Goal: Task Accomplishment & Management: Manage account settings

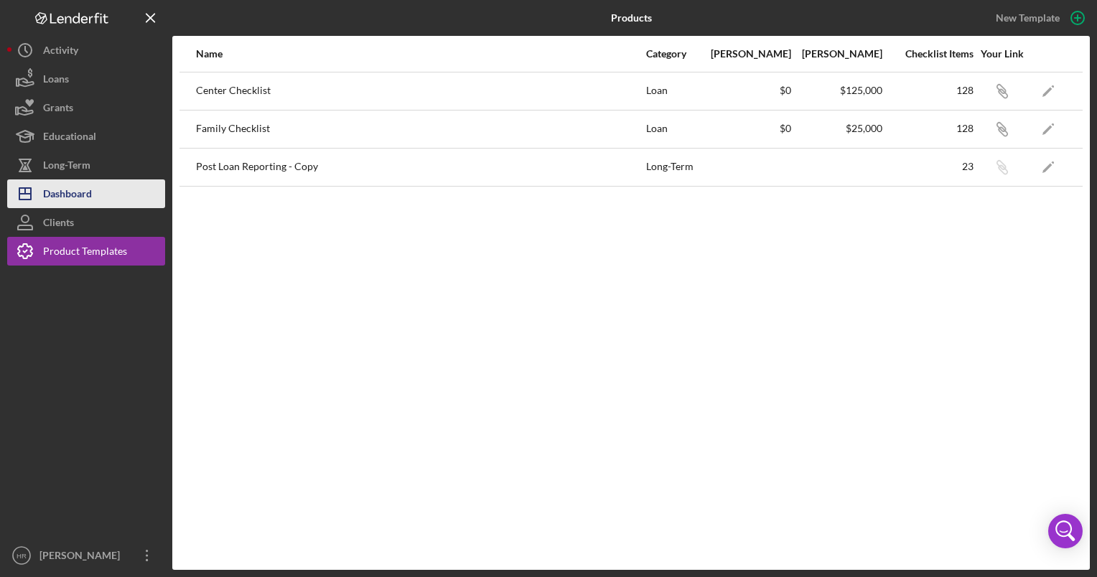
click at [78, 202] on div "Dashboard" at bounding box center [67, 195] width 49 height 32
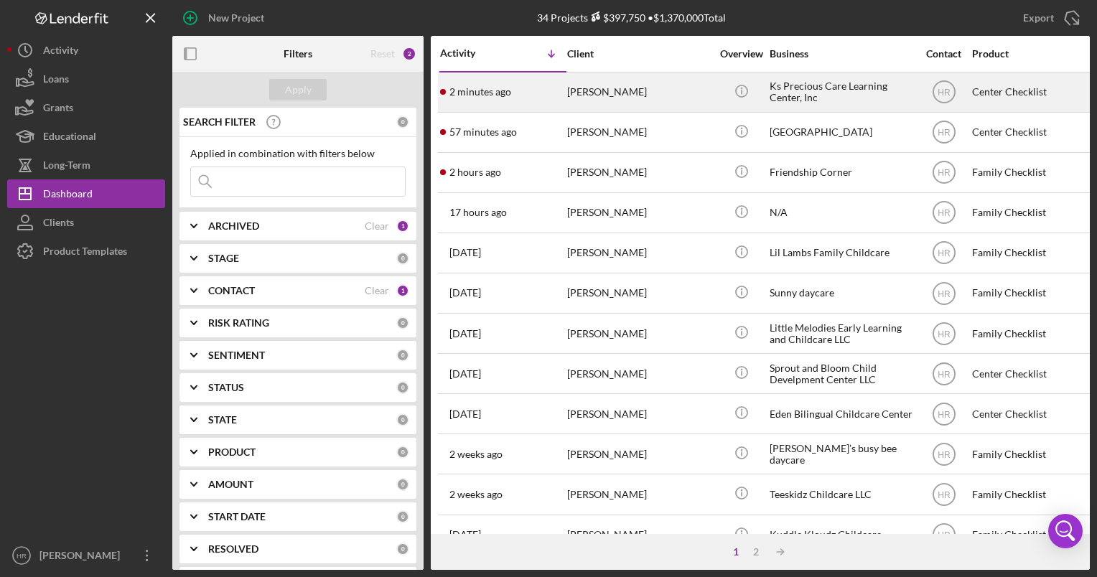
click at [813, 95] on div "Ks Precious Care Learning Center, Inc" at bounding box center [842, 92] width 144 height 38
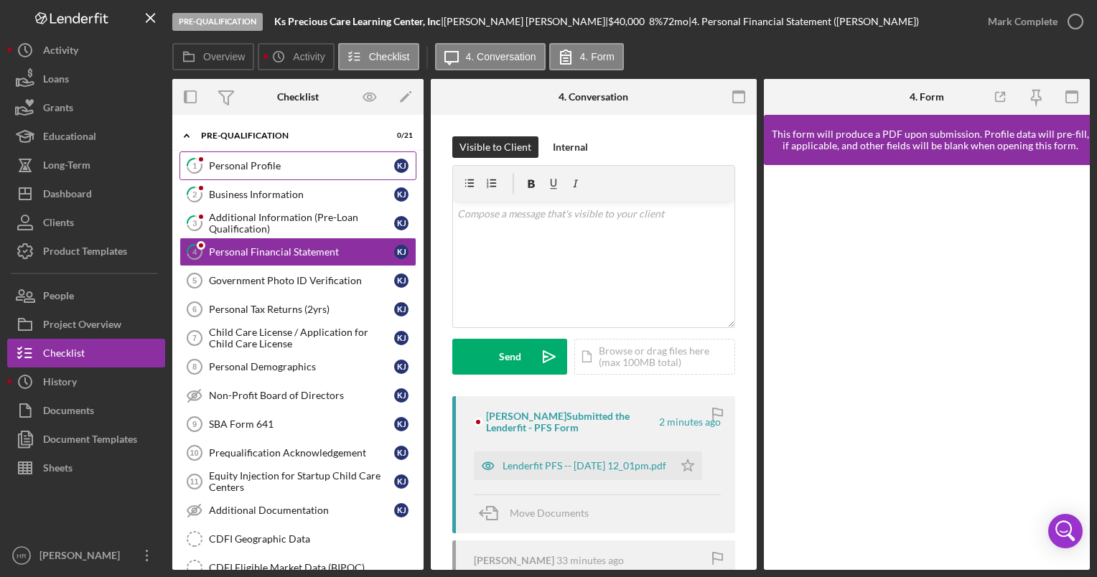
click at [254, 160] on div "Personal Profile" at bounding box center [301, 165] width 185 height 11
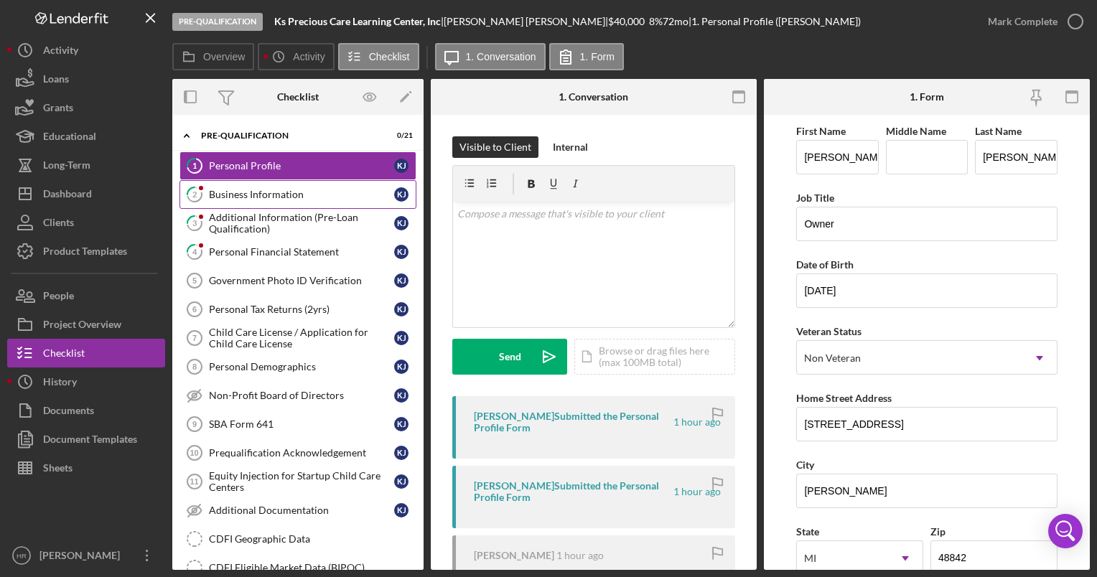
click at [296, 195] on div "Business Information" at bounding box center [301, 194] width 185 height 11
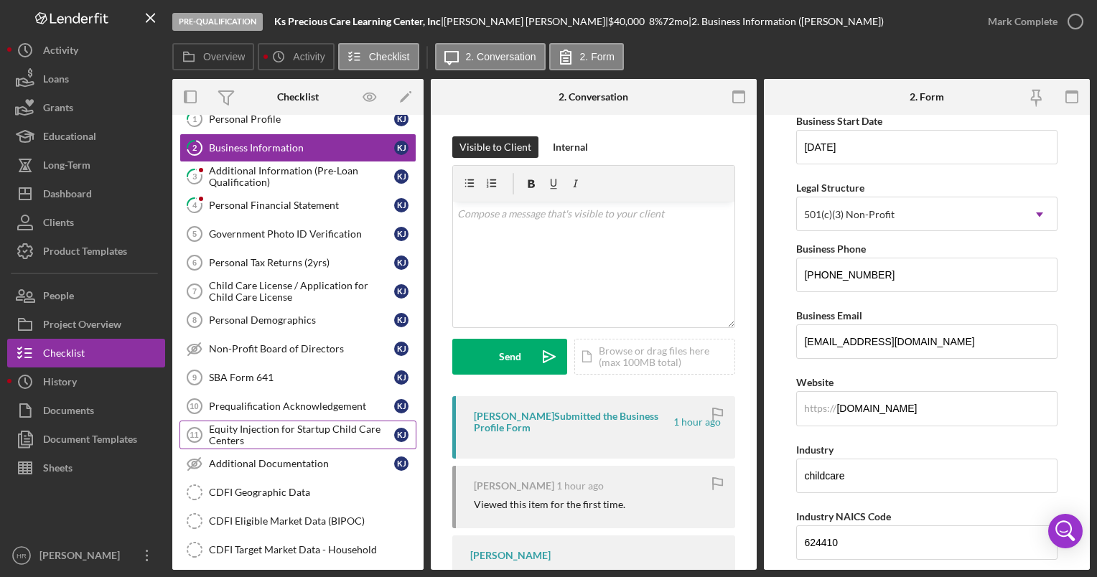
scroll to position [72, 0]
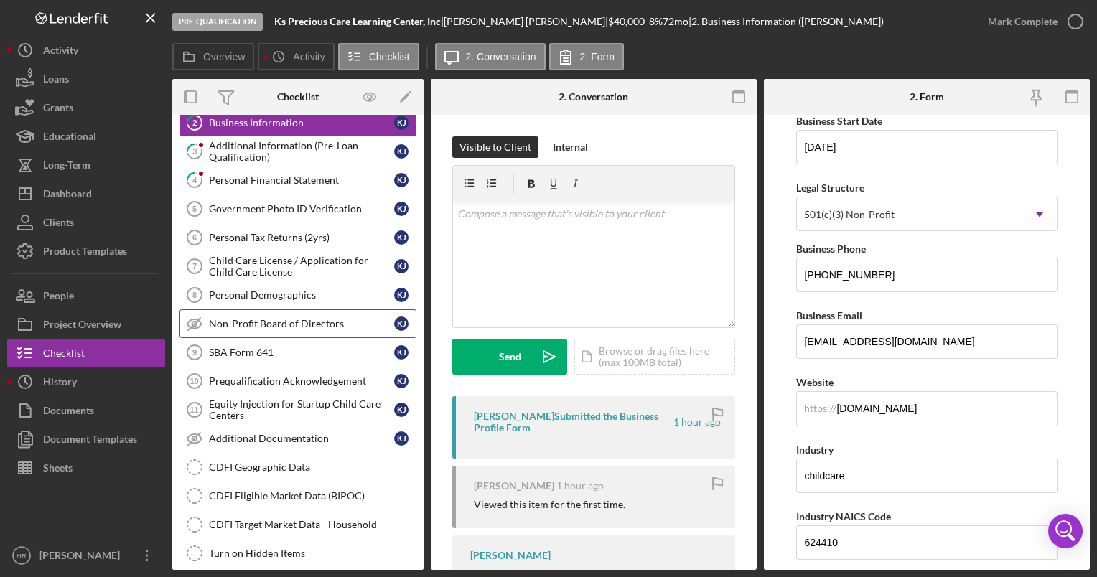
click at [295, 326] on div "Non-Profit Board of Directors" at bounding box center [301, 323] width 185 height 11
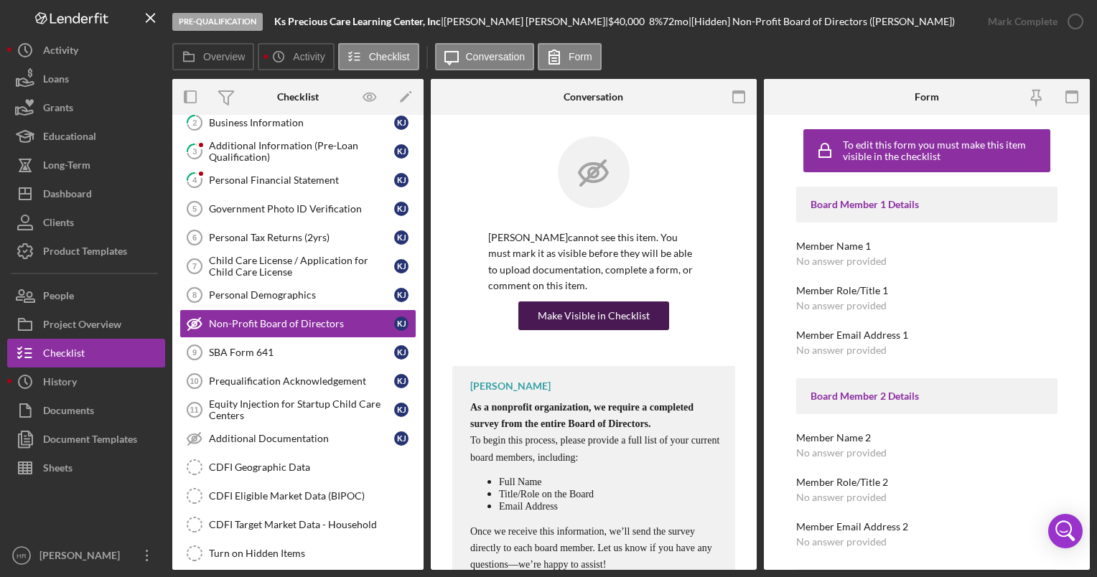
click at [638, 303] on div "Make Visible in Checklist" at bounding box center [594, 316] width 112 height 29
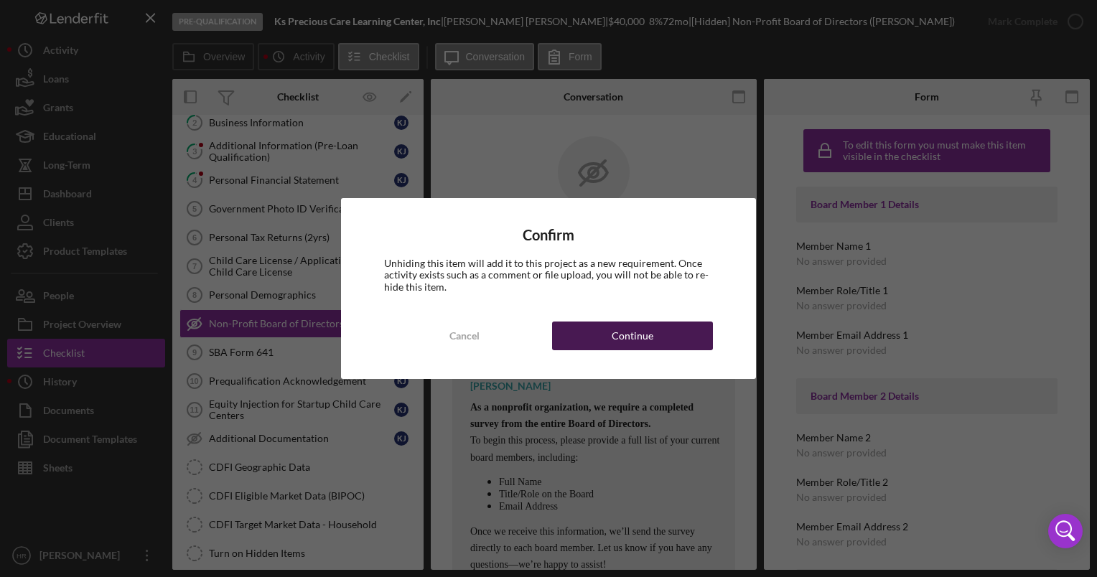
click at [610, 338] on button "Continue" at bounding box center [632, 336] width 161 height 29
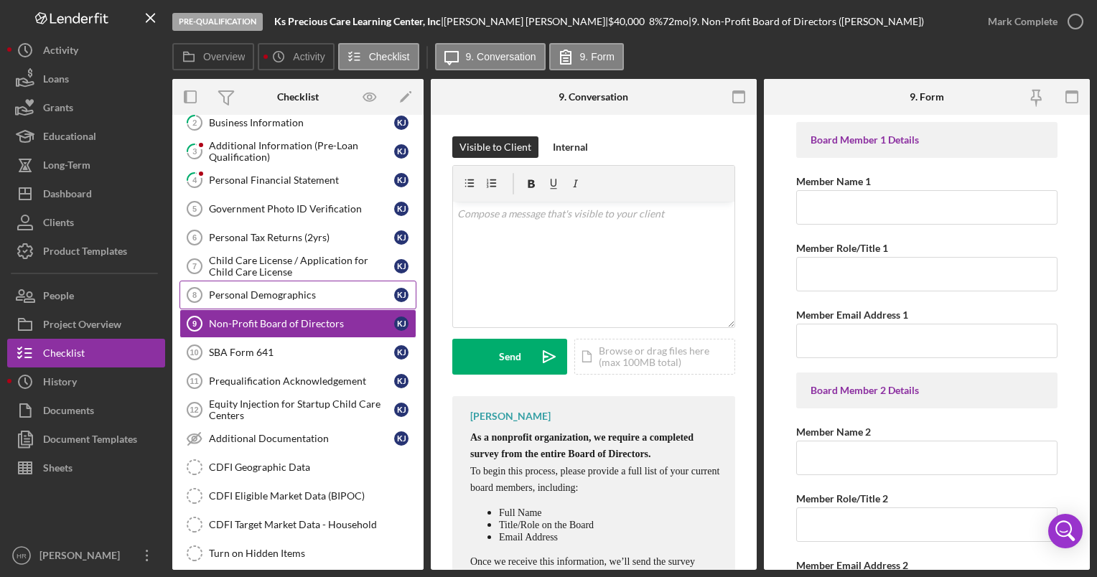
click at [256, 285] on link "Personal Demographics 8 Personal Demographics K J" at bounding box center [297, 295] width 237 height 29
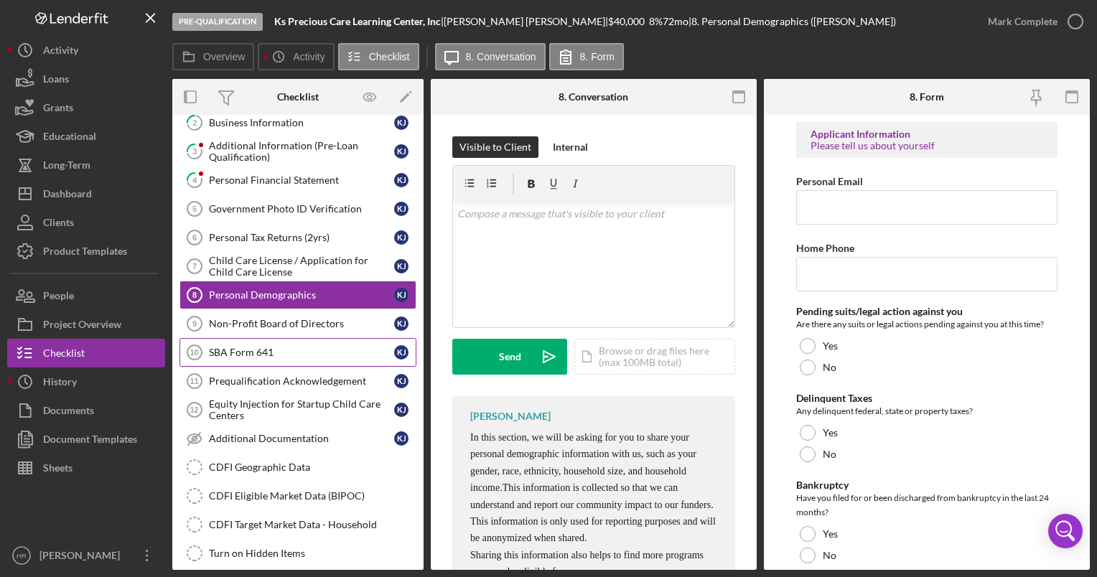
click at [247, 350] on div "SBA Form 641" at bounding box center [301, 352] width 185 height 11
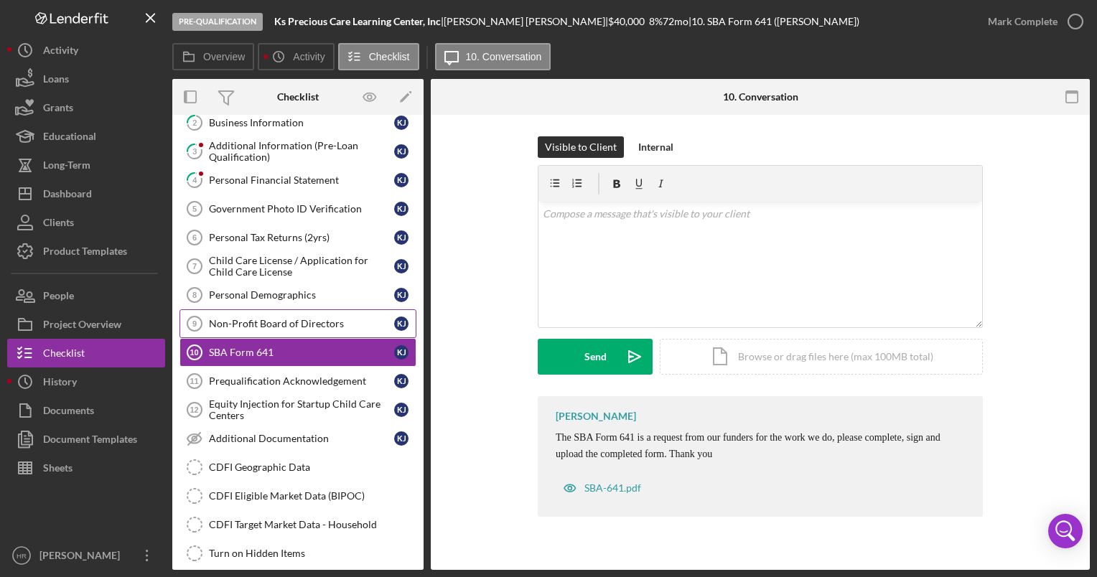
click at [246, 326] on div "Non-Profit Board of Directors" at bounding box center [301, 323] width 185 height 11
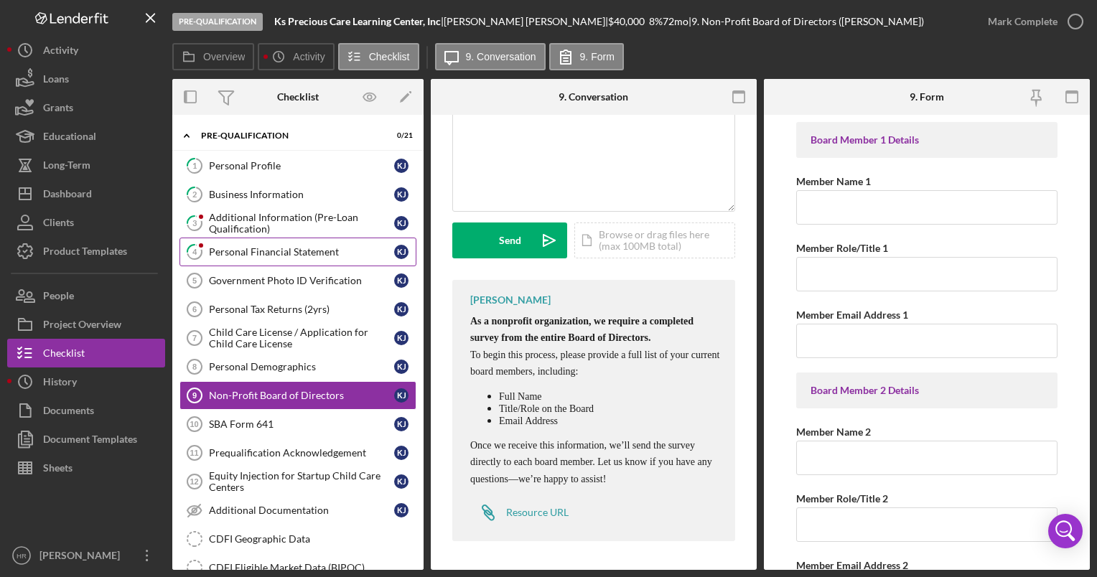
click at [243, 247] on div "Personal Financial Statement" at bounding box center [301, 251] width 185 height 11
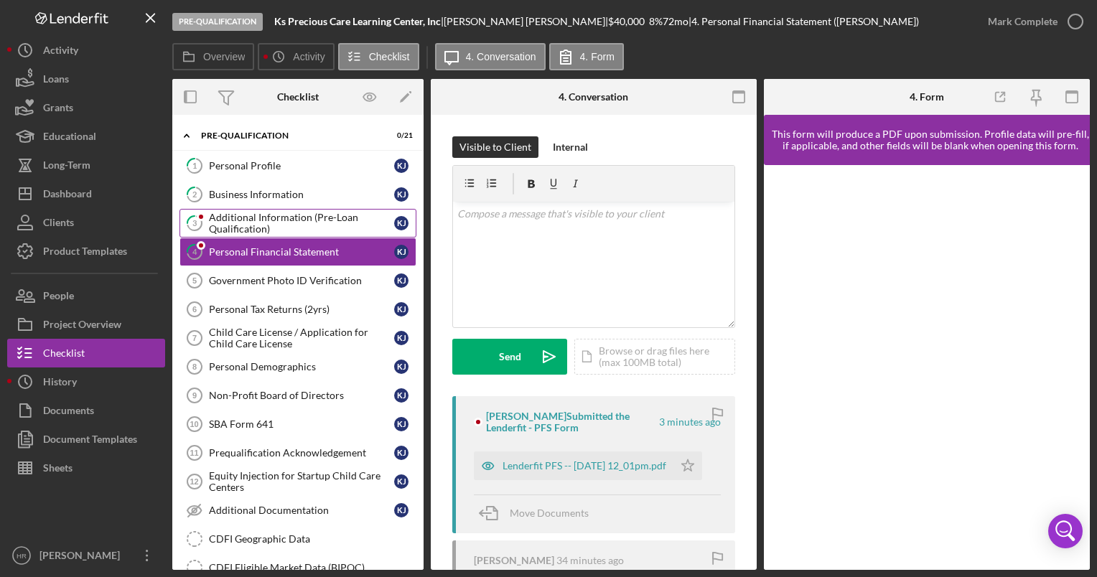
click at [242, 219] on div "Additional Information (Pre-Loan Qualification)" at bounding box center [301, 223] width 185 height 23
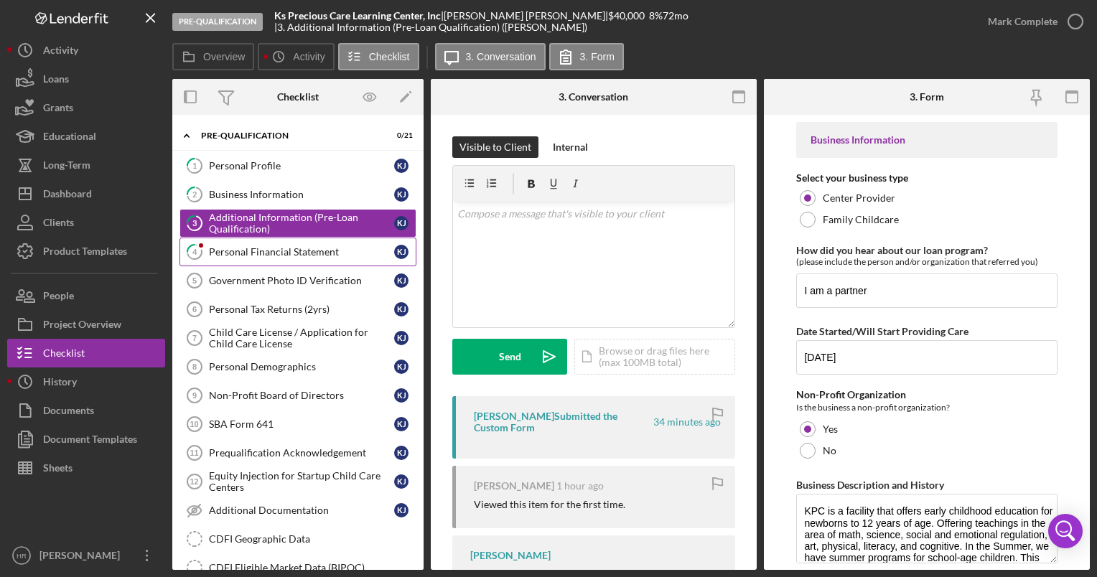
click at [313, 253] on div "Personal Financial Statement" at bounding box center [301, 251] width 185 height 11
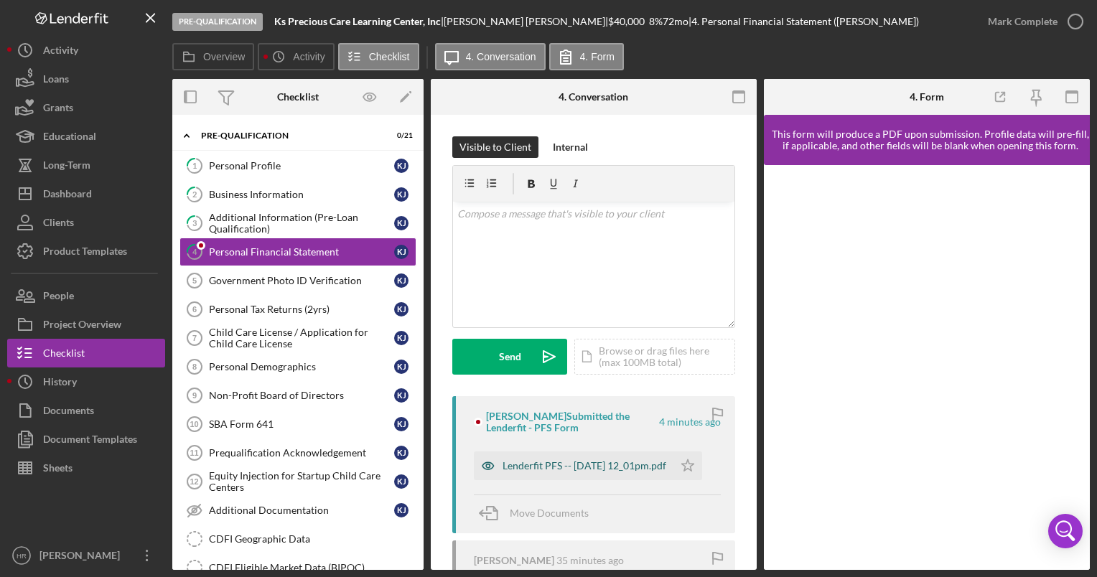
click at [553, 460] on div "Lenderfit PFS -- [DATE] 12_01pm.pdf" at bounding box center [585, 465] width 164 height 11
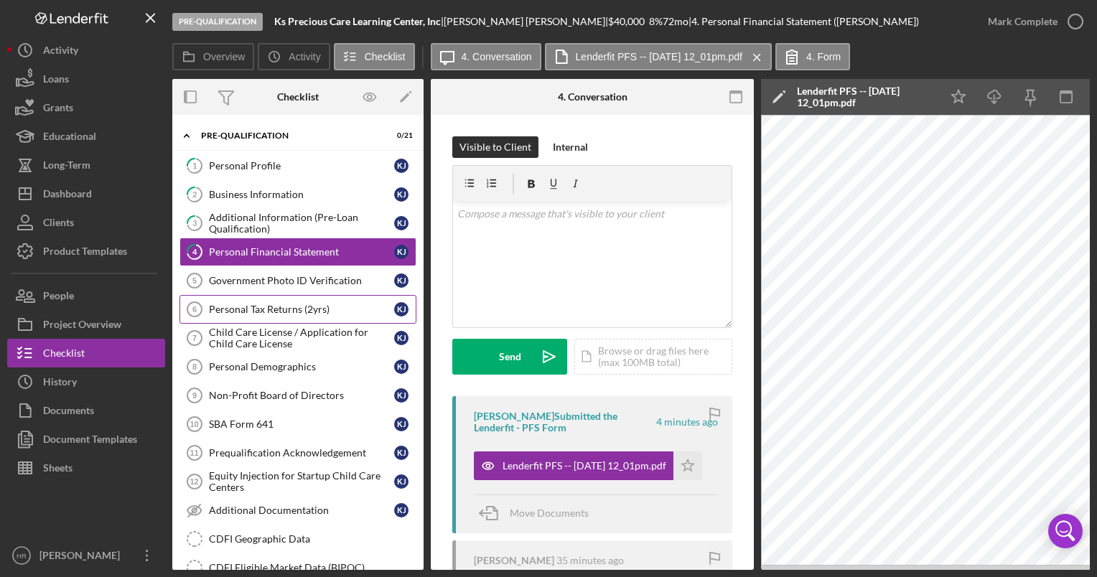
click at [292, 307] on div "Personal Tax Returns (2yrs)" at bounding box center [301, 309] width 185 height 11
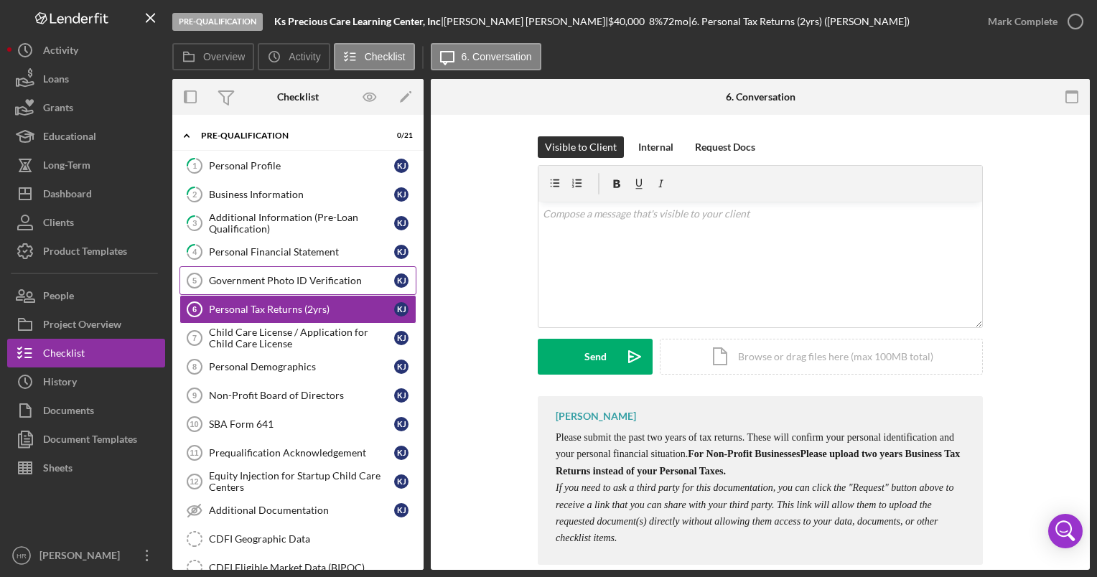
click at [266, 280] on div "Government Photo ID Verification" at bounding box center [301, 280] width 185 height 11
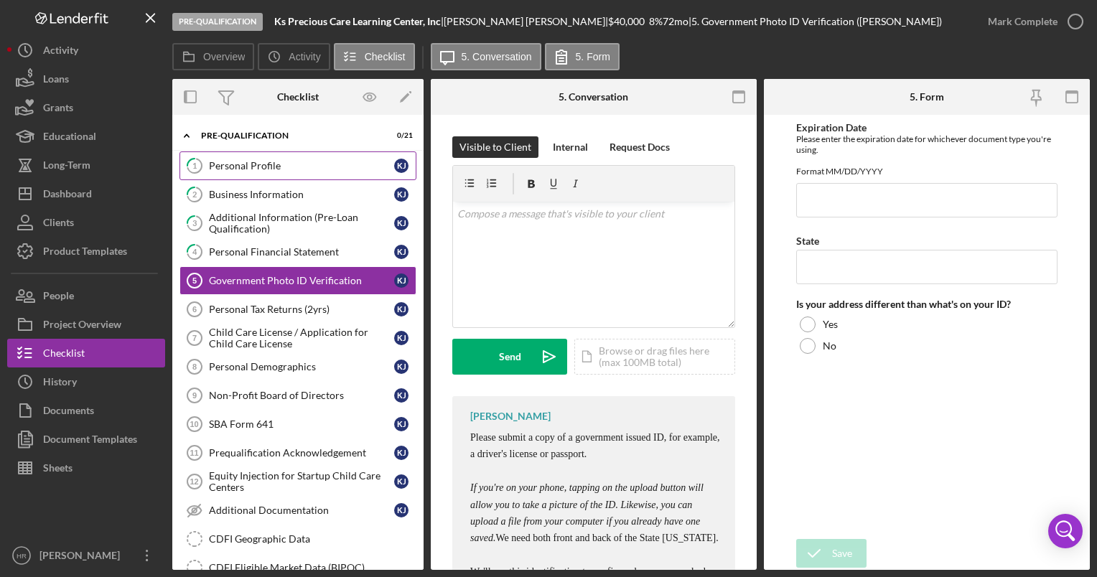
click at [287, 169] on div "Personal Profile" at bounding box center [301, 165] width 185 height 11
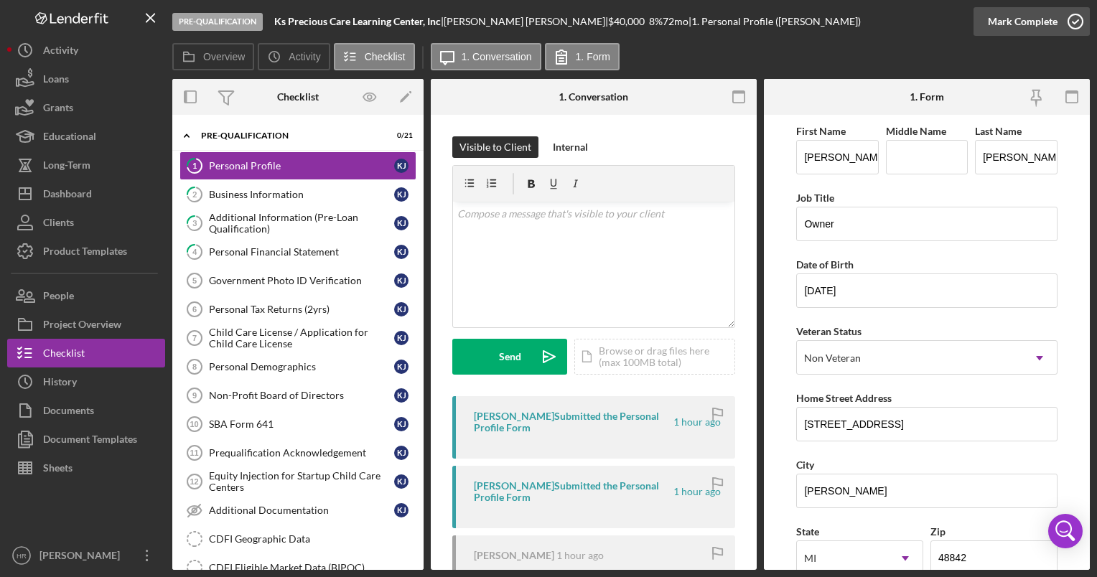
click at [1070, 20] on icon "button" at bounding box center [1076, 22] width 36 height 36
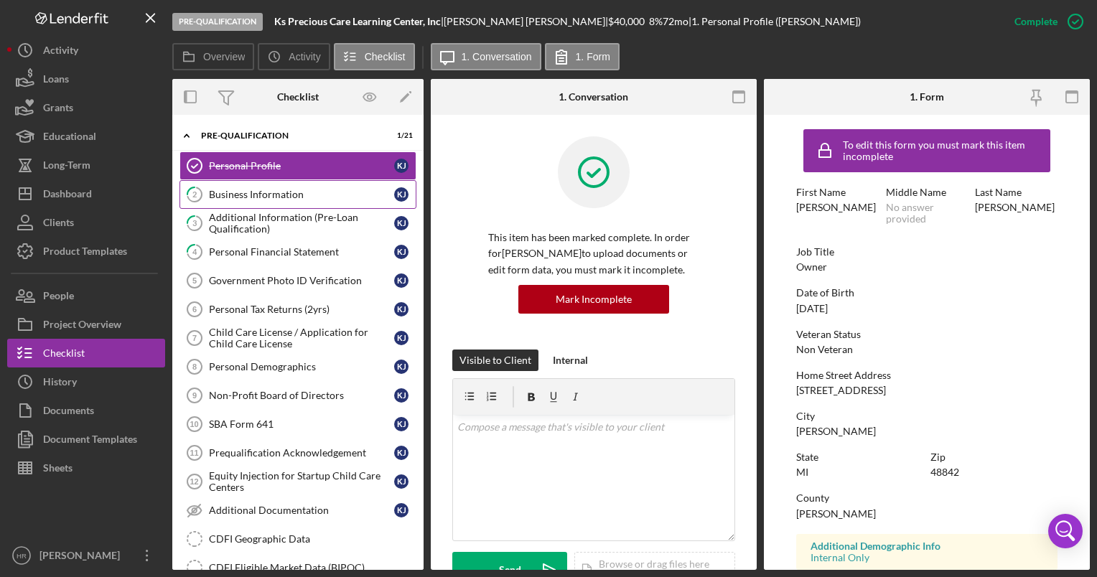
click at [261, 201] on link "2 Business Information K J" at bounding box center [297, 194] width 237 height 29
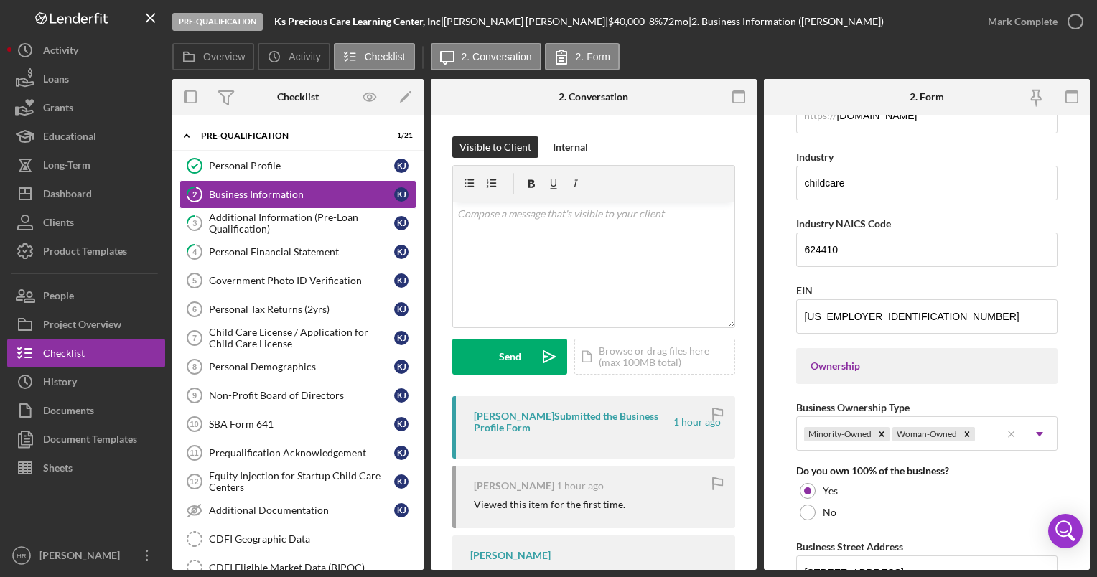
scroll to position [284, 0]
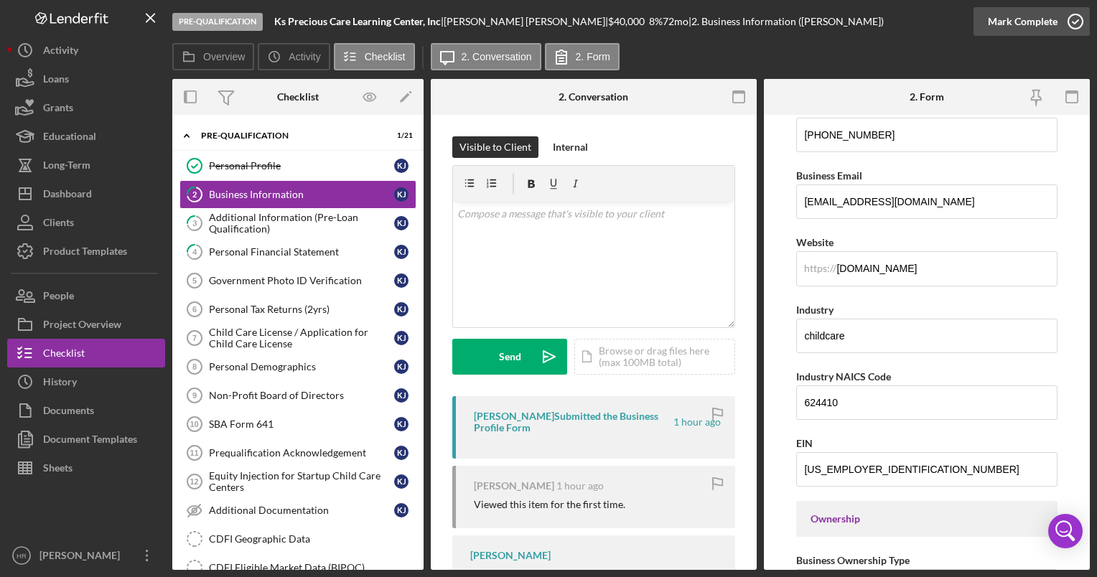
click at [1073, 22] on icon "button" at bounding box center [1076, 22] width 36 height 36
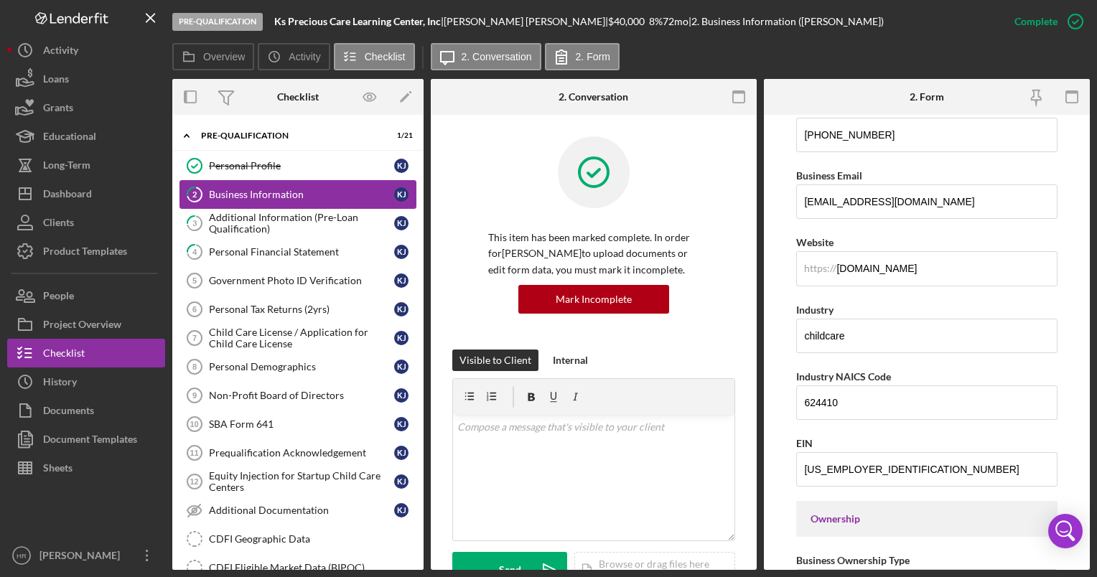
scroll to position [98, 0]
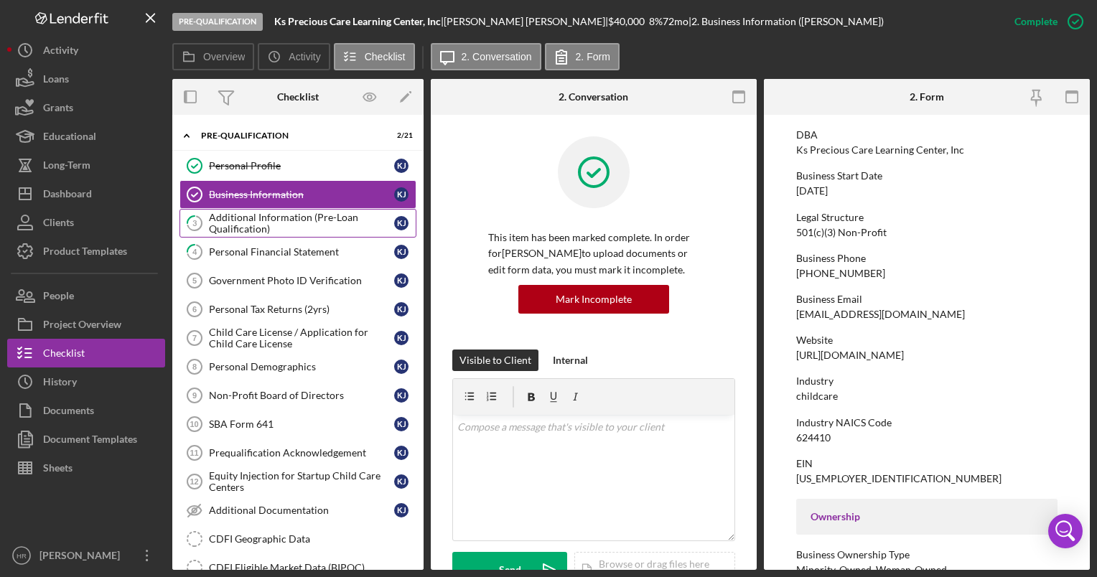
click at [297, 222] on div "Additional Information (Pre-Loan Qualification)" at bounding box center [301, 223] width 185 height 23
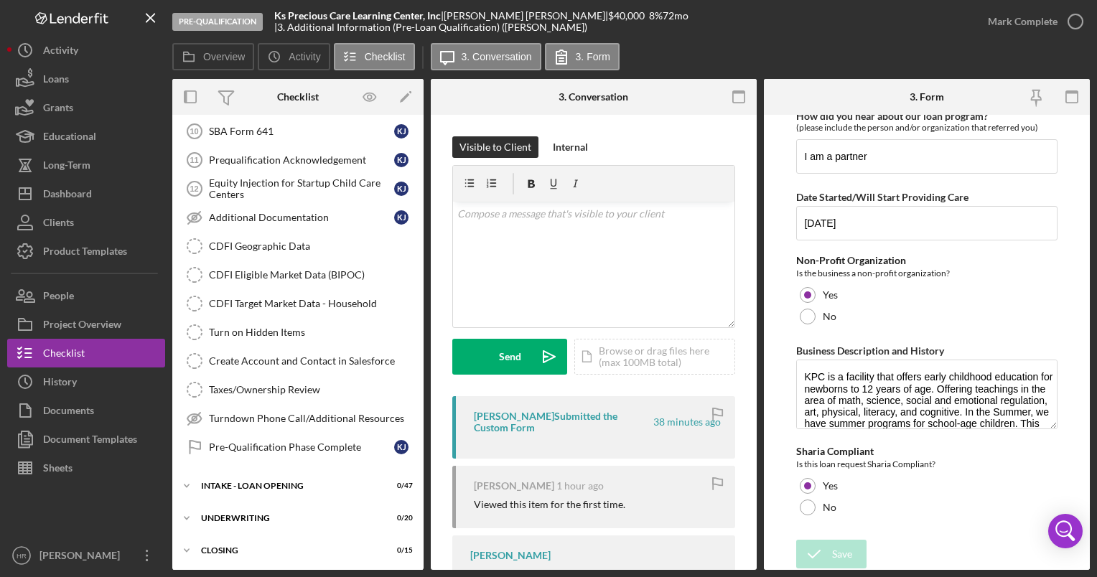
scroll to position [353, 0]
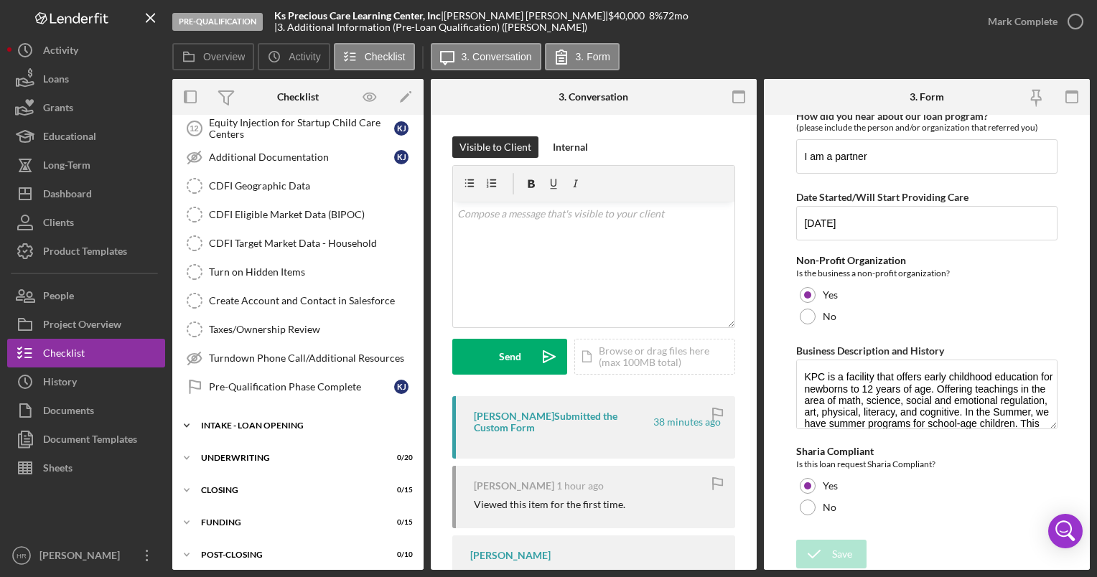
click at [258, 412] on div "Icon/Expander INTAKE - LOAN OPENING 0 / 47" at bounding box center [297, 425] width 251 height 29
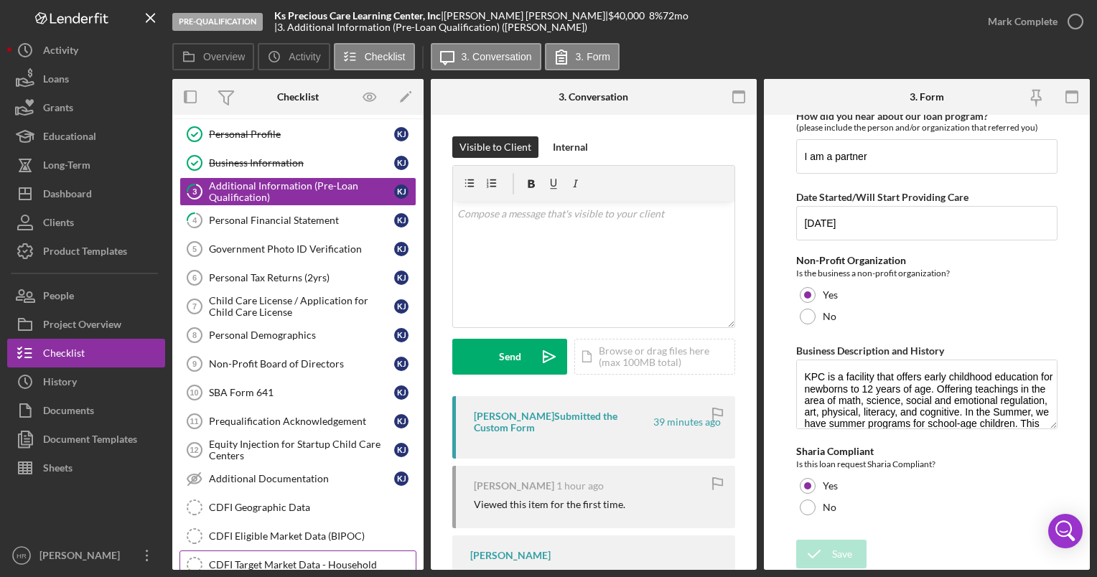
scroll to position [0, 0]
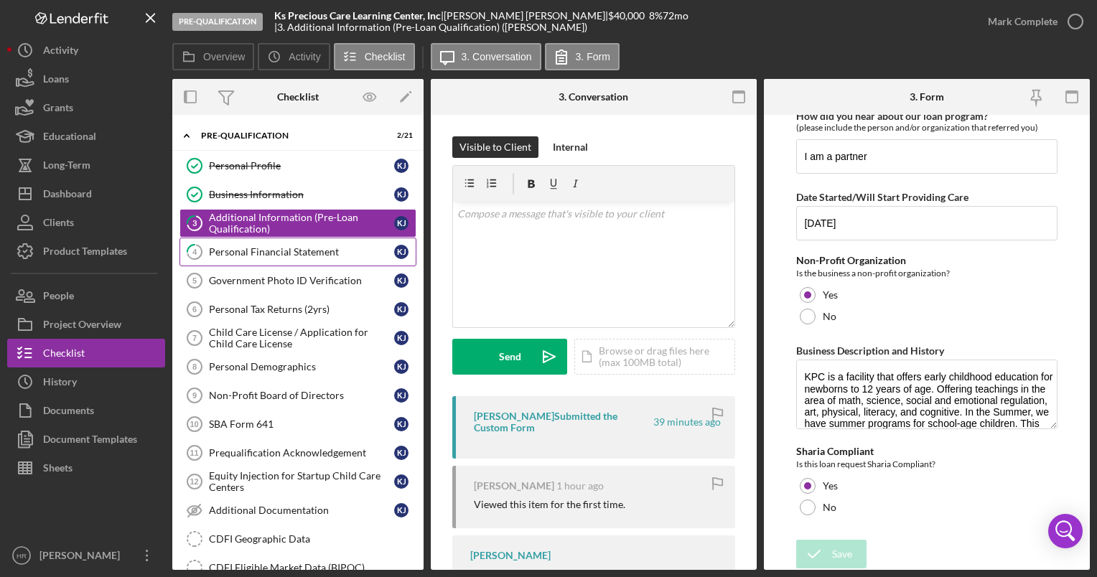
click at [244, 247] on div "Personal Financial Statement" at bounding box center [301, 251] width 185 height 11
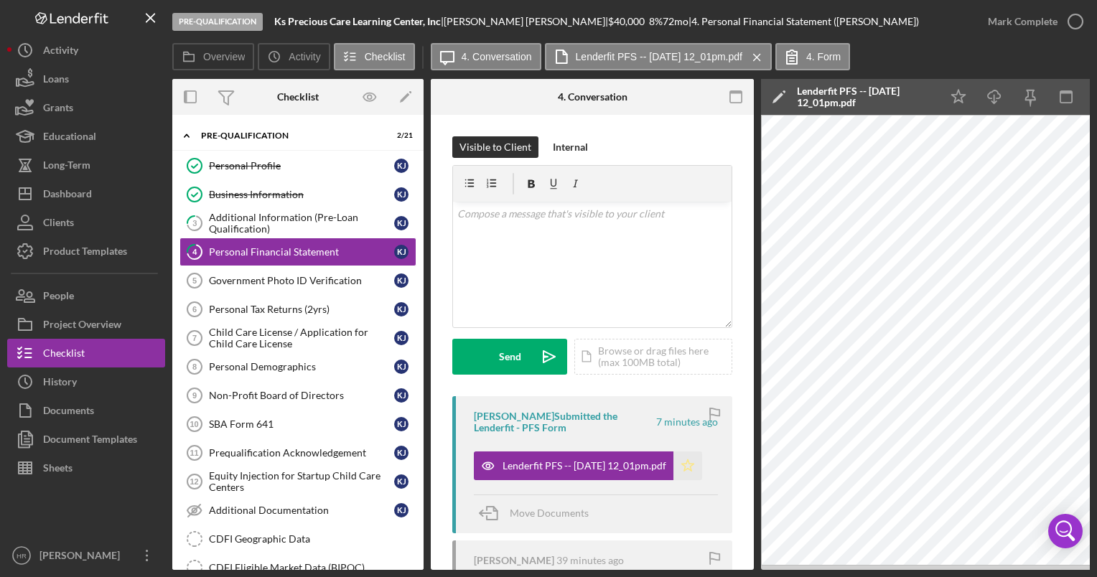
click at [692, 465] on icon "Icon/Star" at bounding box center [687, 466] width 29 height 29
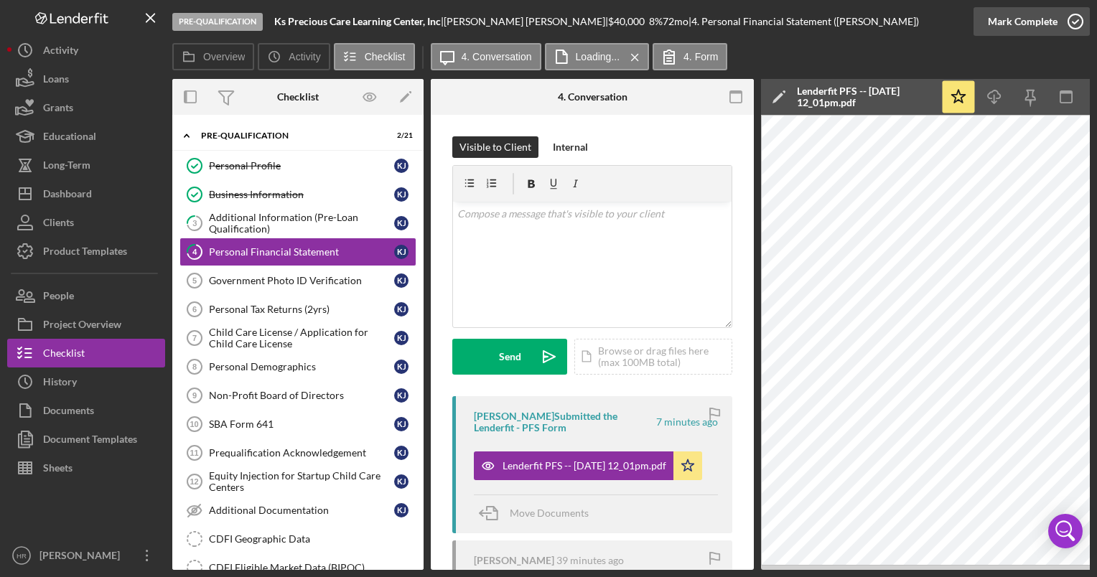
click at [1072, 22] on icon "button" at bounding box center [1076, 22] width 36 height 36
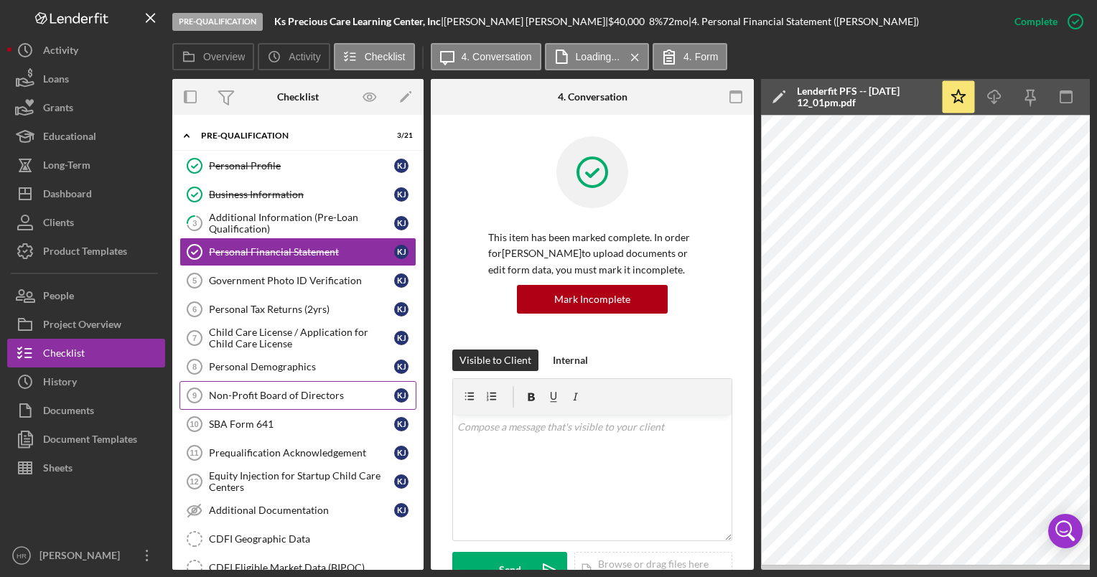
click at [274, 391] on div "Non-Profit Board of Directors" at bounding box center [301, 395] width 185 height 11
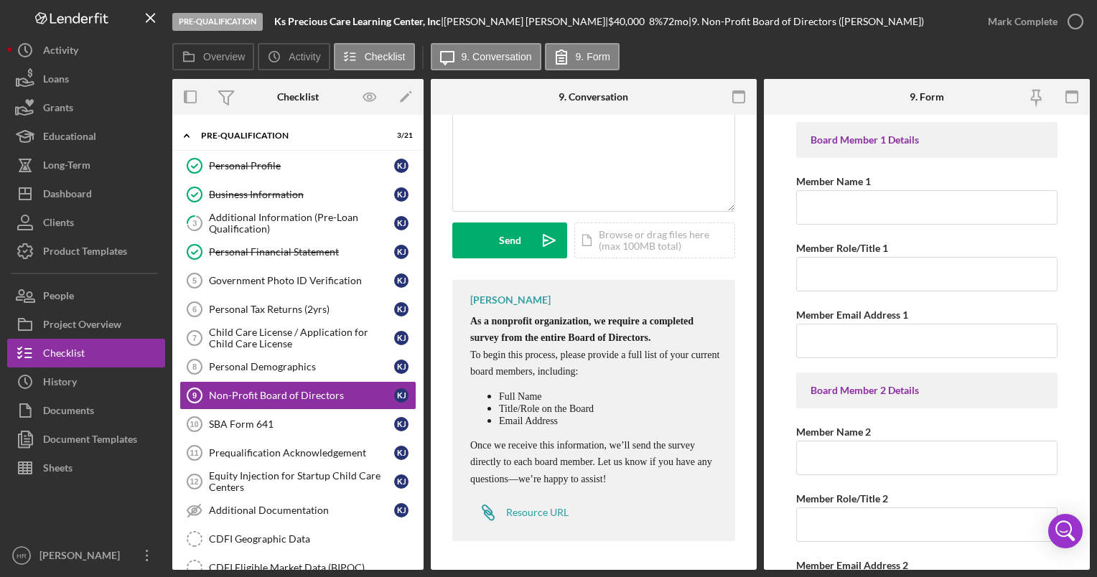
scroll to position [141, 0]
click at [540, 513] on div "Resource URL" at bounding box center [537, 512] width 62 height 11
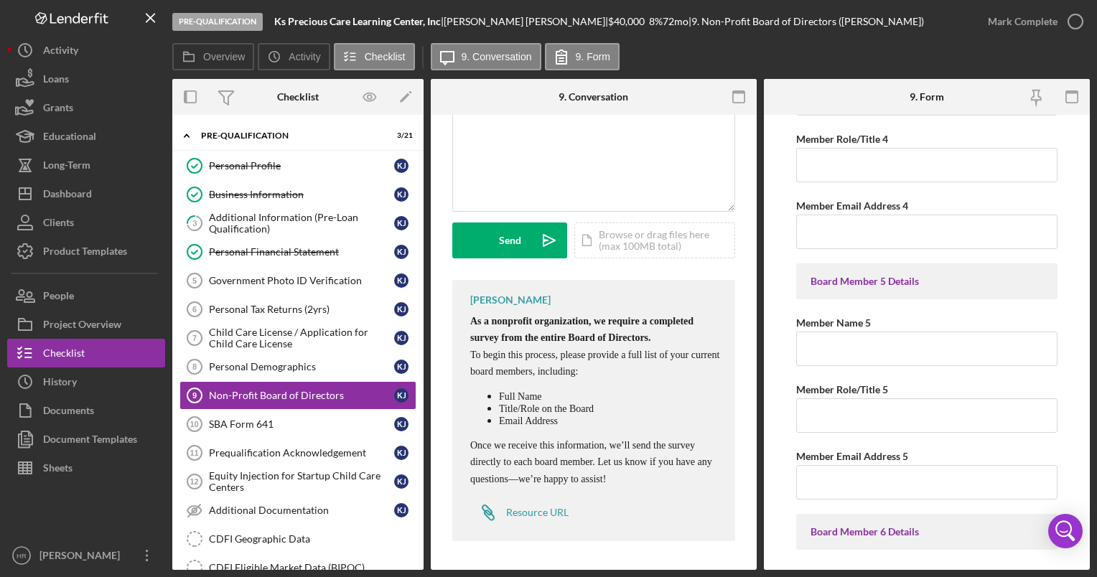
scroll to position [1149, 0]
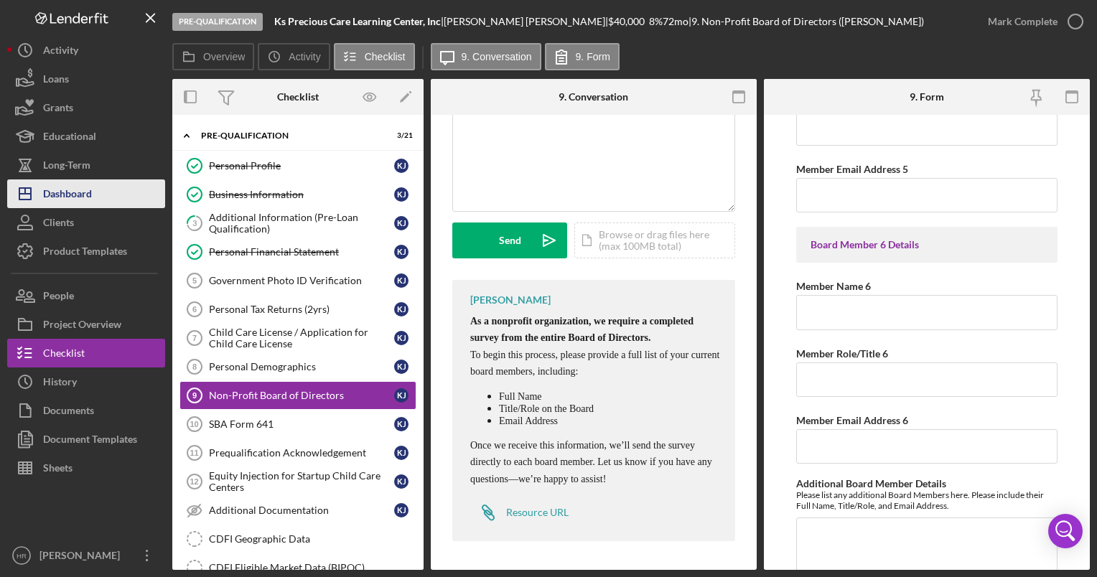
click at [67, 199] on div "Dashboard" at bounding box center [67, 195] width 49 height 32
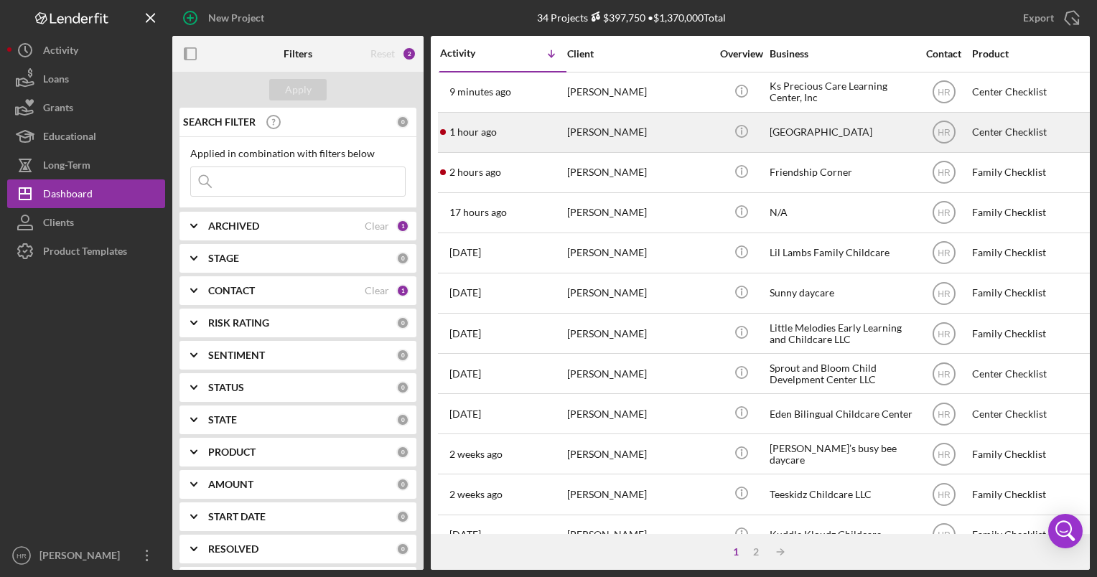
click at [790, 135] on div "[GEOGRAPHIC_DATA]" at bounding box center [842, 132] width 144 height 38
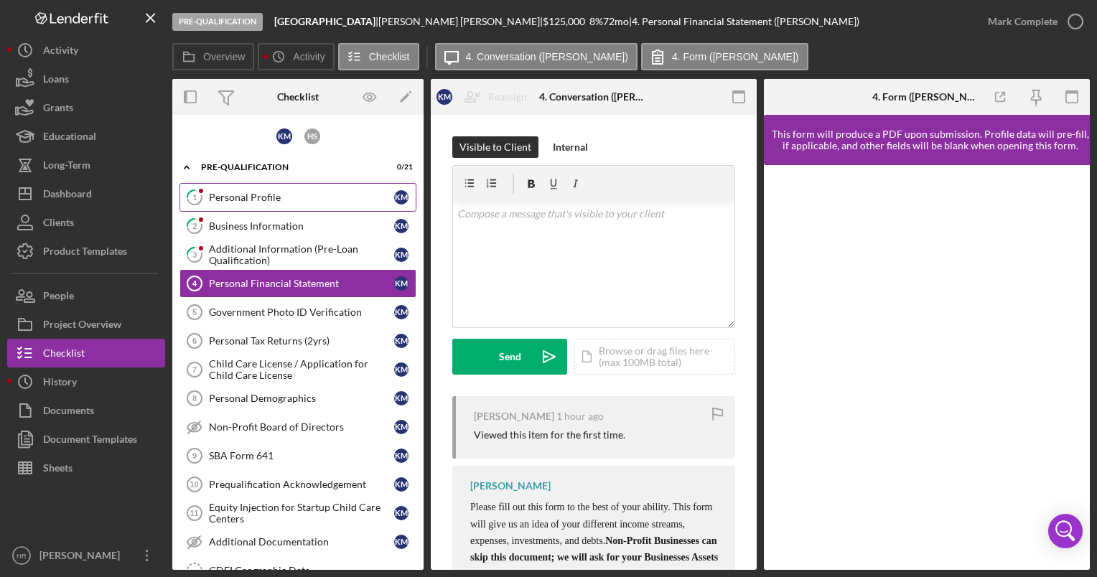
click at [277, 197] on div "Personal Profile" at bounding box center [301, 197] width 185 height 11
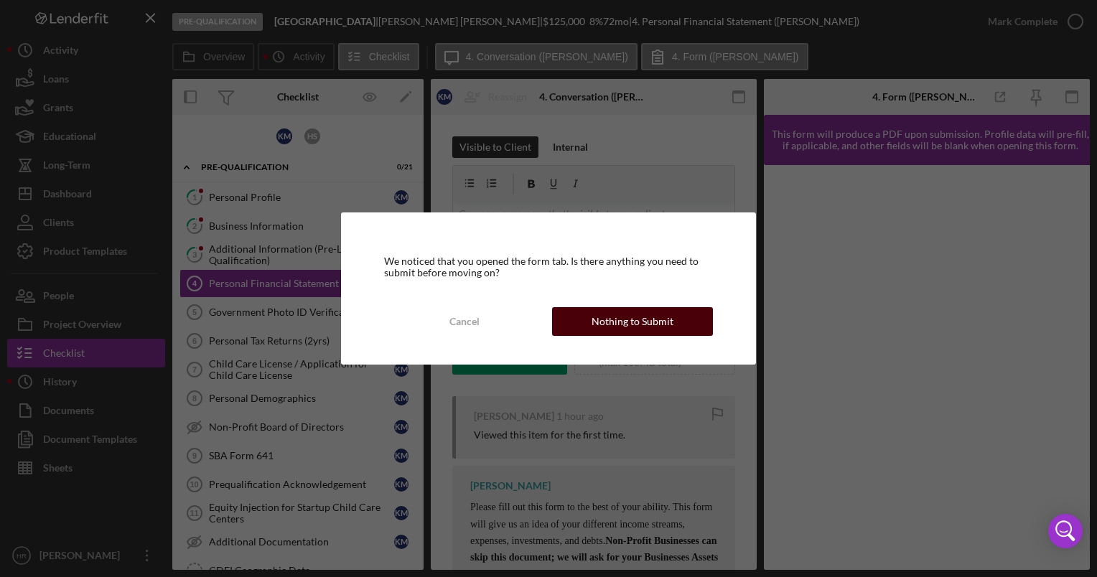
click at [665, 330] on div "Nothing to Submit" at bounding box center [633, 321] width 82 height 29
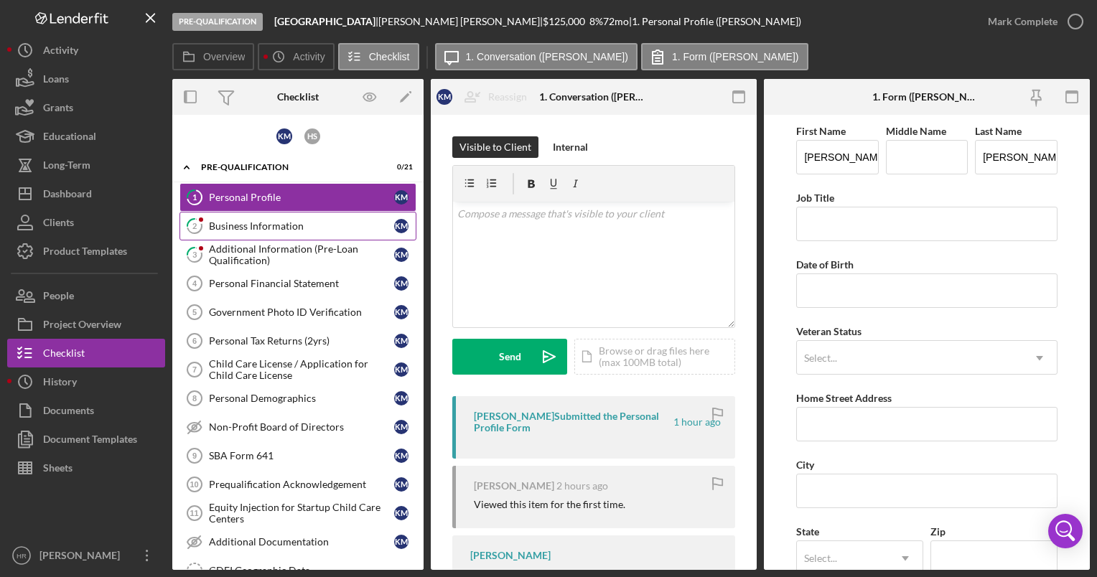
click at [277, 228] on div "Business Information" at bounding box center [301, 225] width 185 height 11
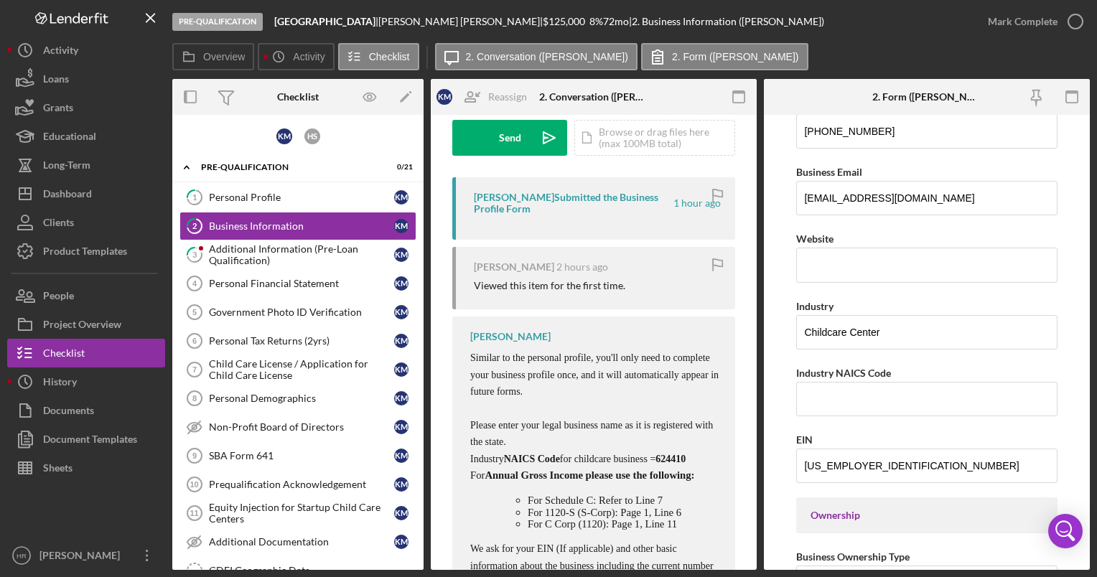
scroll to position [327, 0]
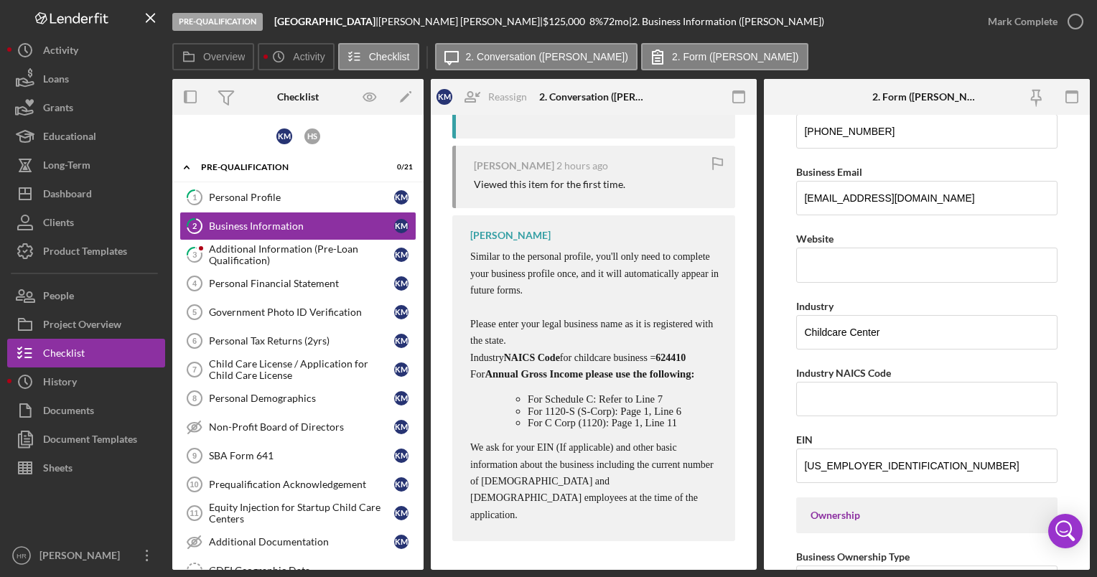
click at [656, 362] on span "624410" at bounding box center [671, 358] width 30 height 11
copy span "624410"
click at [827, 399] on input "Industry NAICS Code" at bounding box center [926, 399] width 261 height 34
paste input "624410"
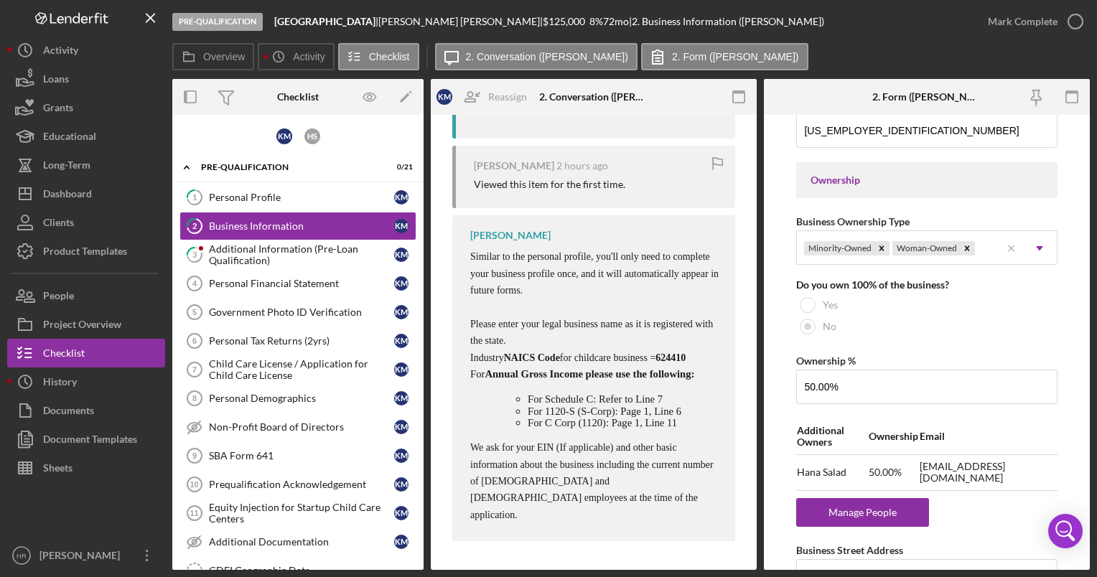
scroll to position [790, 0]
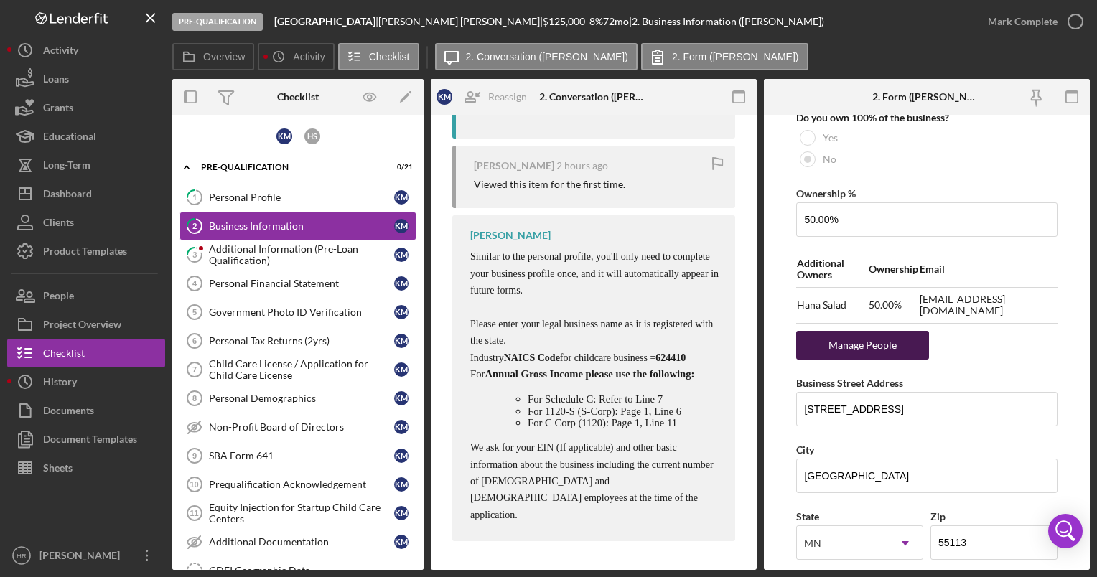
type input "624410"
click at [849, 335] on div "Manage People" at bounding box center [862, 345] width 118 height 29
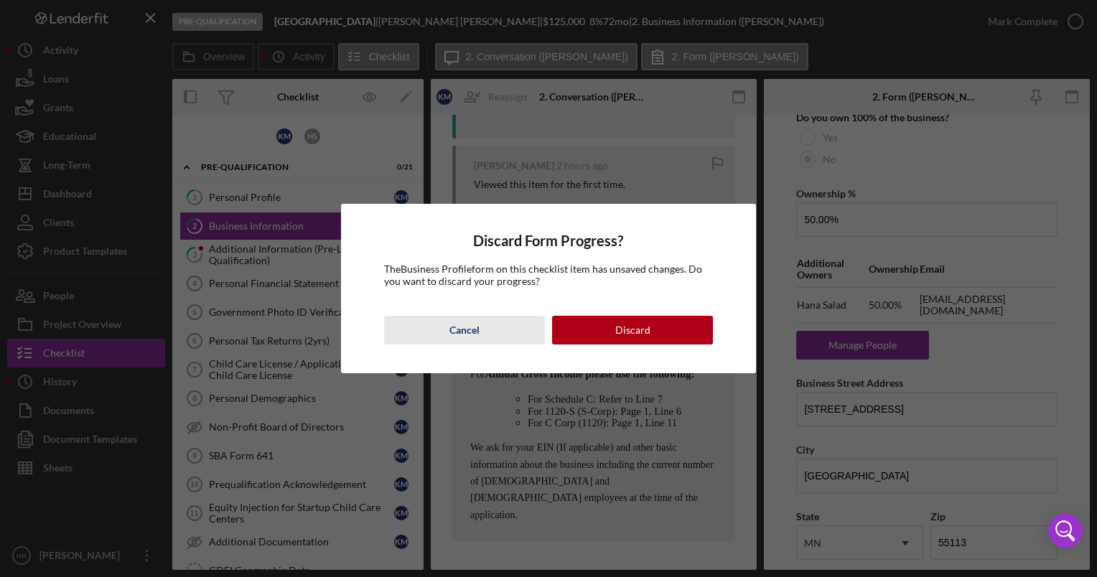
click at [459, 337] on div "Cancel" at bounding box center [464, 330] width 30 height 29
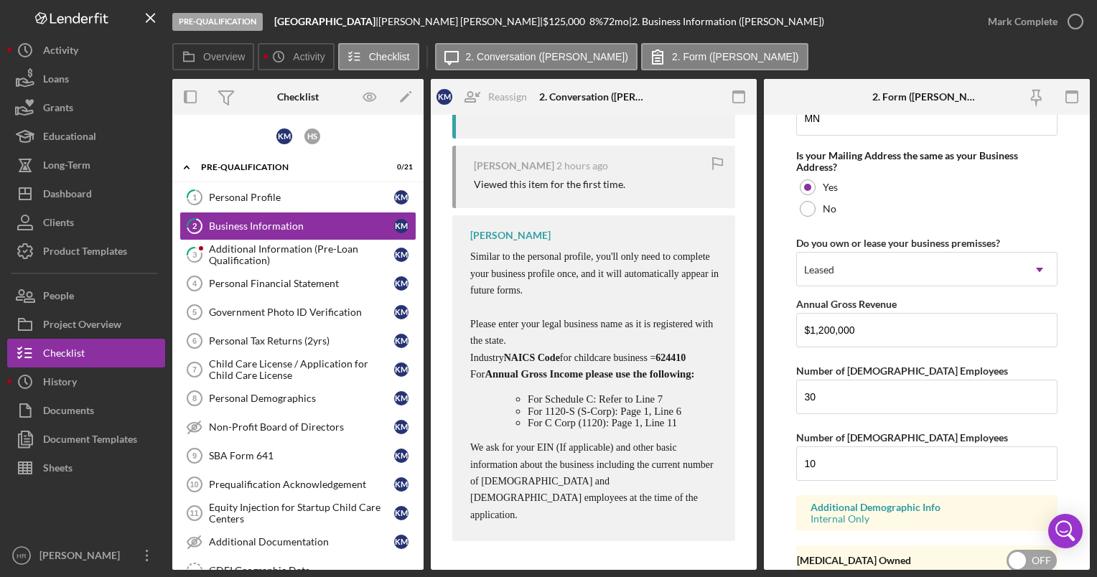
scroll to position [1334, 0]
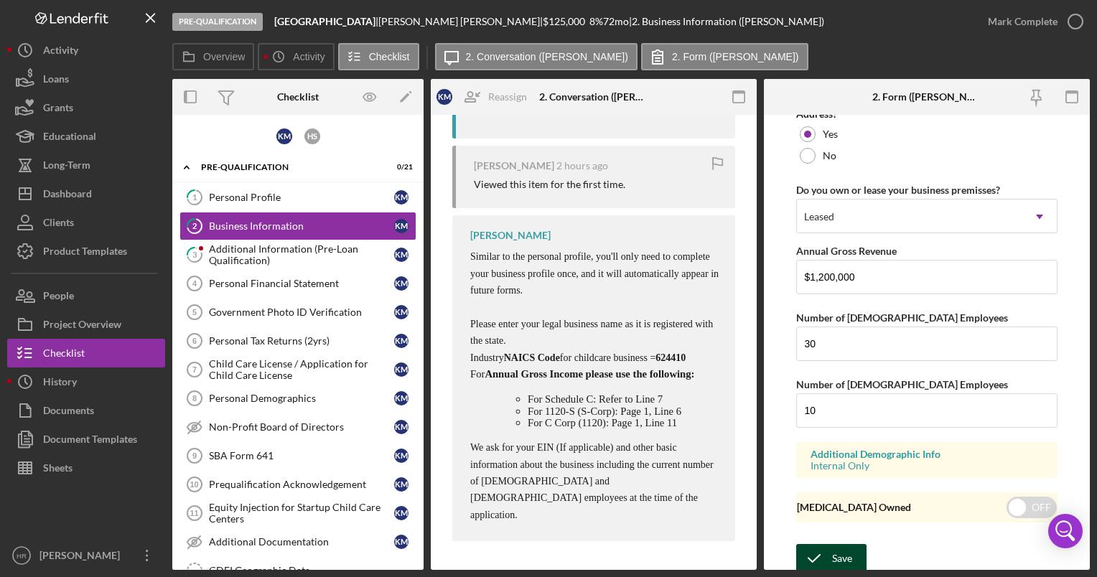
click at [837, 554] on div "Save" at bounding box center [842, 558] width 20 height 29
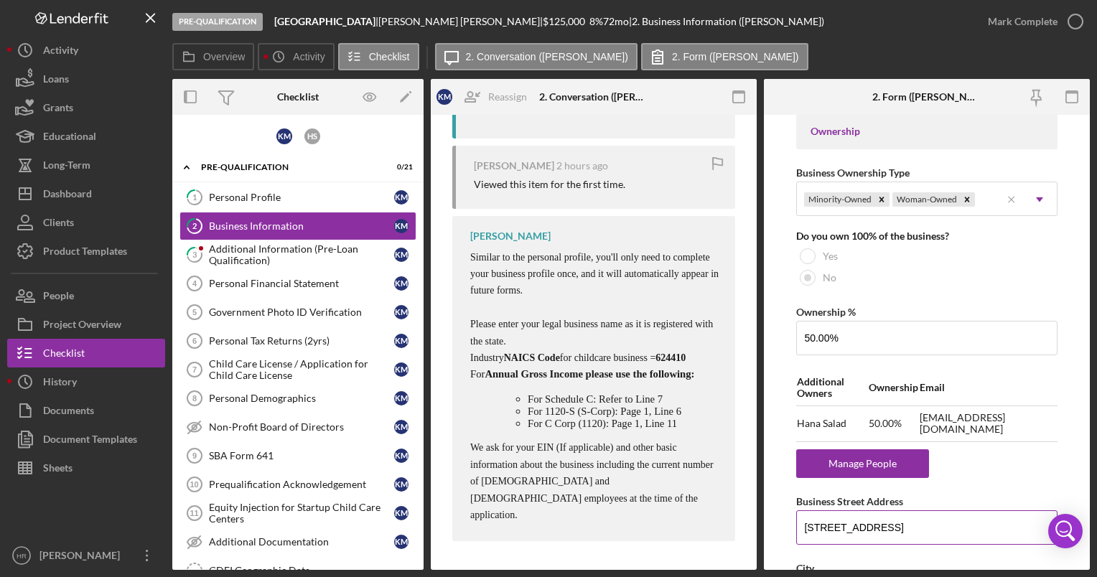
scroll to position [760, 0]
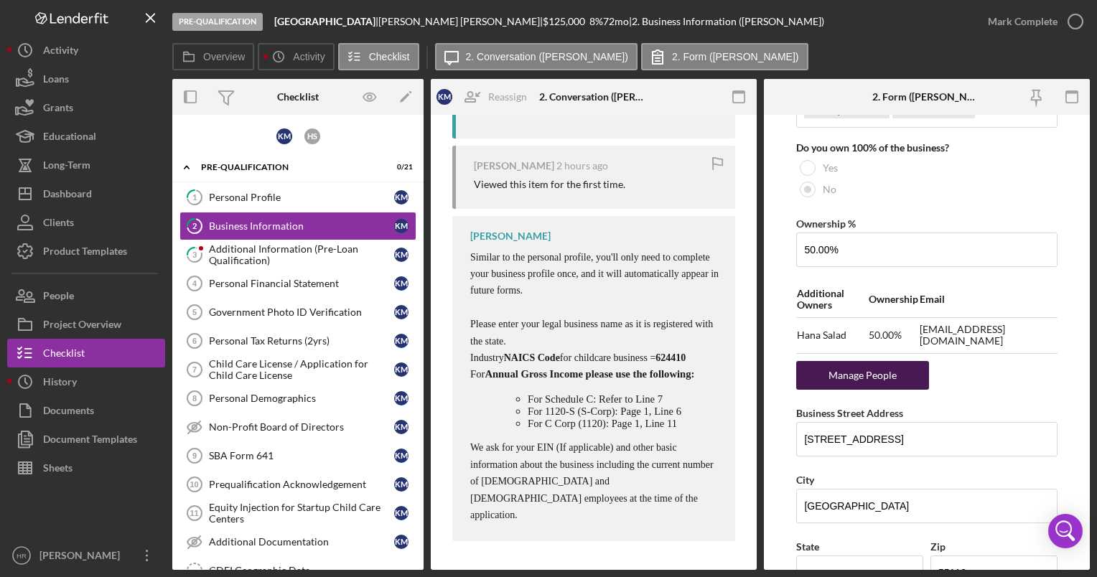
click at [864, 375] on div "Manage People" at bounding box center [862, 375] width 118 height 29
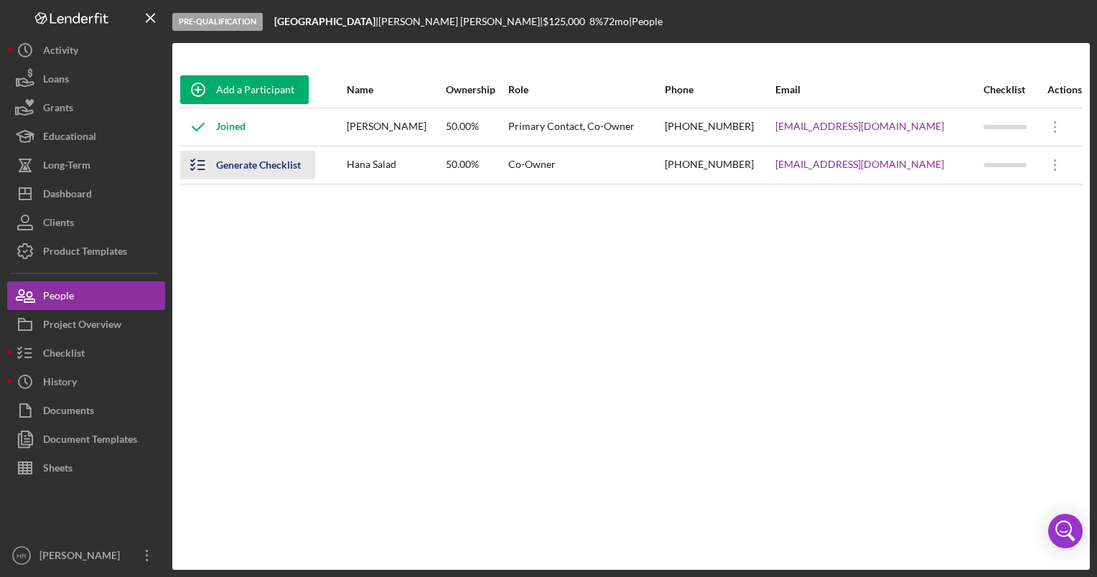
click at [275, 163] on div "Generate Checklist" at bounding box center [258, 165] width 85 height 29
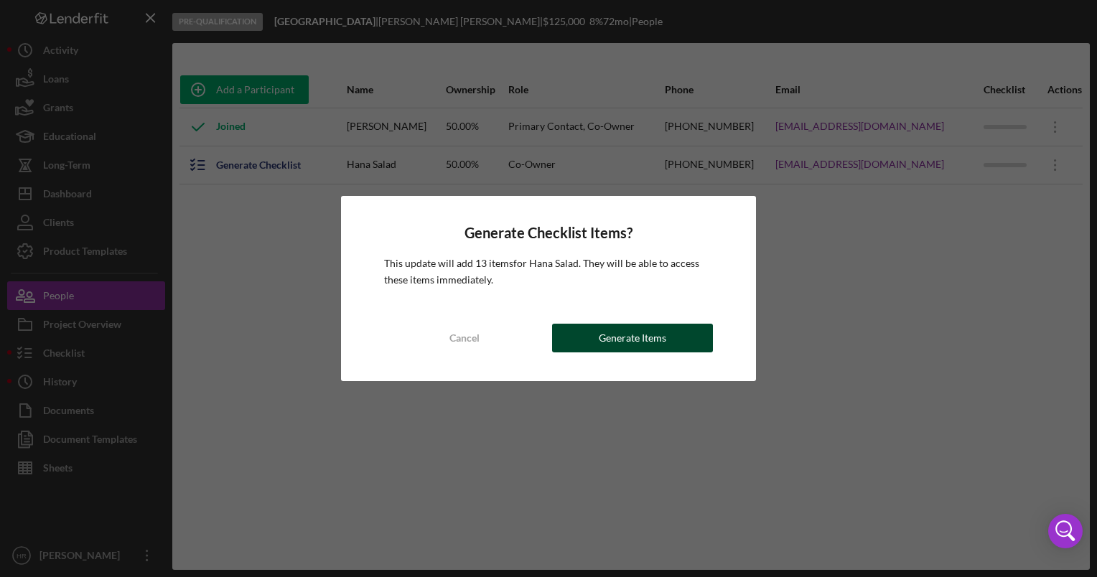
click at [606, 338] on div "Generate Items" at bounding box center [632, 338] width 67 height 29
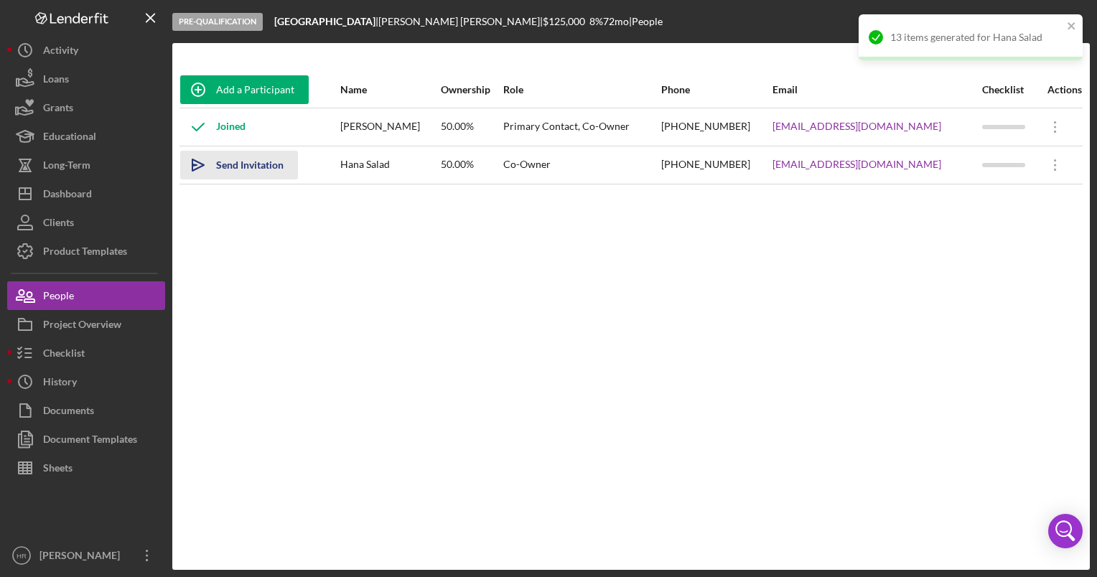
click at [227, 163] on div "Send Invitation" at bounding box center [249, 165] width 67 height 29
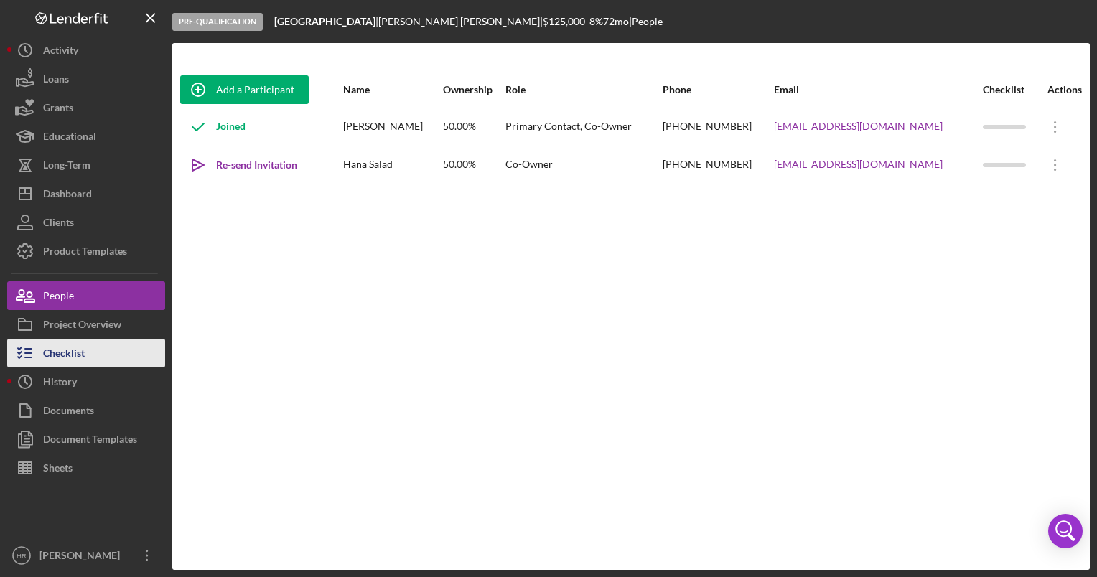
click at [76, 349] on div "Checklist" at bounding box center [64, 355] width 42 height 32
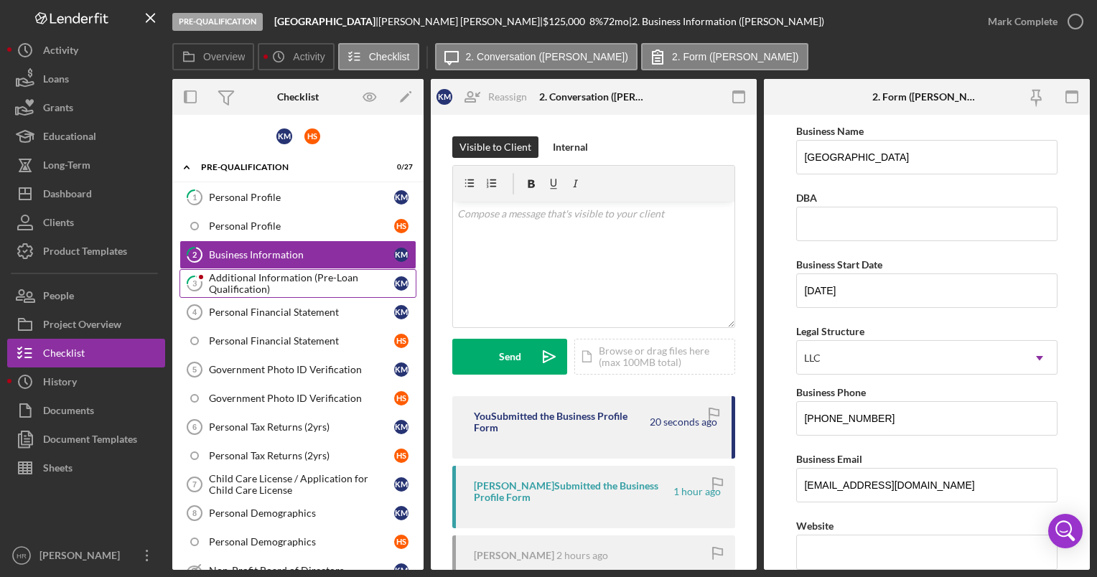
click at [264, 279] on div "Additional Information (Pre-Loan Qualification)" at bounding box center [301, 283] width 185 height 23
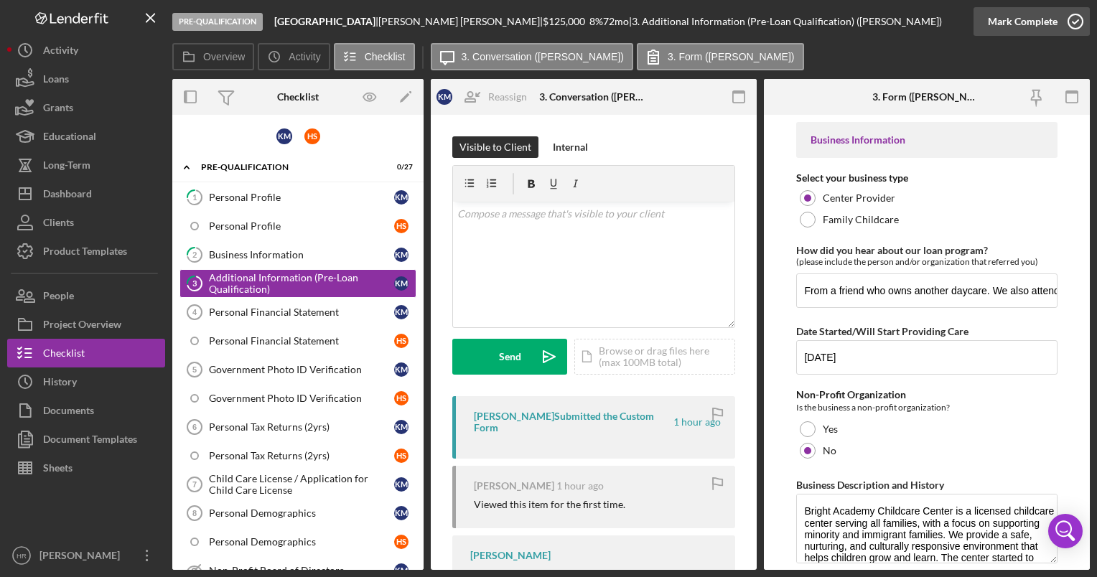
click at [1074, 23] on icon "button" at bounding box center [1076, 22] width 36 height 36
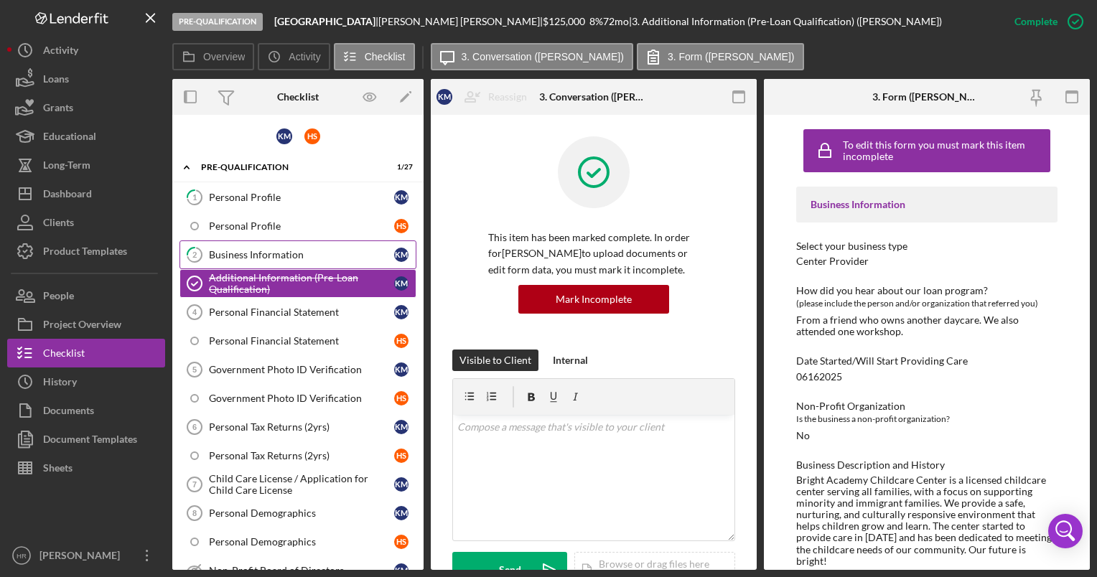
click at [260, 258] on div "Business Information" at bounding box center [301, 254] width 185 height 11
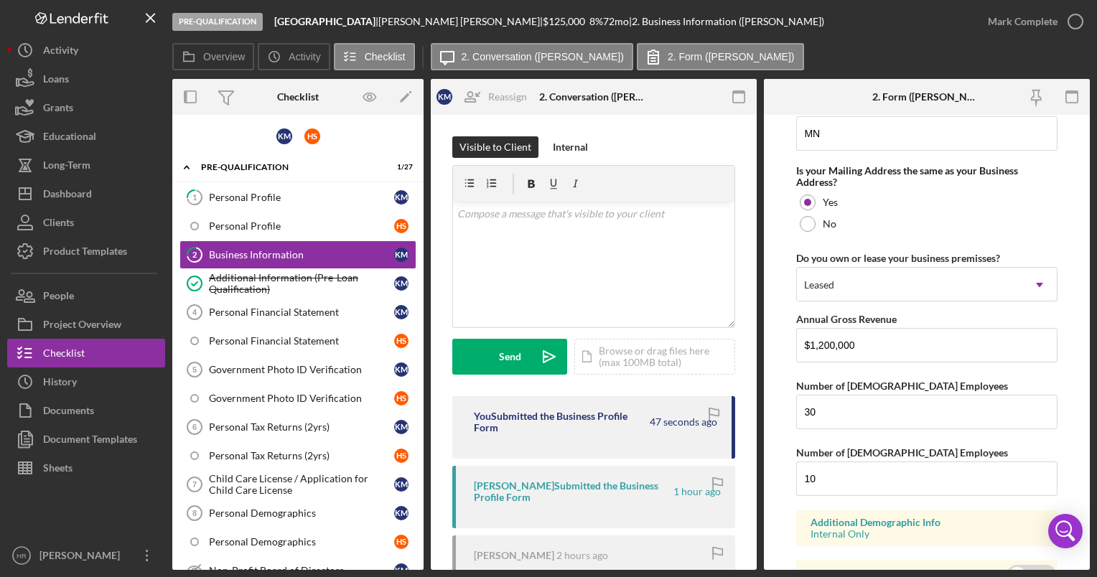
scroll to position [1334, 0]
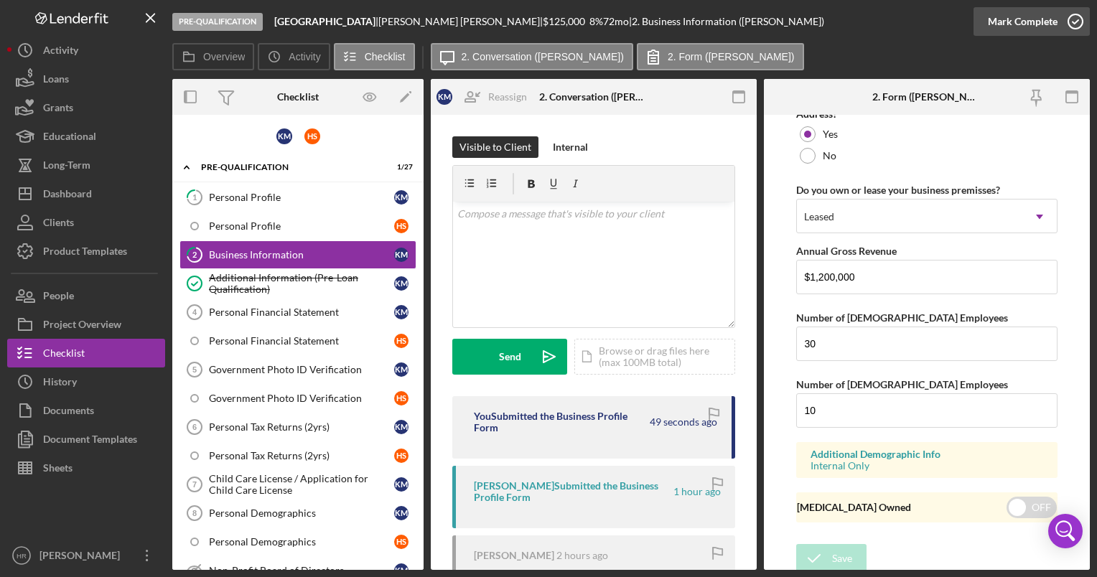
click at [1082, 19] on icon "button" at bounding box center [1076, 22] width 36 height 36
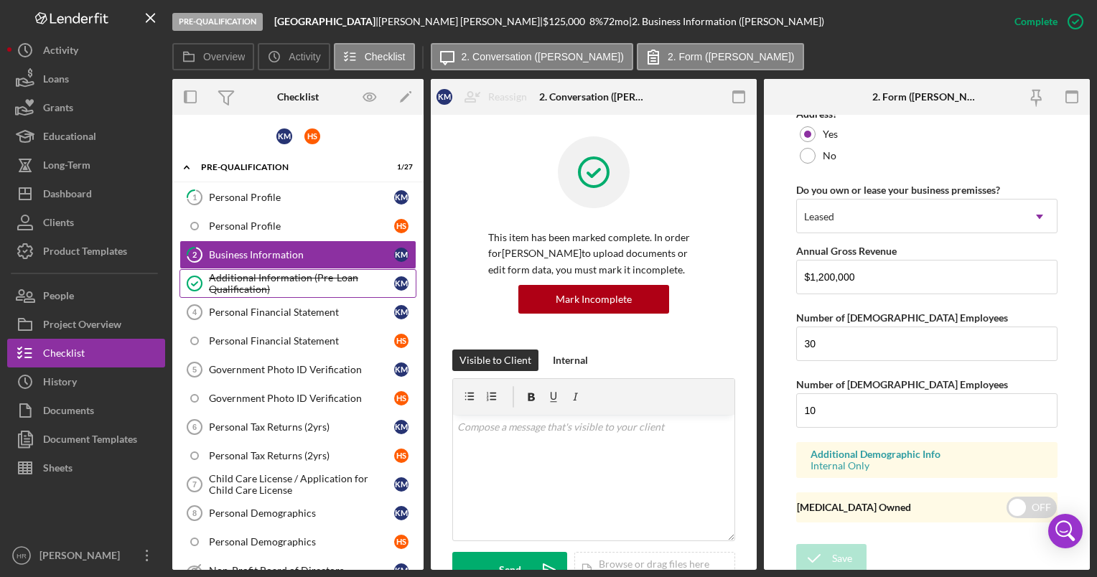
scroll to position [802, 0]
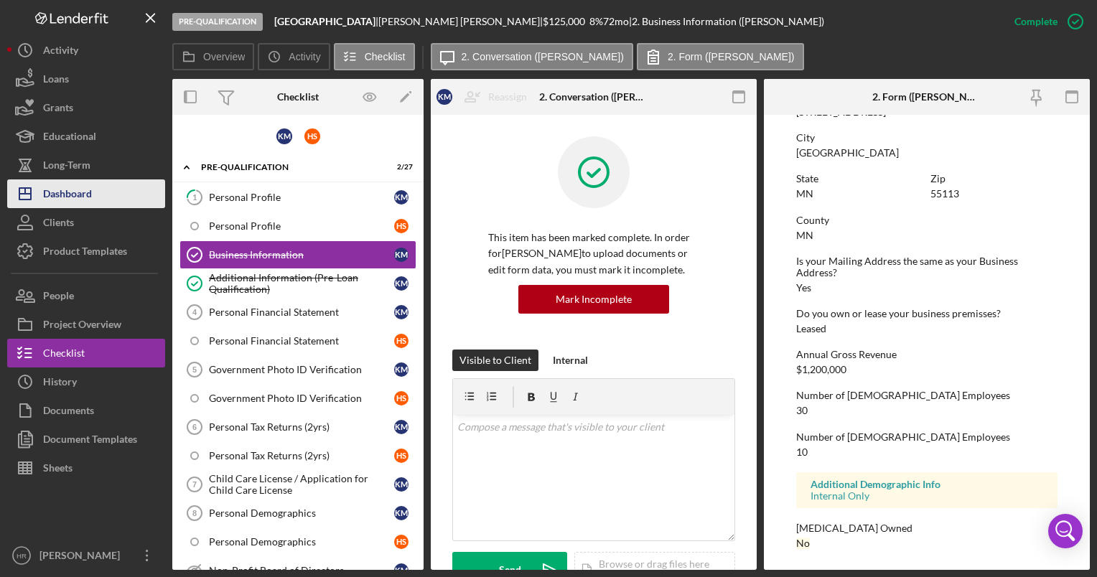
click at [72, 195] on div "Dashboard" at bounding box center [67, 195] width 49 height 32
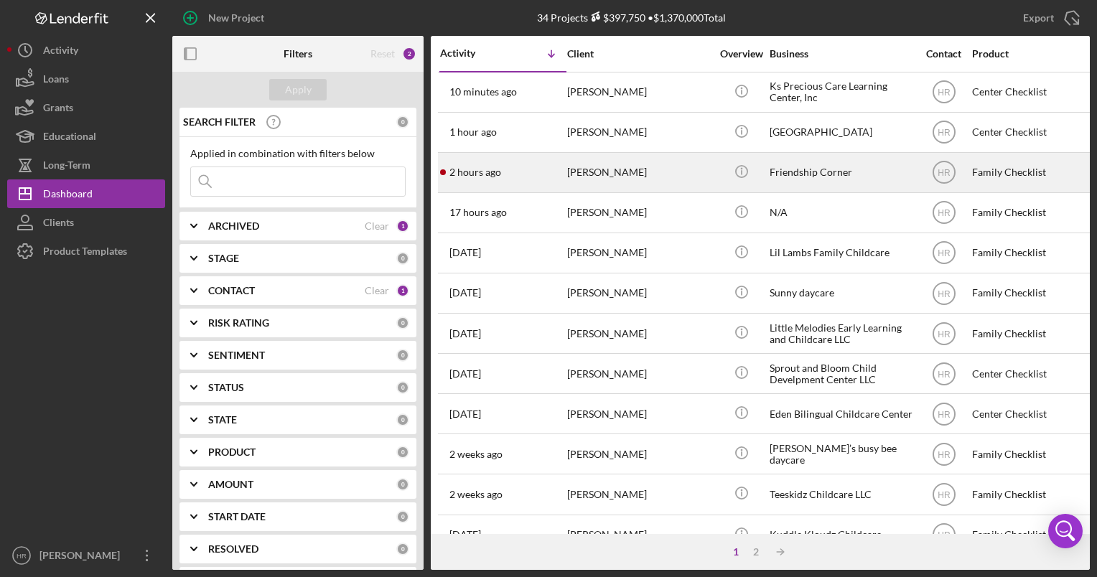
click at [822, 168] on div "Friendship Corner" at bounding box center [842, 173] width 144 height 38
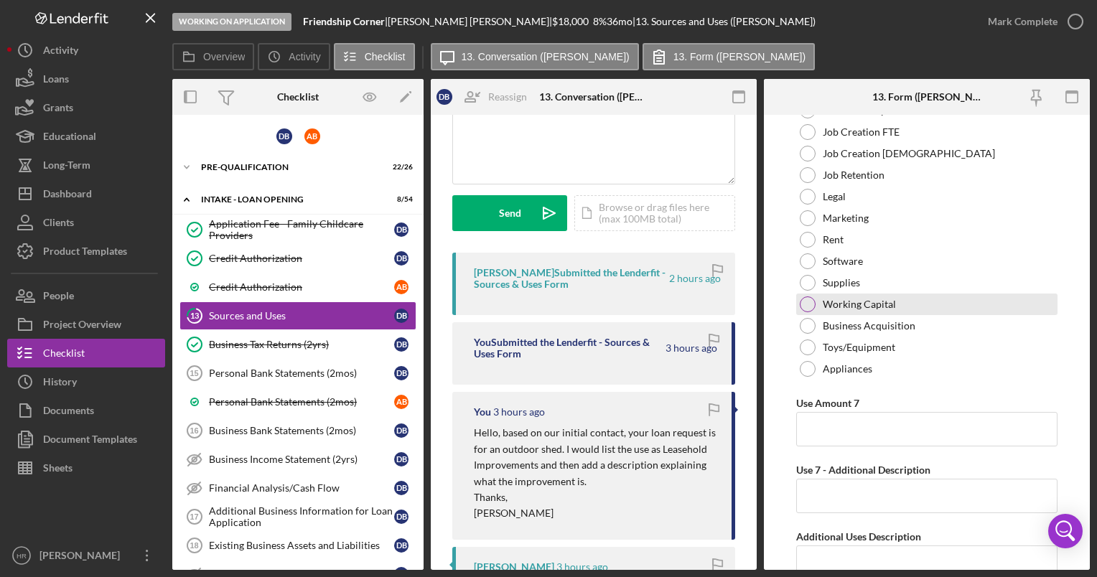
scroll to position [5744, 0]
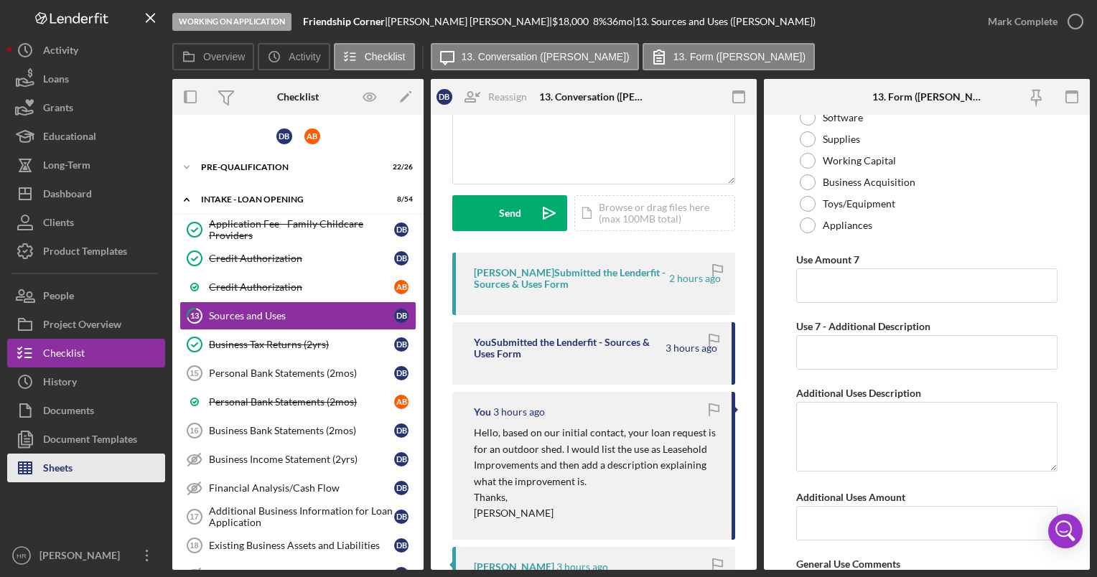
click at [55, 467] on div "Sheets" at bounding box center [57, 470] width 29 height 32
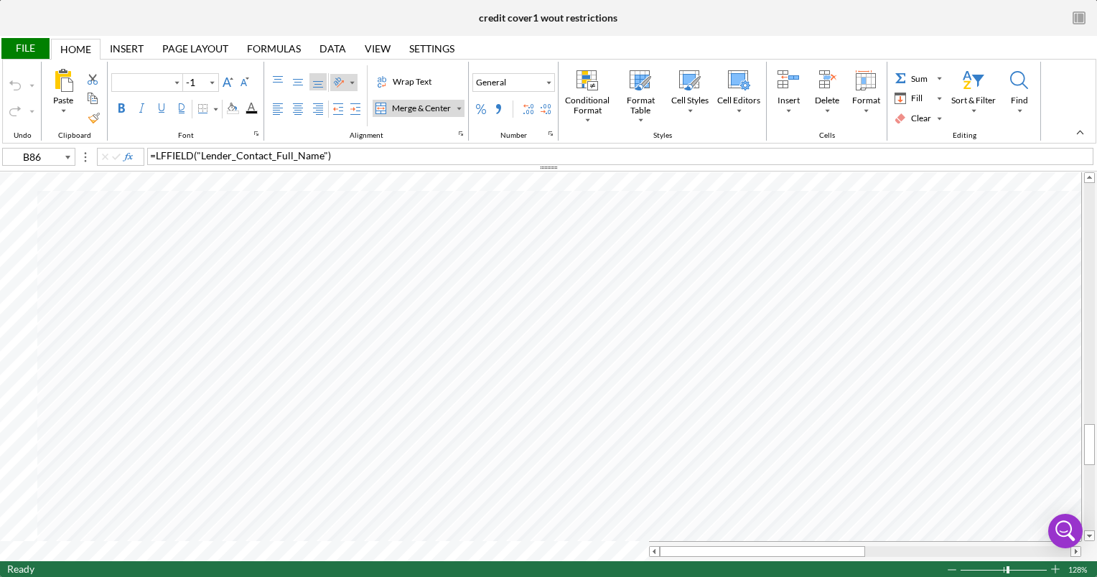
type input "Poppins"
type input "10"
type input "Calibri"
type input "11"
type input "A20"
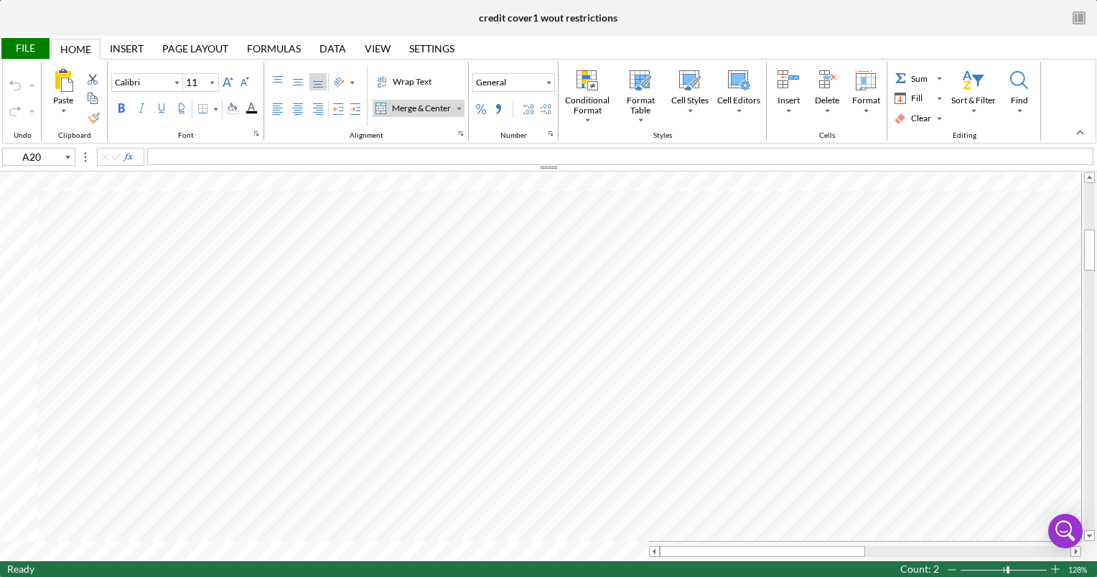
type input "Poppins"
type input "10"
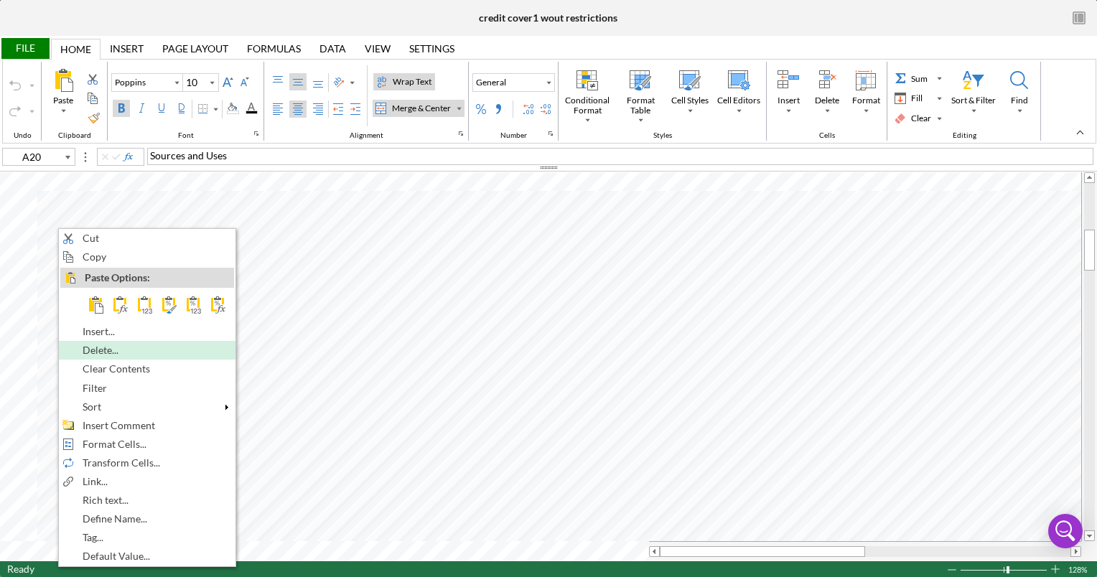
click at [111, 346] on span "Delete..." at bounding box center [109, 350] width 52 height 11
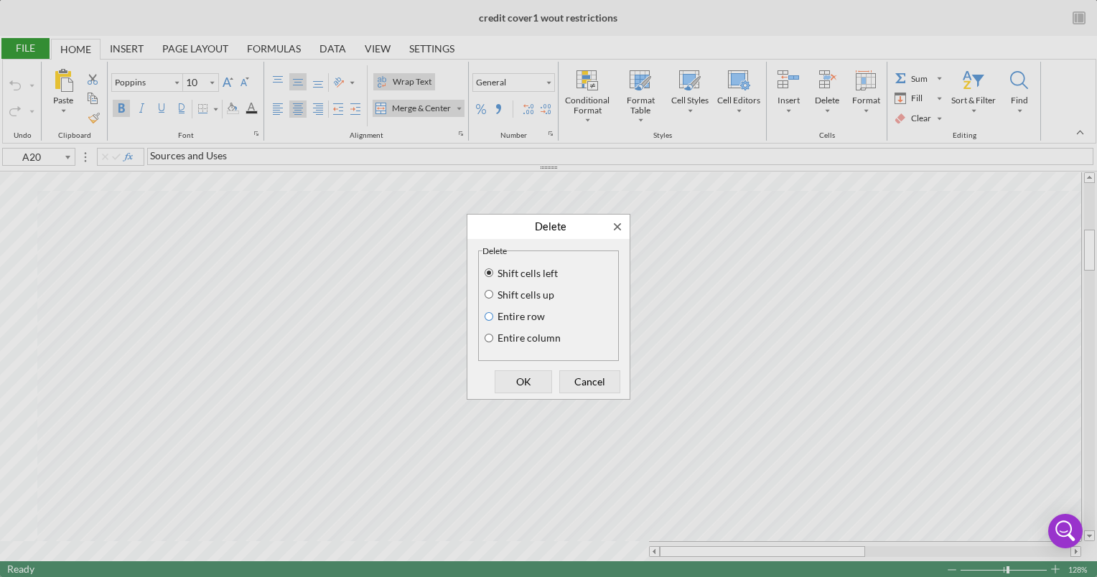
click at [485, 314] on input "Entire row" at bounding box center [488, 317] width 11 height 10
radio input "true"
click at [520, 385] on span "OK" at bounding box center [523, 382] width 47 height 20
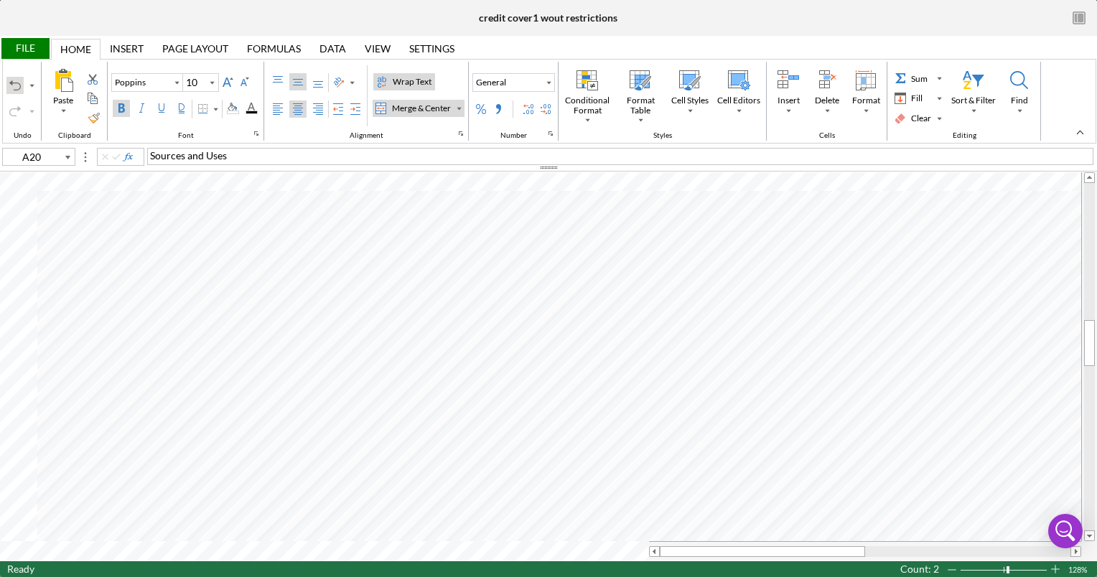
click at [11, 85] on div "Undo" at bounding box center [14, 85] width 11 height 11
type input "Calibri"
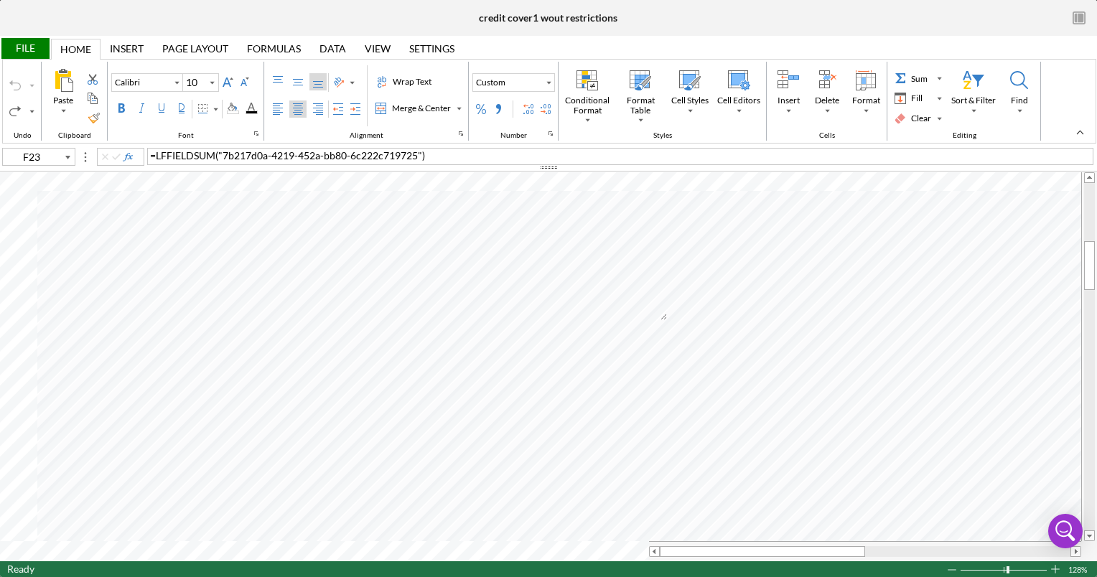
type input "F23"
type input "11"
type input "G25"
type input "10"
type input "G23"
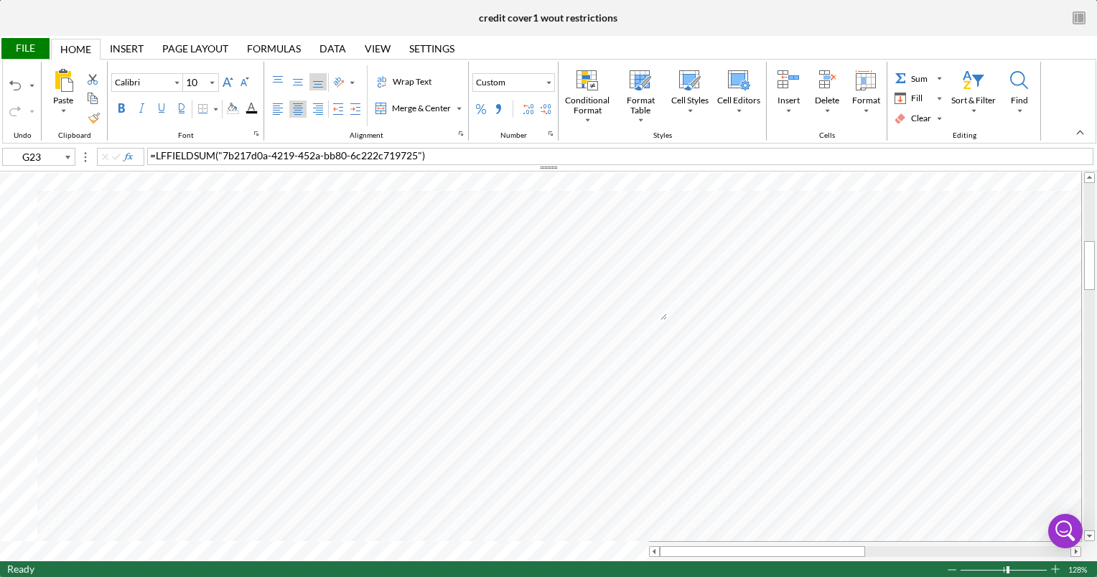
type input "11"
type input "Poppins"
type input "10"
type input "F28"
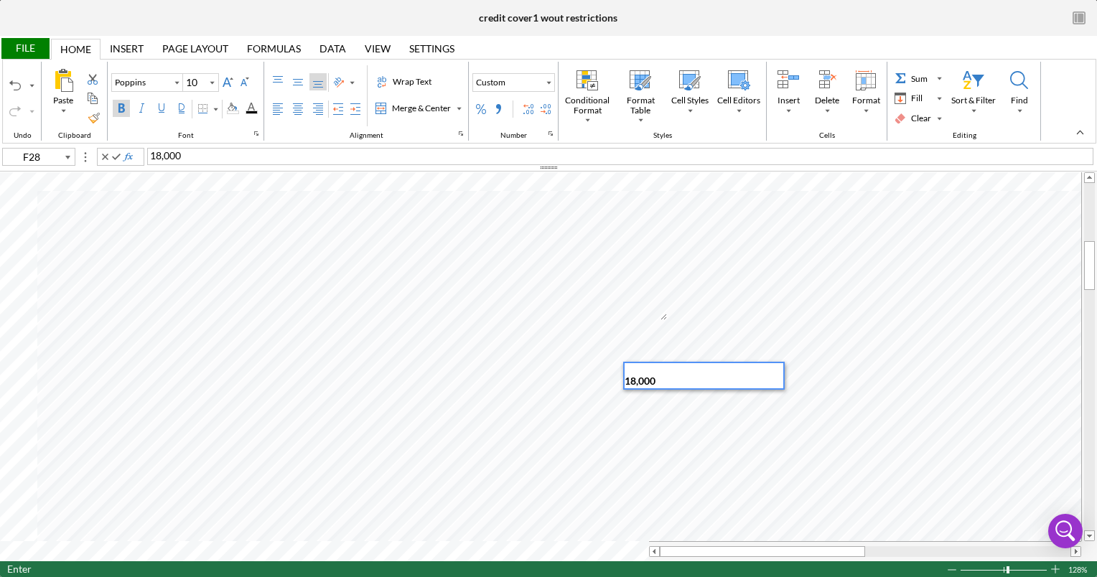
type input "I28"
type input "Calibri"
type input "10"
type input "B22"
type input "Poppins"
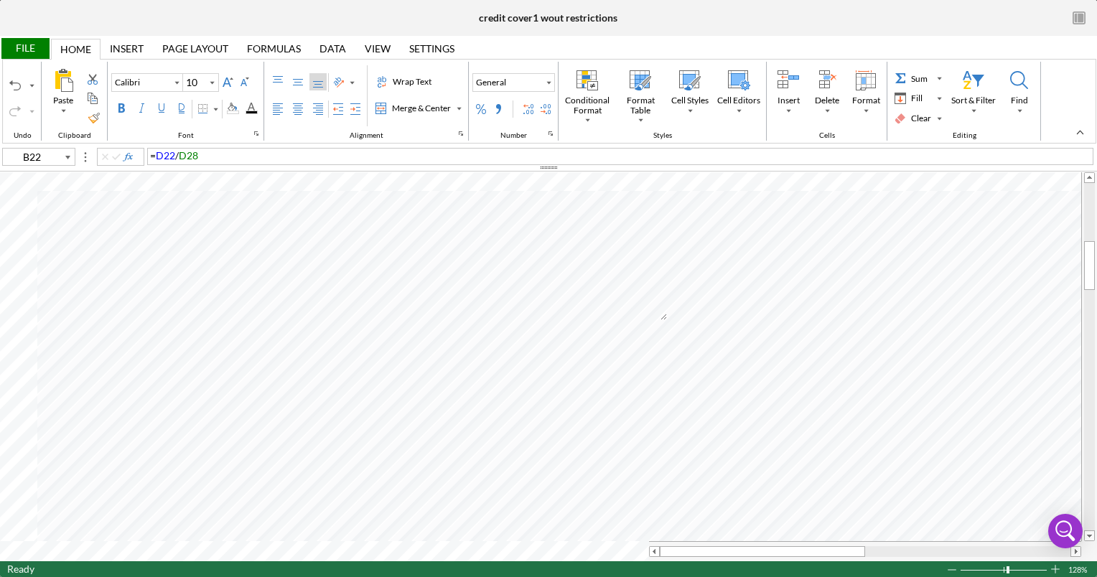
type input "C22"
type input "Calibri"
type input "D23"
type input "Poppins"
type input "C23"
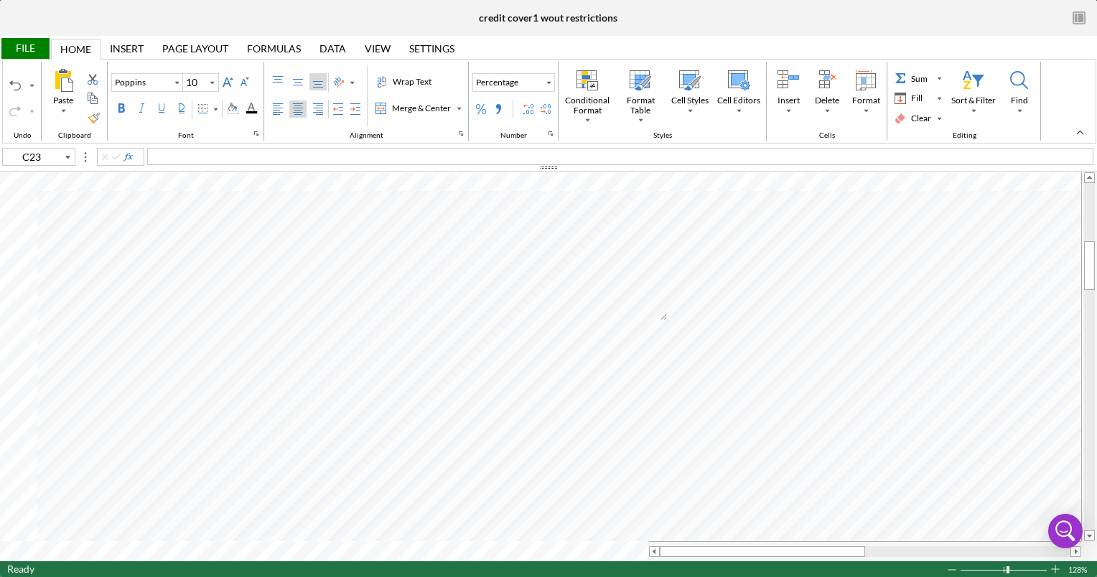
type input "Calibri"
type input "B24"
type input "Poppins"
type input "C24"
type input "Calibri"
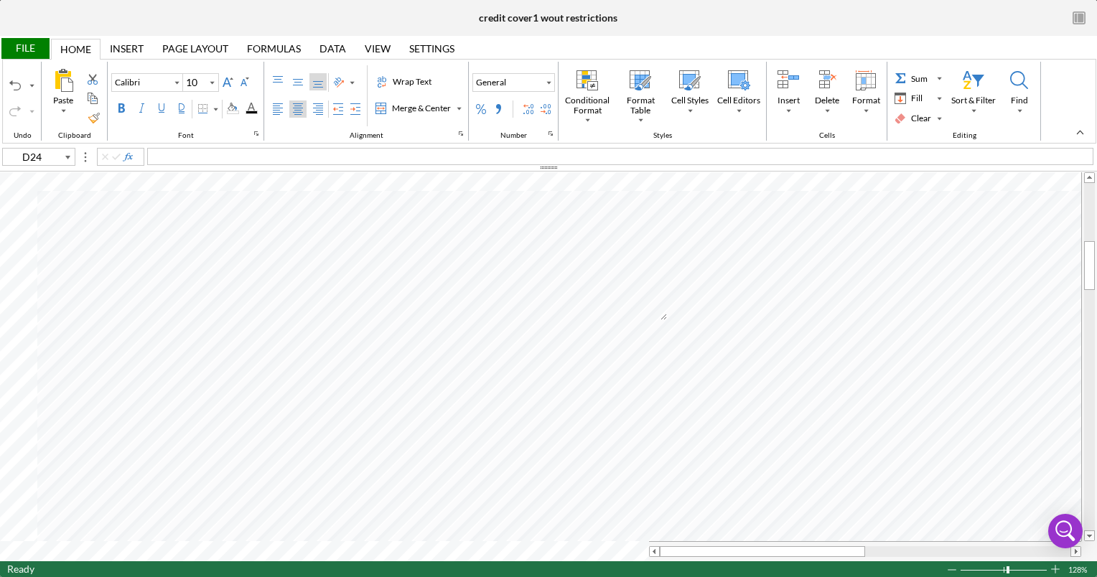
type input "F27"
type input "11"
type input "I27"
click at [658, 317] on div "v Color teal Color pink Remove color Add row above Add row below Add column bef…" at bounding box center [520, 239] width 294 height 163
type input "10"
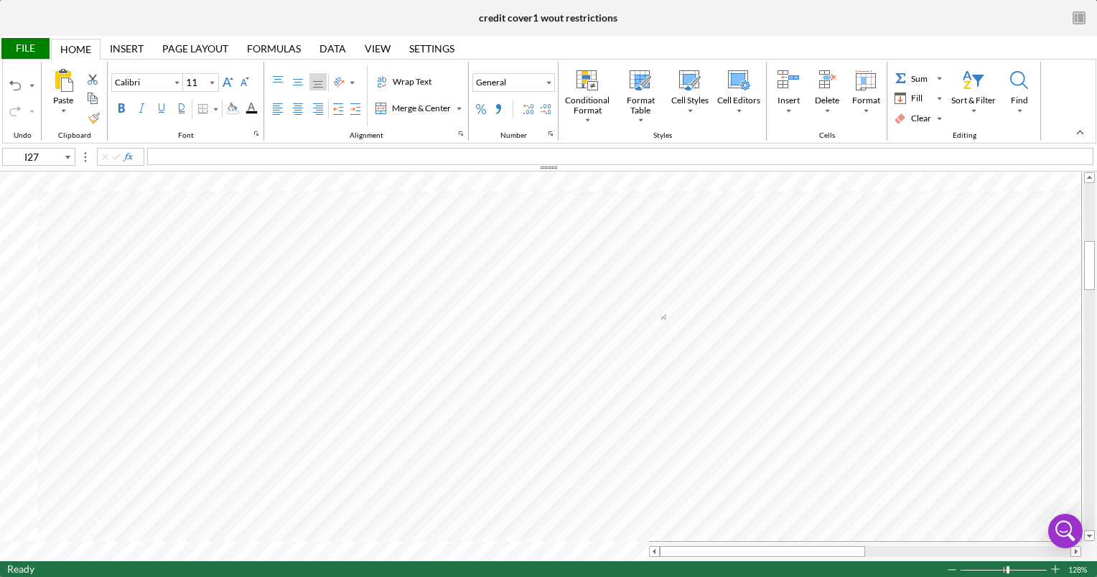
type input "F25"
click at [663, 317] on div "v Color teal Color pink Remove color Add row above Add row below Add column bef…" at bounding box center [520, 239] width 294 height 163
type input "11"
click at [7, 90] on div "Undo" at bounding box center [14, 85] width 17 height 17
click at [17, 85] on div "Undo" at bounding box center [14, 85] width 11 height 11
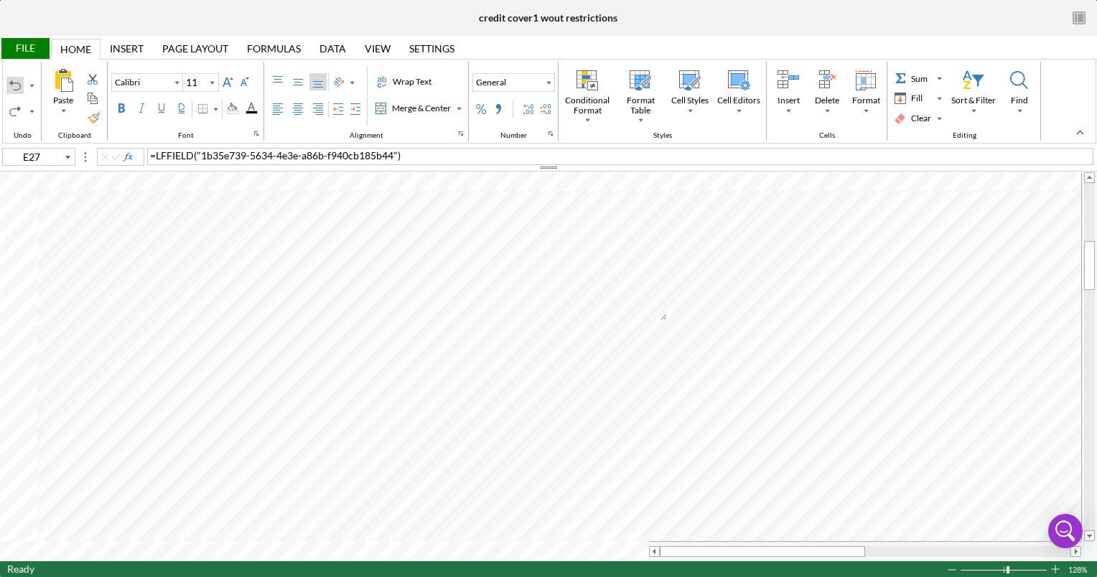
type input "F27"
type input "10"
click at [7, 83] on div "Undo" at bounding box center [14, 85] width 17 height 17
type input "C24"
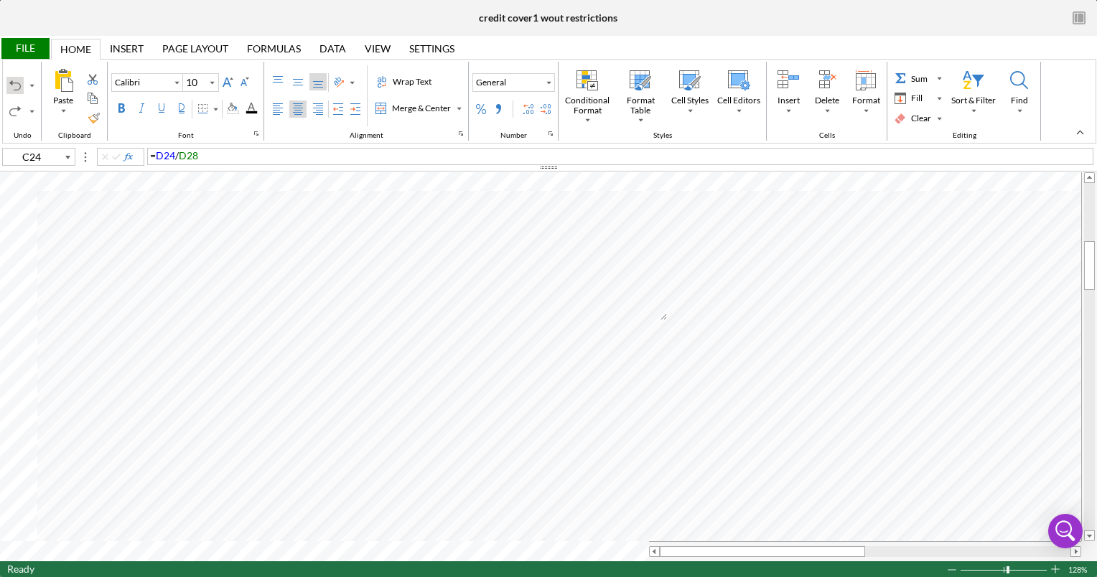
type input "Poppins"
click at [7, 83] on div "Undo" at bounding box center [14, 85] width 17 height 17
type input "B24"
type input "Calibri"
click at [7, 83] on div "Undo" at bounding box center [14, 85] width 17 height 17
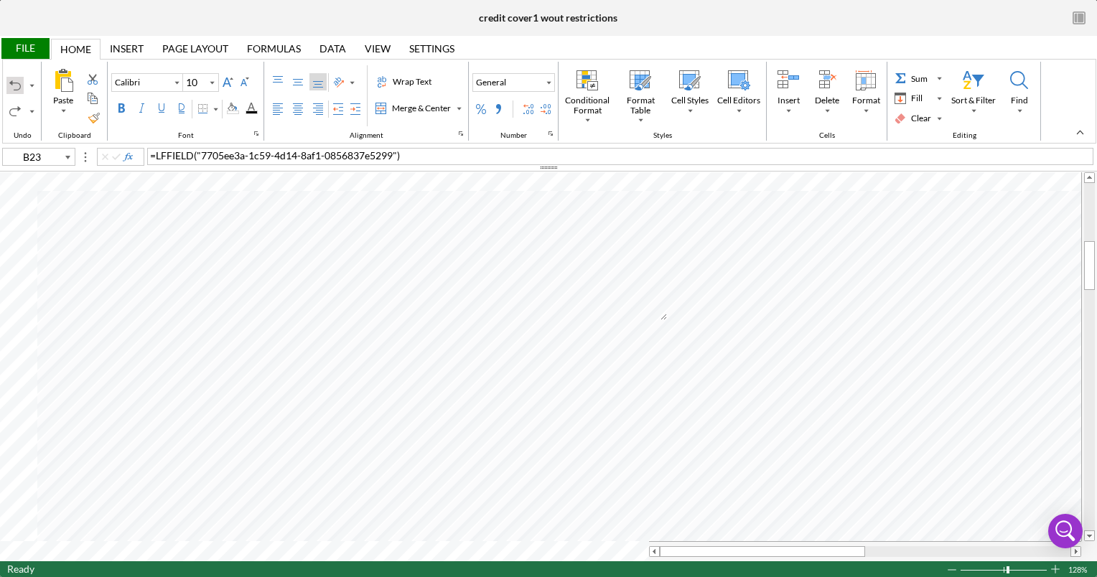
click at [7, 83] on div "Undo" at bounding box center [14, 85] width 17 height 17
type input "C23"
type input "Poppins"
click at [7, 83] on div "Undo" at bounding box center [14, 85] width 17 height 17
type input "D23"
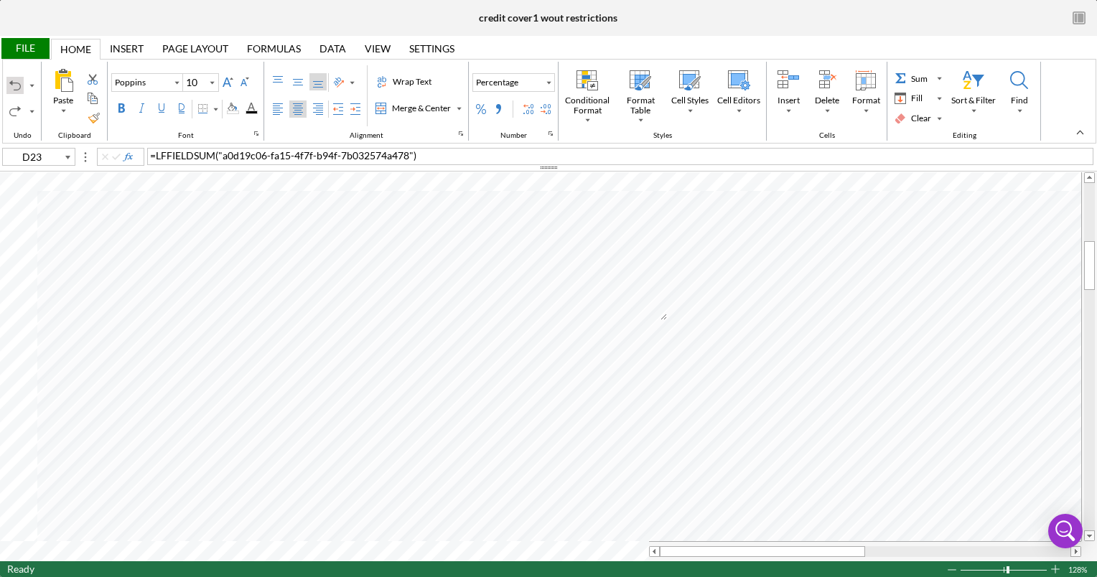
type input "Calibri"
click at [7, 83] on div "Undo" at bounding box center [14, 85] width 17 height 17
type input "C22"
type input "Poppins"
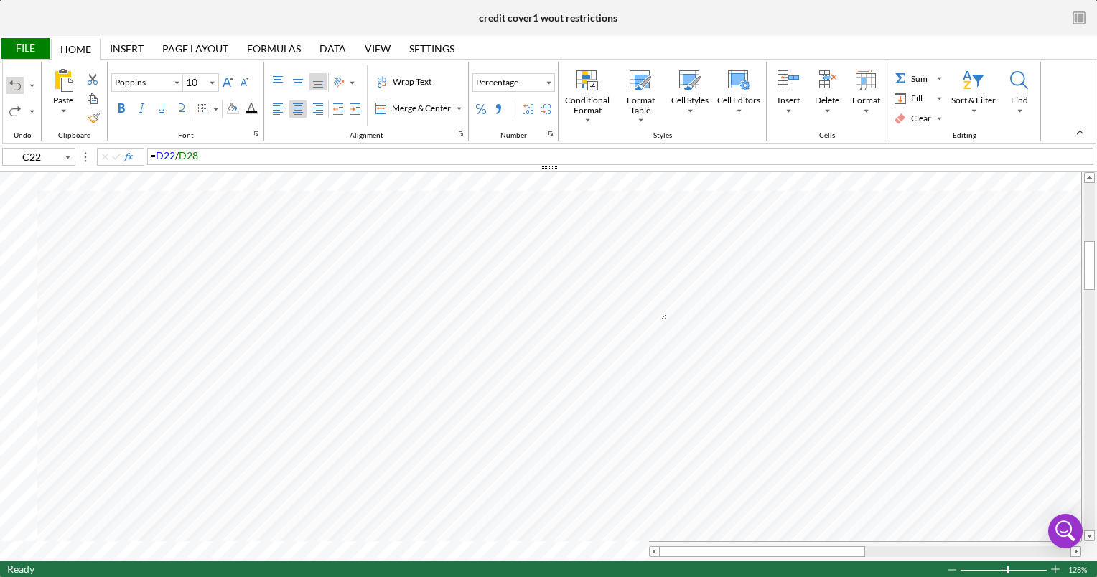
click at [7, 83] on div "Undo" at bounding box center [14, 85] width 17 height 17
type input "B22"
type input "Calibri"
type input "11"
type input "H25"
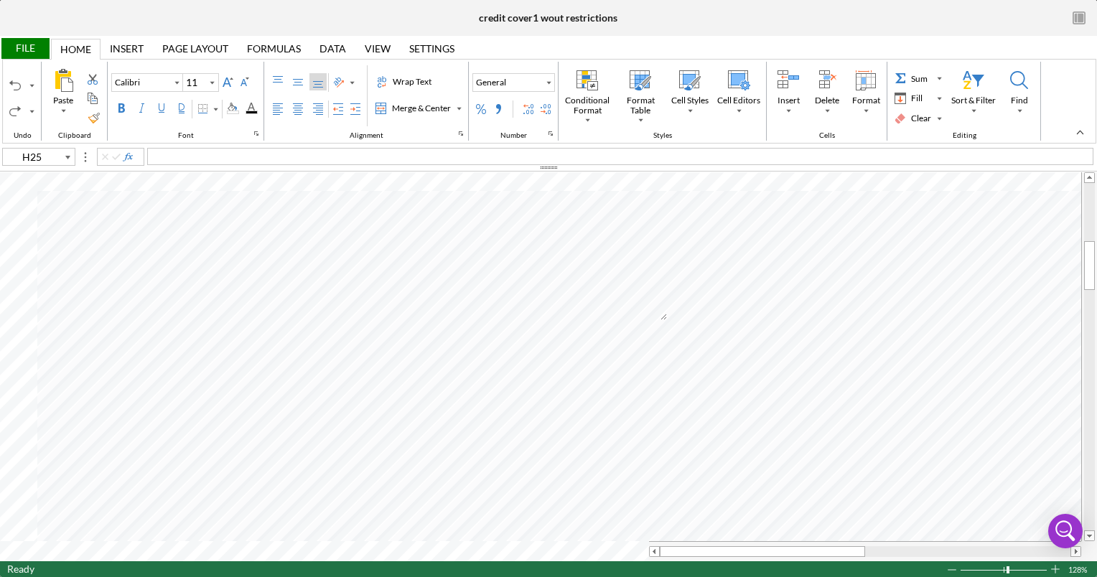
type input "10"
type input "F24"
type input "J24"
type input "11"
type input "H26"
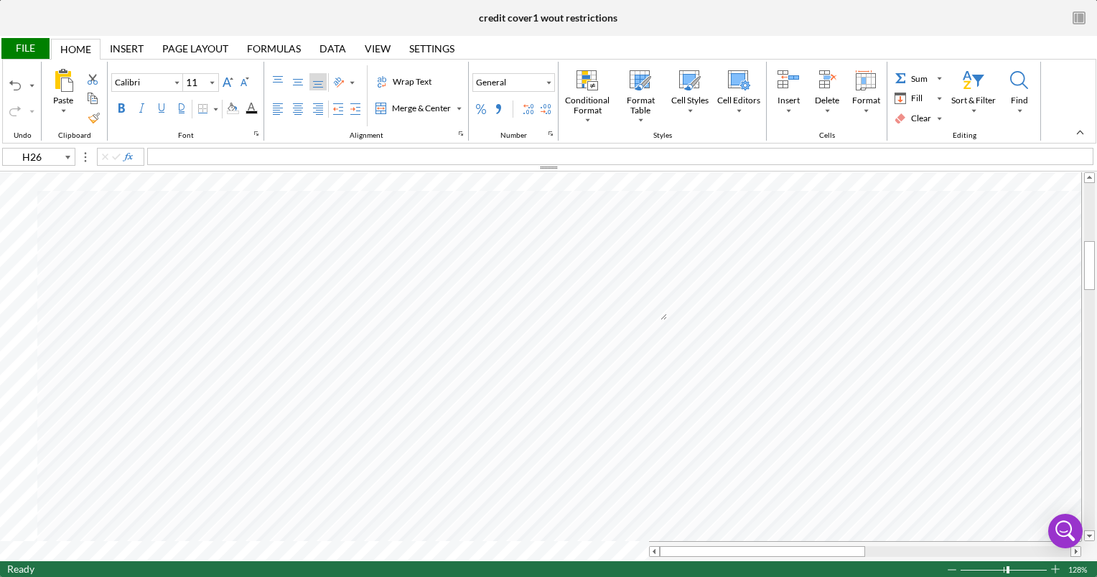
type input "10"
type input "F27"
type input "11"
type input "E27"
type input "10"
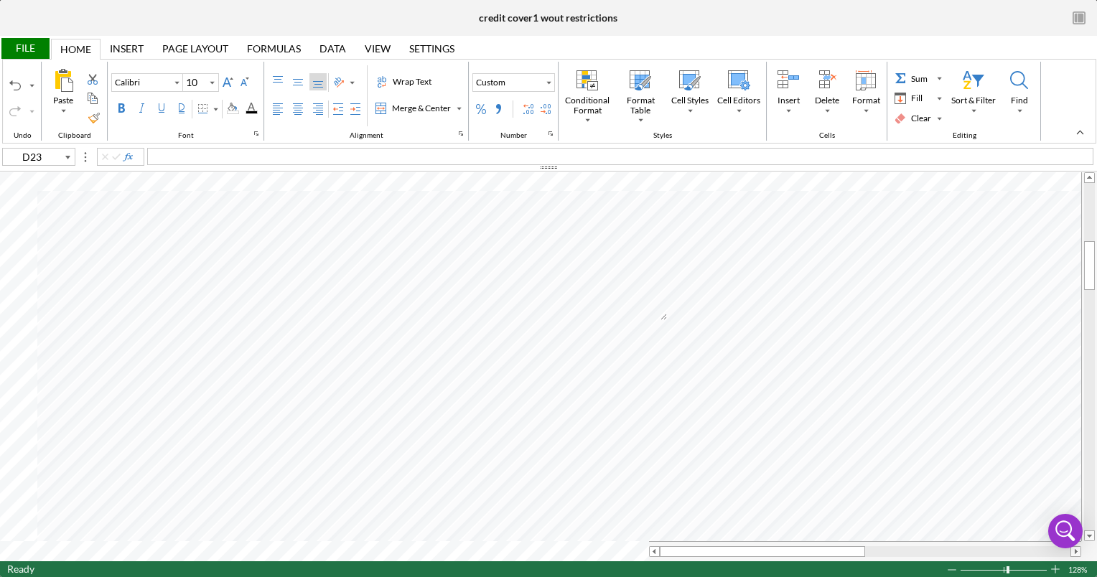
type input "D24"
type input "Poppins"
type input "C22"
type input "Calibri"
type input "B24"
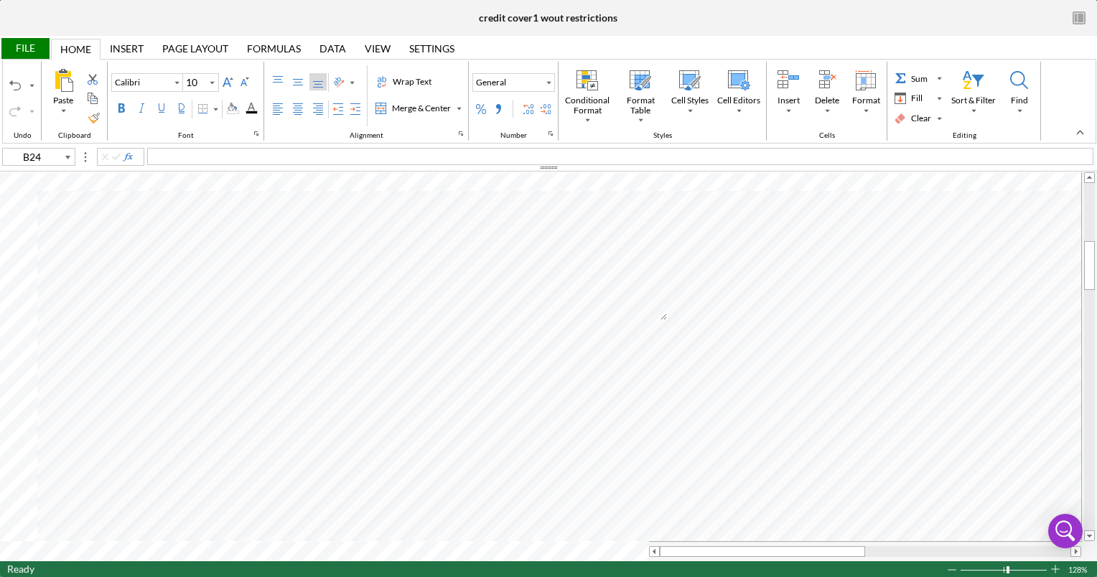
type input "11"
type input "I29"
click at [27, 50] on div "File" at bounding box center [25, 48] width 50 height 21
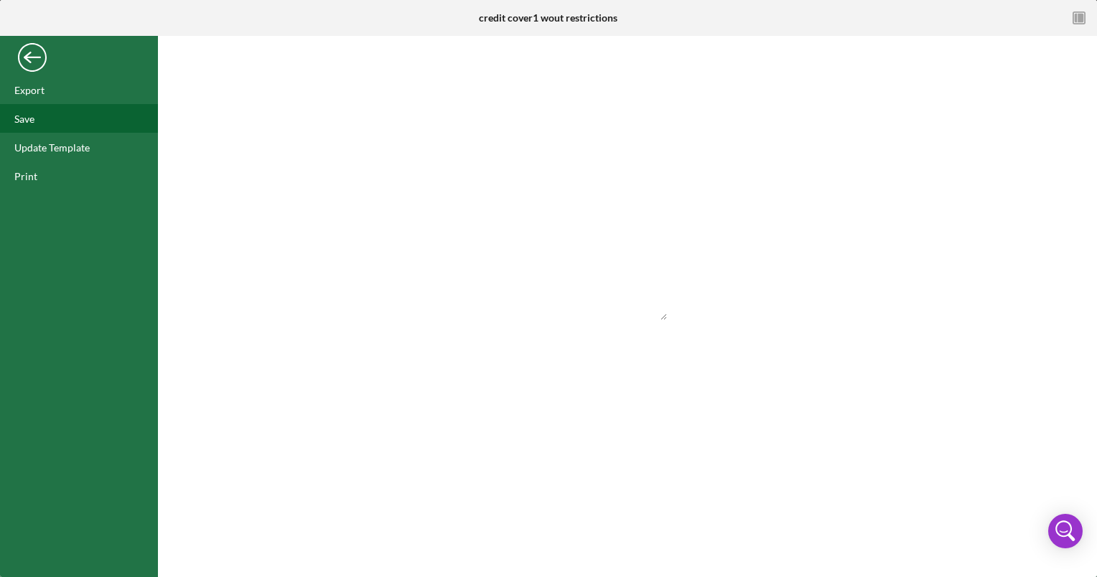
click at [29, 113] on div "Save" at bounding box center [24, 119] width 20 height 12
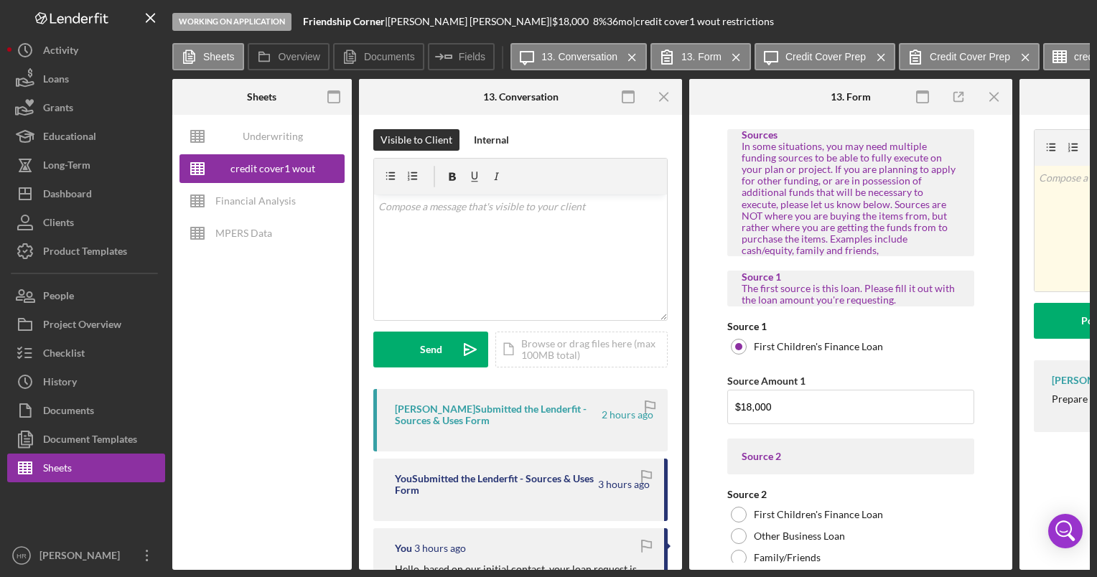
type input "Calibri"
type input "11"
drag, startPoint x: 103, startPoint y: 459, endPoint x: 164, endPoint y: 432, distance: 66.8
click at [103, 459] on button "Sheets" at bounding box center [86, 468] width 158 height 29
type input "Calibri"
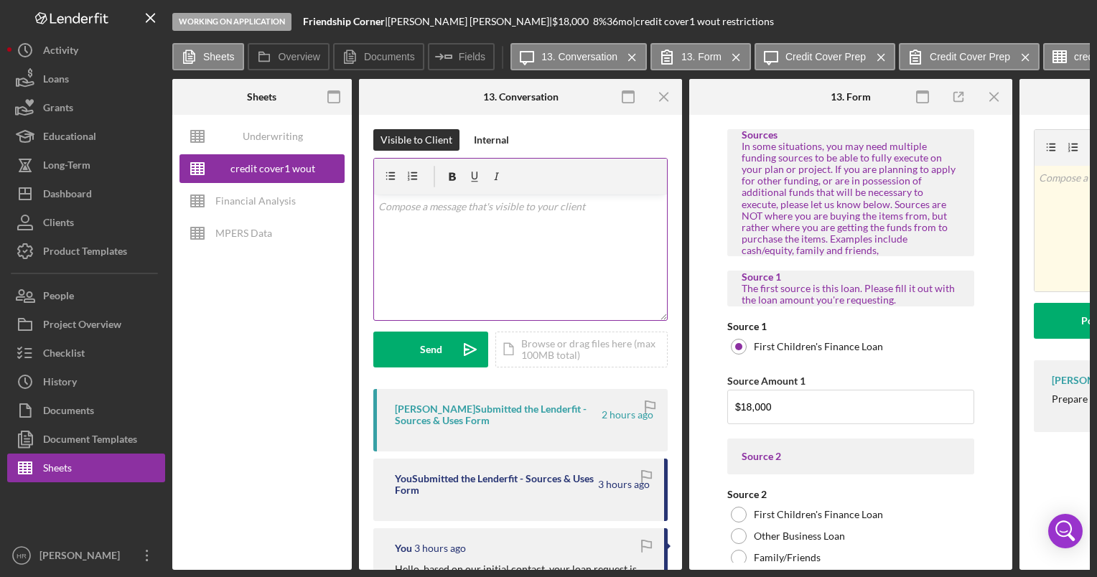
type input "11"
click at [234, 172] on div "credit cover1 wout restrictions" at bounding box center [272, 168] width 115 height 29
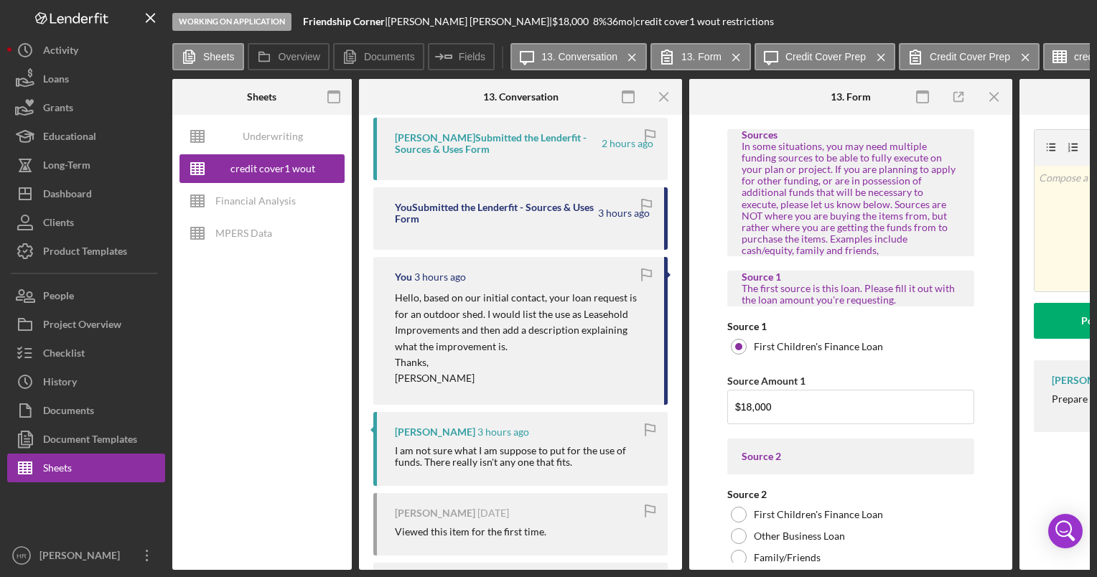
scroll to position [287, 0]
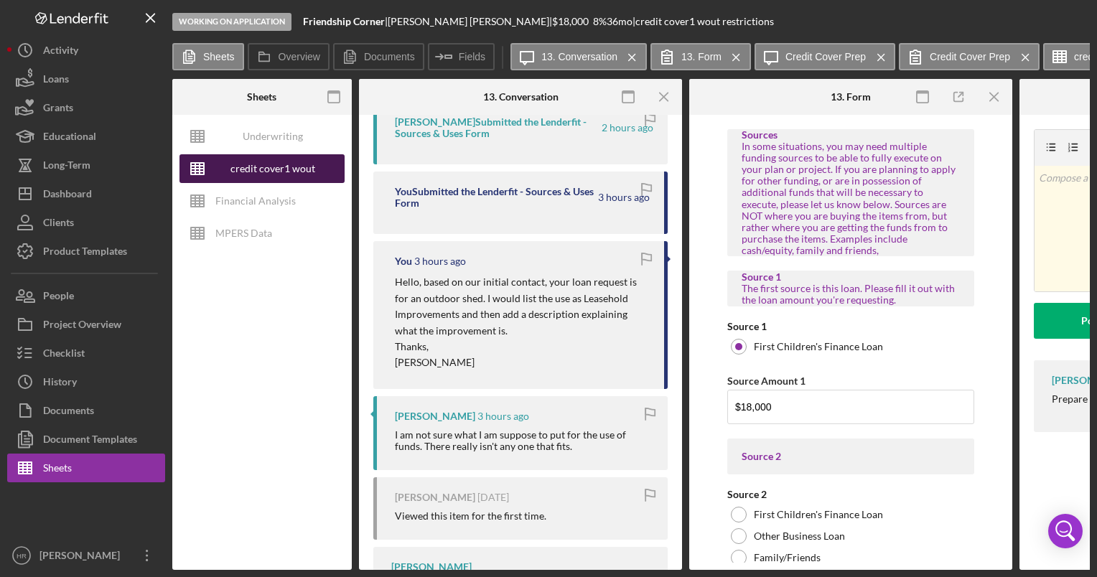
click at [291, 174] on div "credit cover1 wout restrictions" at bounding box center [272, 168] width 115 height 29
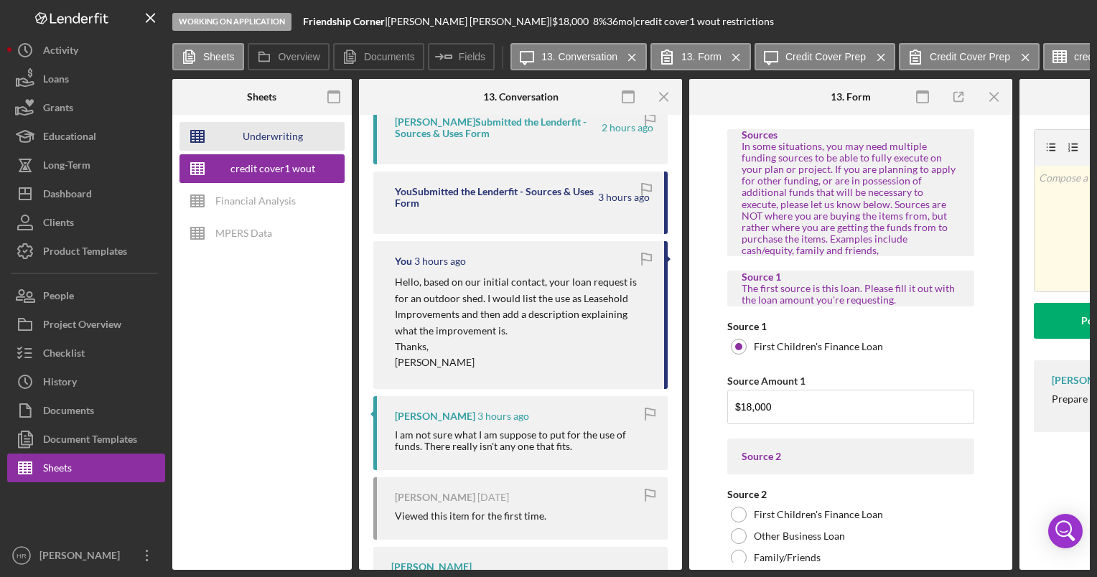
click at [310, 136] on div "Underwriting Worksheets - Template 2022" at bounding box center [272, 136] width 115 height 29
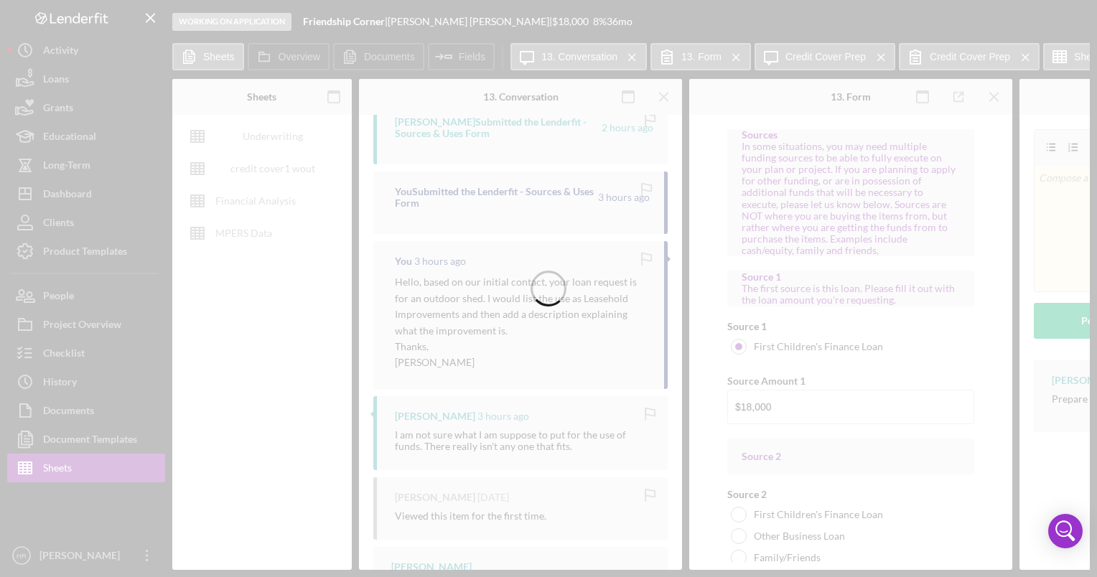
type input "Arial"
type input "10"
type input "E27"
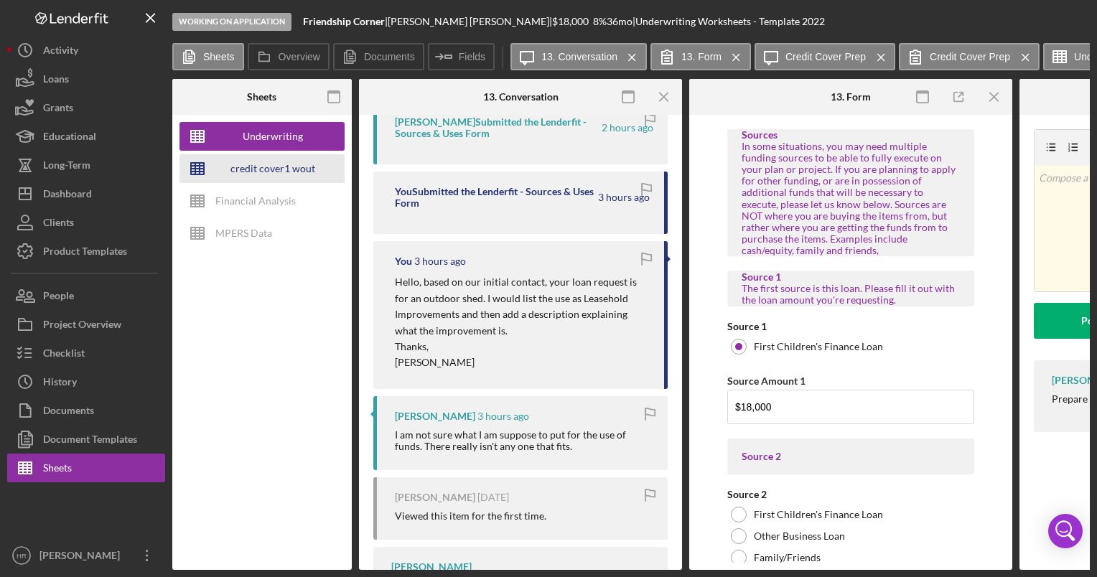
click at [246, 167] on div "credit cover1 wout restrictions" at bounding box center [272, 168] width 115 height 29
type input "Calibri"
type input "11"
type input "I29"
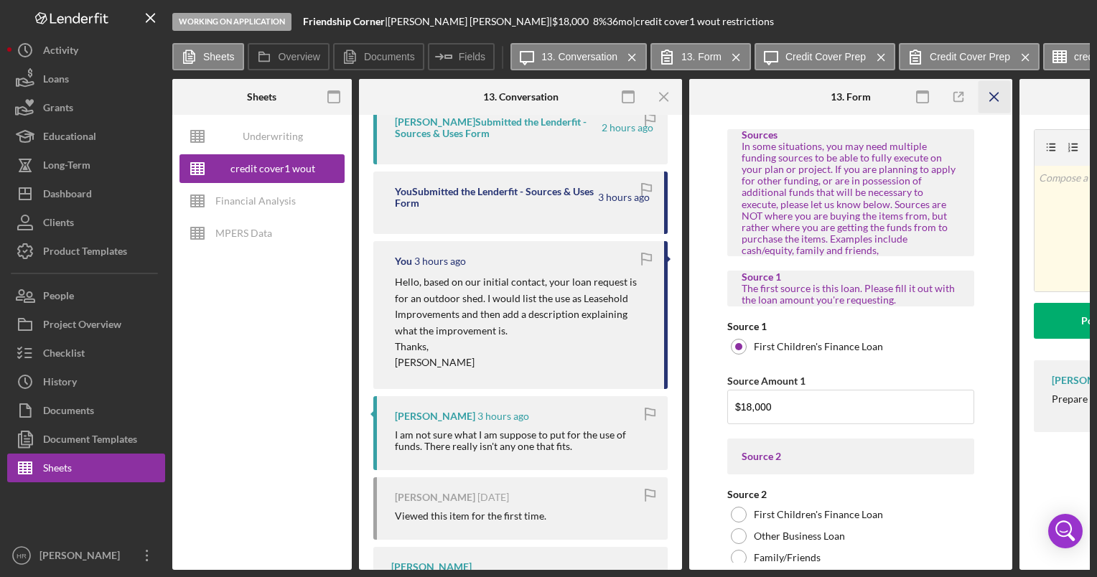
click at [993, 93] on icon "Icon/Menu Close" at bounding box center [995, 97] width 32 height 32
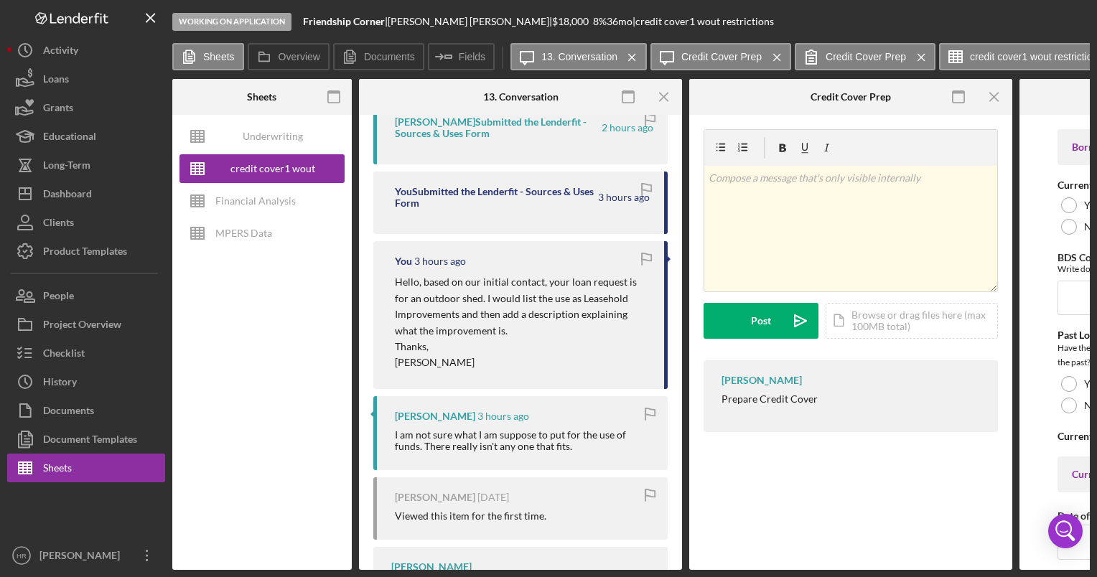
click at [993, 93] on icon "Icon/Menu Close" at bounding box center [995, 97] width 32 height 32
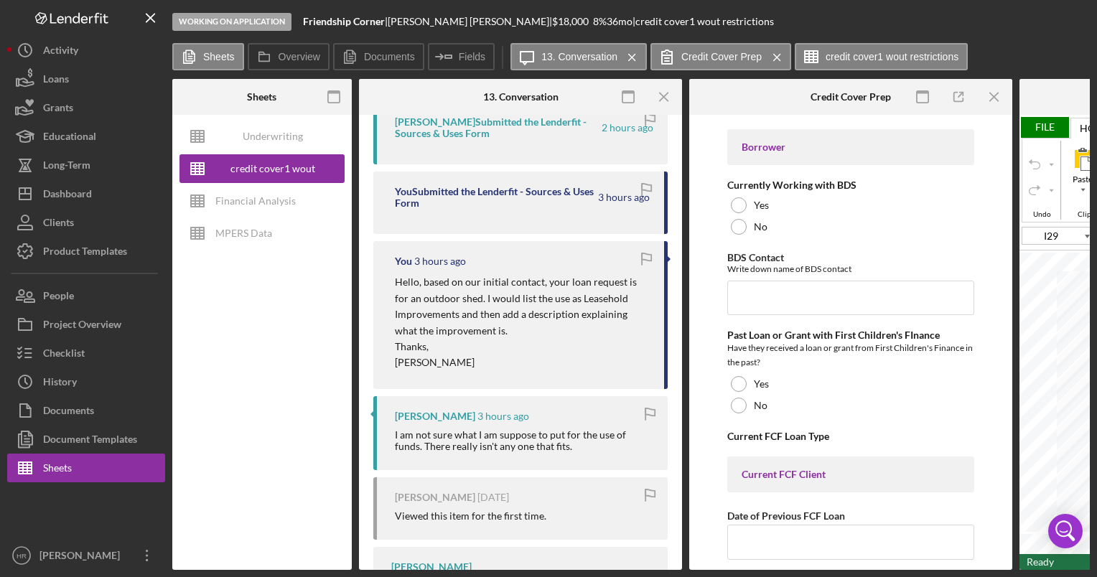
click at [993, 93] on icon "Icon/Menu Close" at bounding box center [995, 97] width 32 height 32
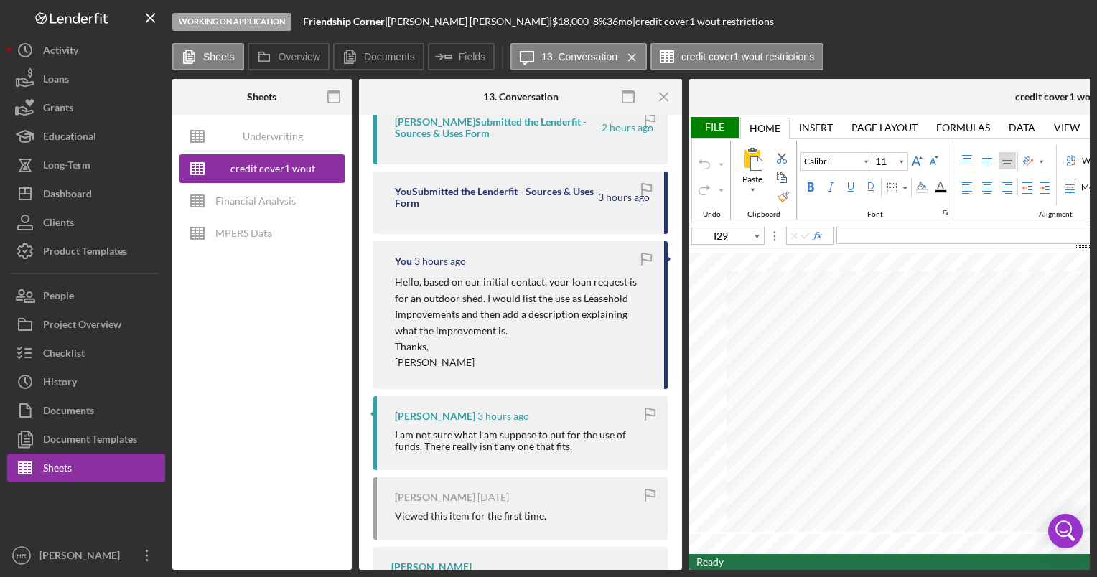
drag, startPoint x: 962, startPoint y: 87, endPoint x: 810, endPoint y: 92, distance: 152.3
click at [821, 88] on div "credit cover1 wout restrictions" at bounding box center [1084, 97] width 790 height 36
drag, startPoint x: 605, startPoint y: 570, endPoint x: 724, endPoint y: 566, distance: 119.2
click at [724, 566] on div "Working on Application Friendship Corner | [PERSON_NAME] | $18,000 $9,000 8 % 3…" at bounding box center [548, 288] width 1097 height 577
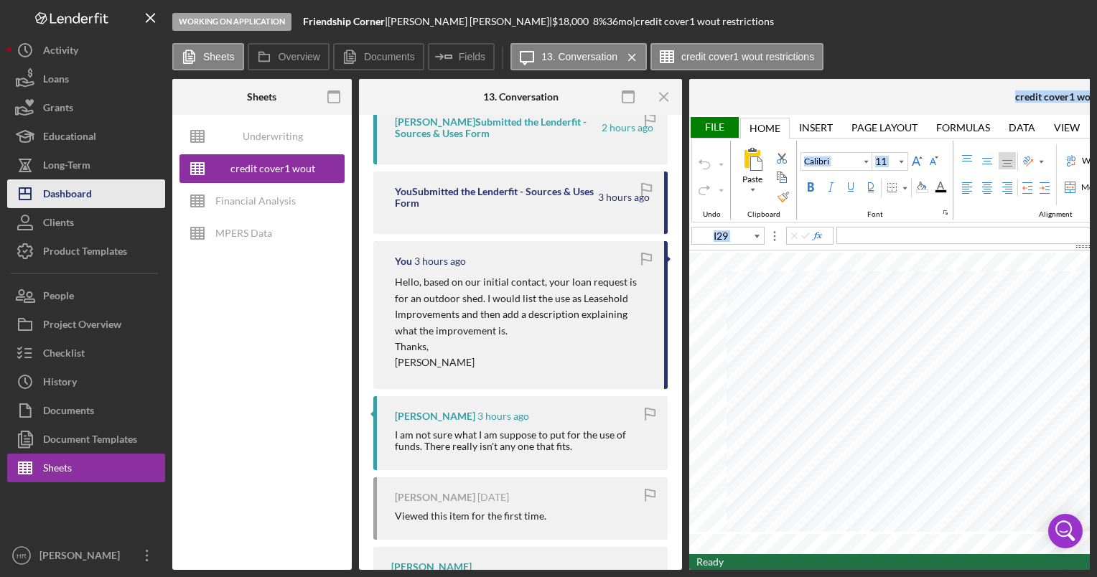
click at [101, 192] on button "Icon/Dashboard Dashboard" at bounding box center [86, 193] width 158 height 29
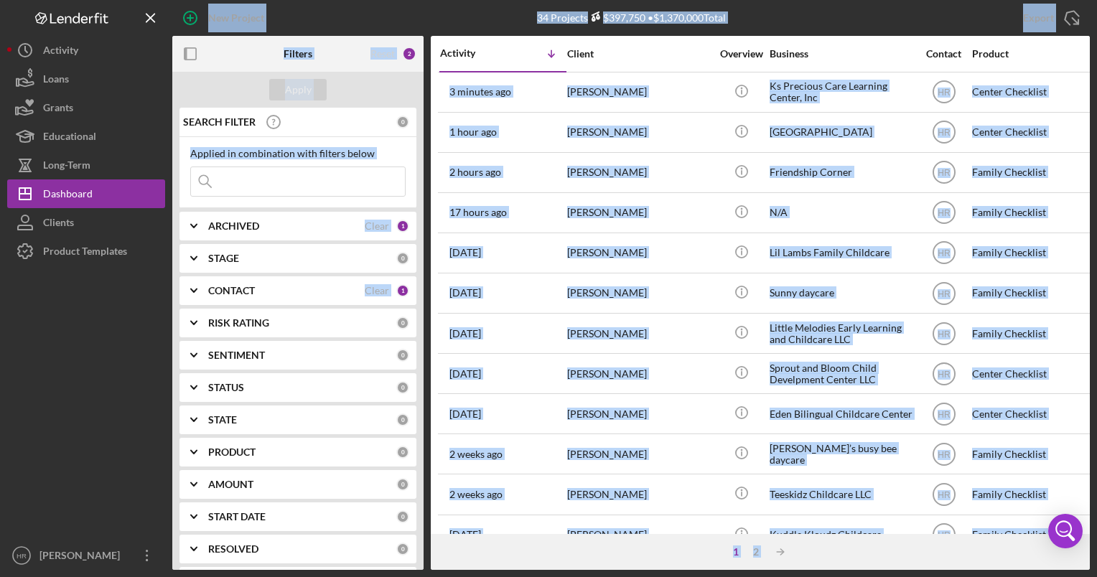
click at [858, 20] on div "Export Icon/Export" at bounding box center [937, 18] width 306 height 36
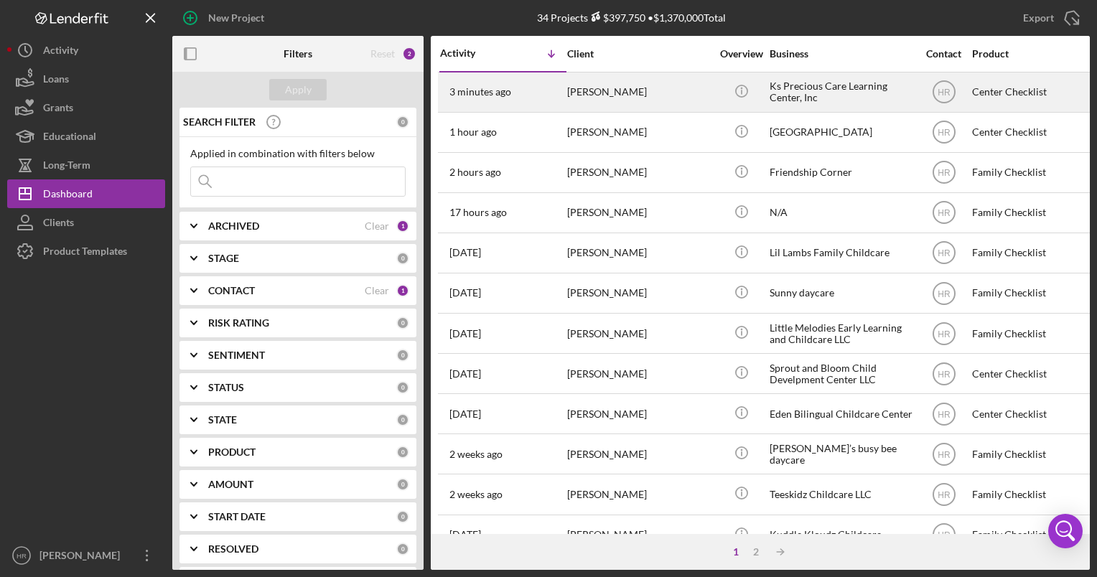
click at [795, 91] on div "Ks Precious Care Learning Center, Inc" at bounding box center [842, 92] width 144 height 38
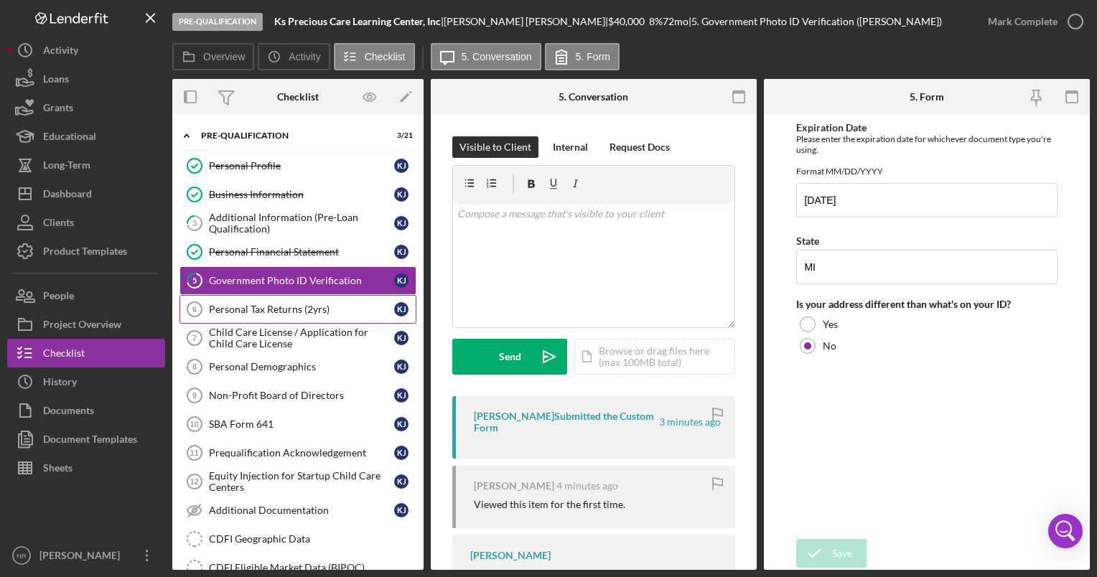
click at [243, 305] on div "Personal Tax Returns (2yrs)" at bounding box center [301, 309] width 185 height 11
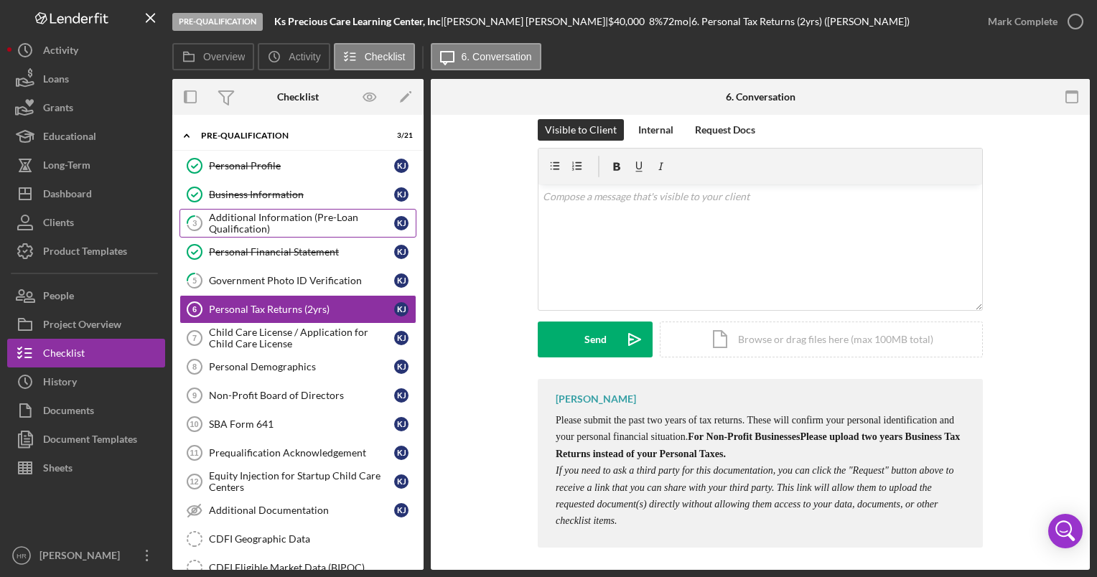
click at [271, 220] on div "Additional Information (Pre-Loan Qualification)" at bounding box center [301, 223] width 185 height 23
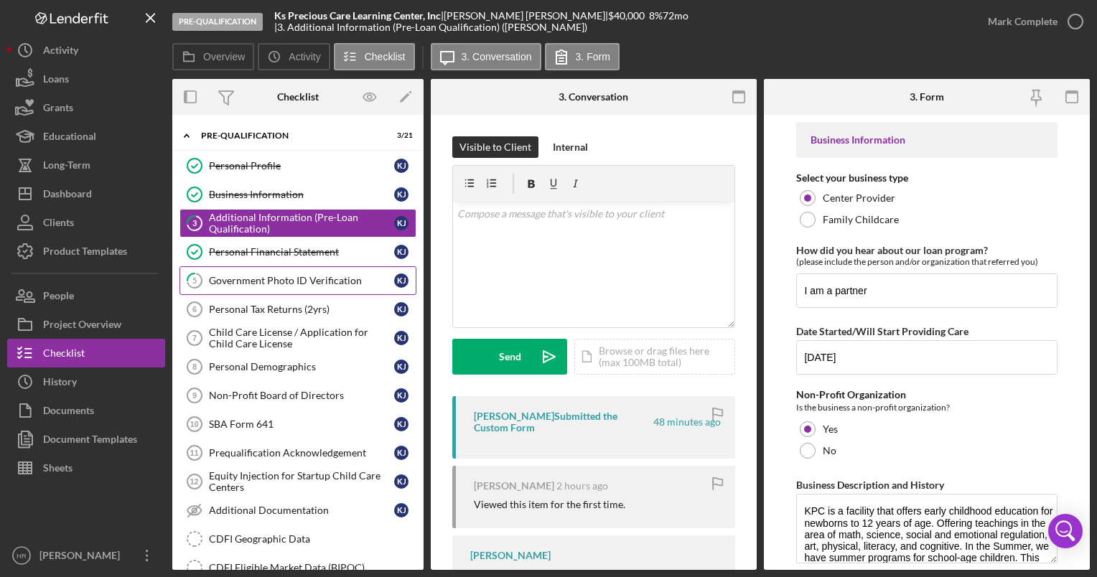
click at [282, 285] on link "5 Government Photo ID Verification K J" at bounding box center [297, 280] width 237 height 29
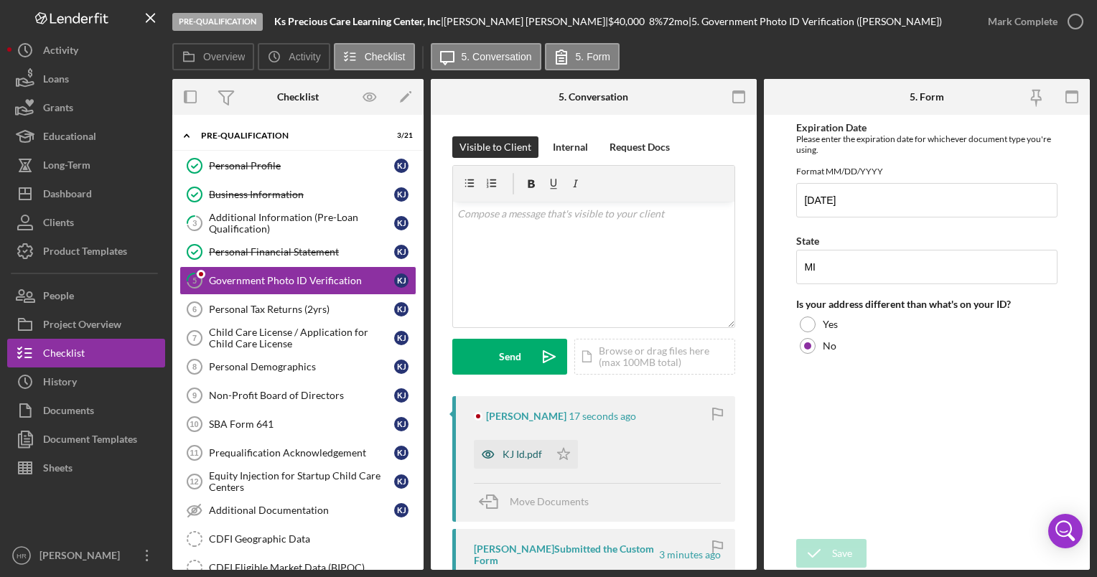
click at [495, 459] on icon "button" at bounding box center [488, 454] width 29 height 29
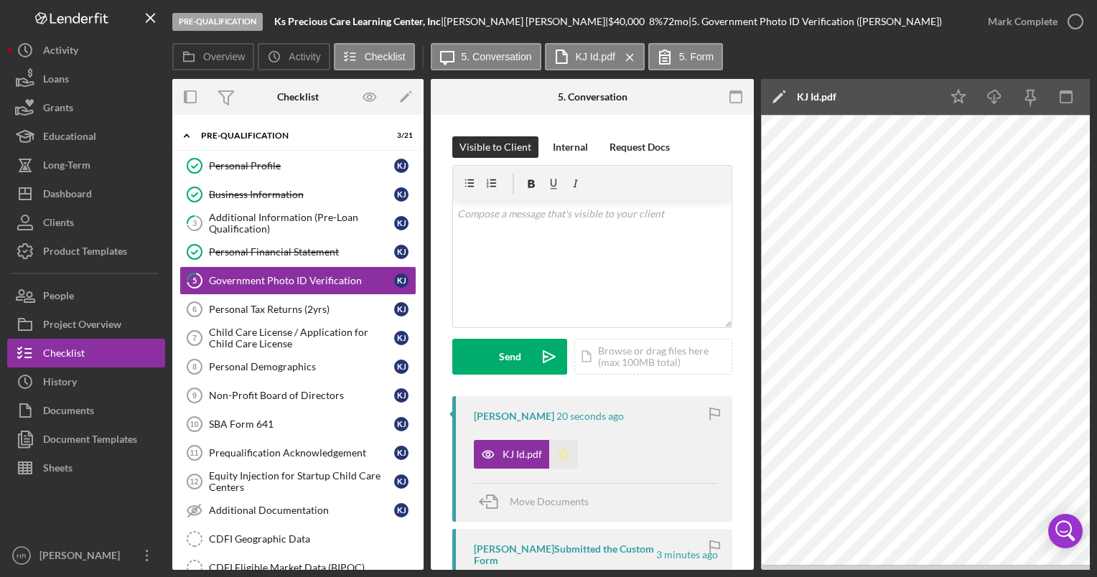
click at [563, 457] on polygon "button" at bounding box center [564, 453] width 12 height 11
click at [1077, 19] on icon "button" at bounding box center [1076, 22] width 36 height 36
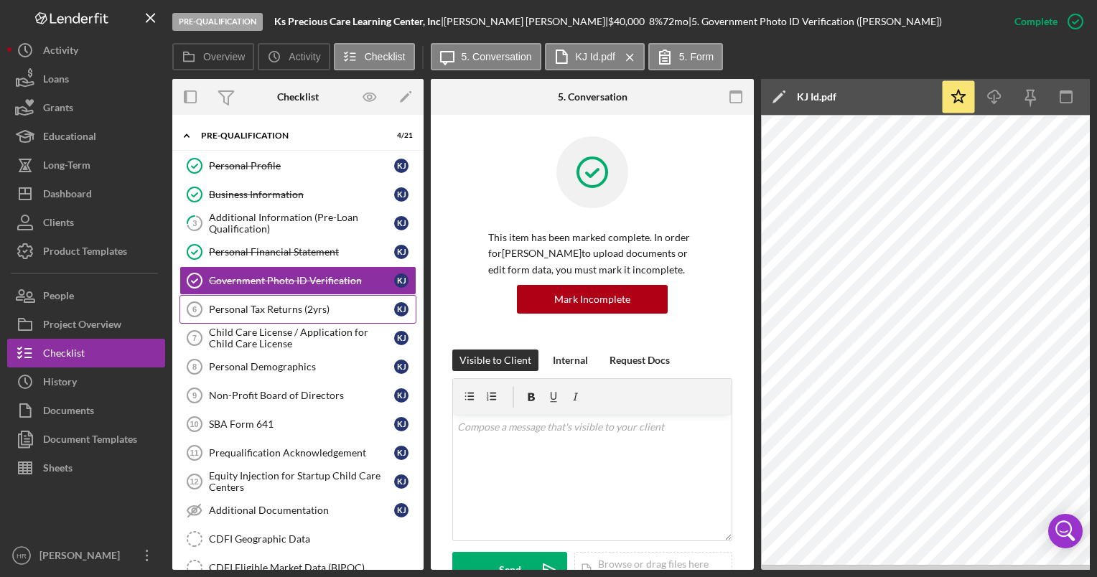
click at [309, 311] on div "Personal Tax Returns (2yrs)" at bounding box center [301, 309] width 185 height 11
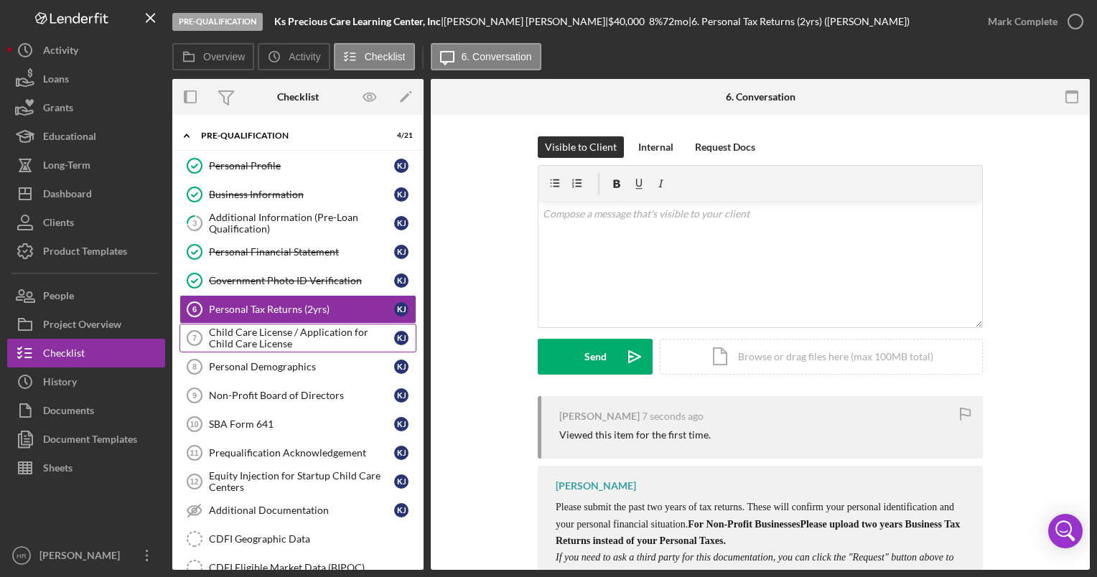
click at [302, 324] on link "Child Care License / Application for Child Care License 7 Child Care License / …" at bounding box center [297, 338] width 237 height 29
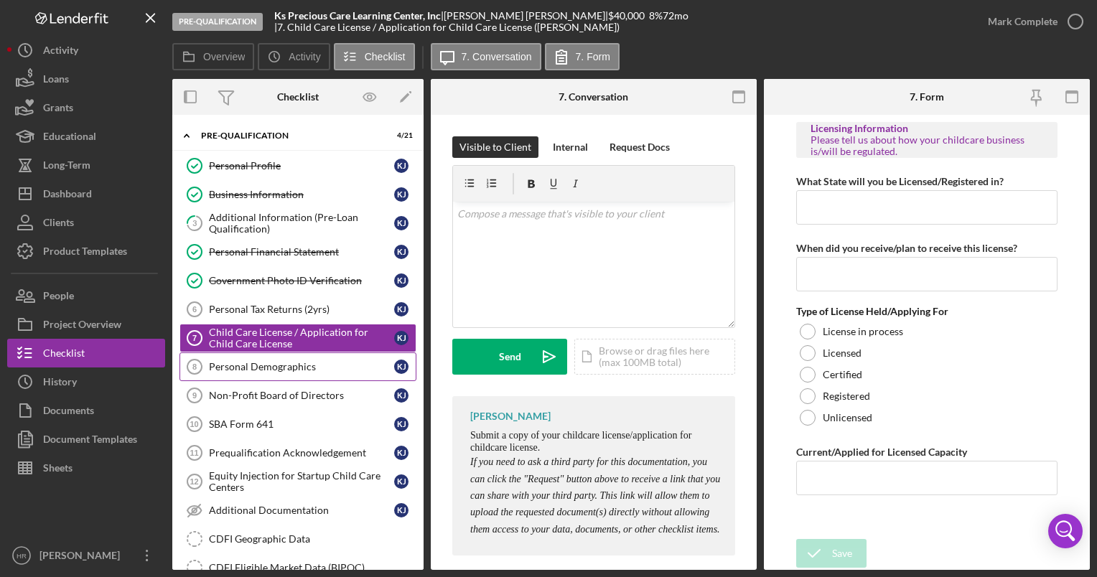
click at [266, 361] on div "Personal Demographics" at bounding box center [301, 366] width 185 height 11
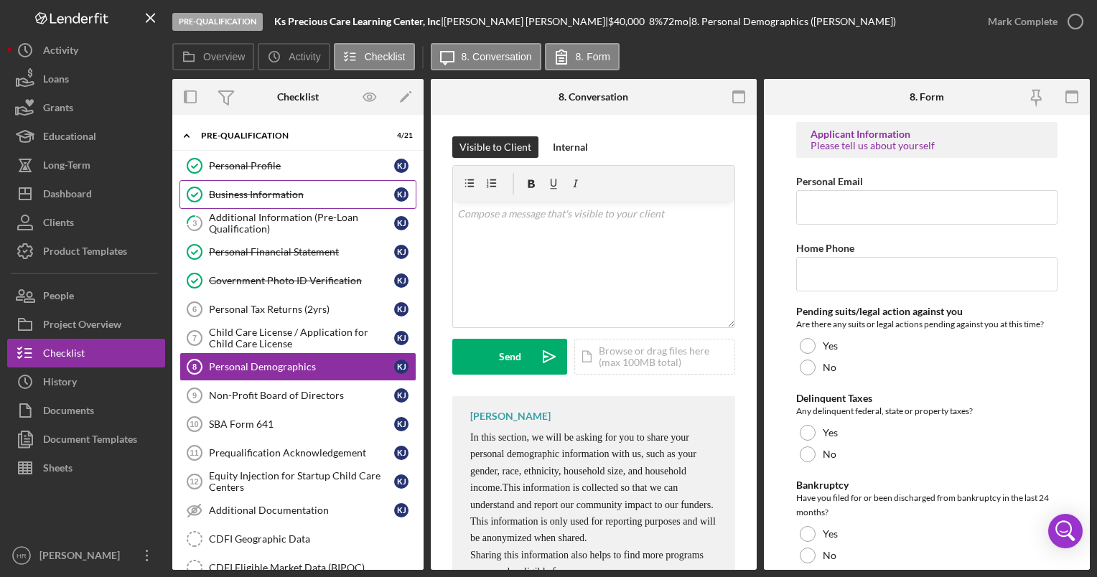
click at [247, 192] on div "Business Information" at bounding box center [301, 194] width 185 height 11
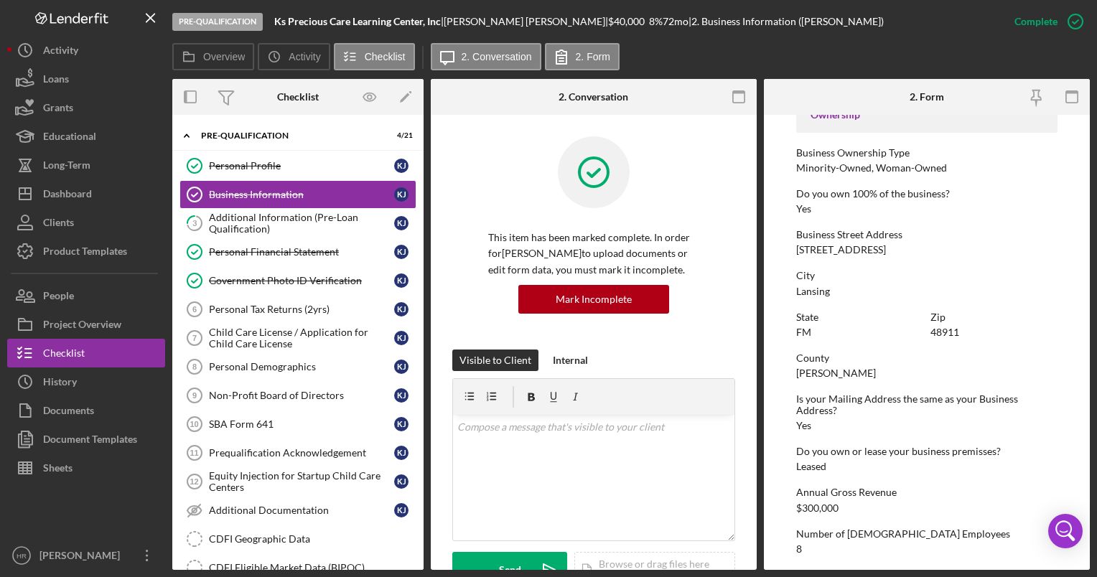
scroll to position [352, 0]
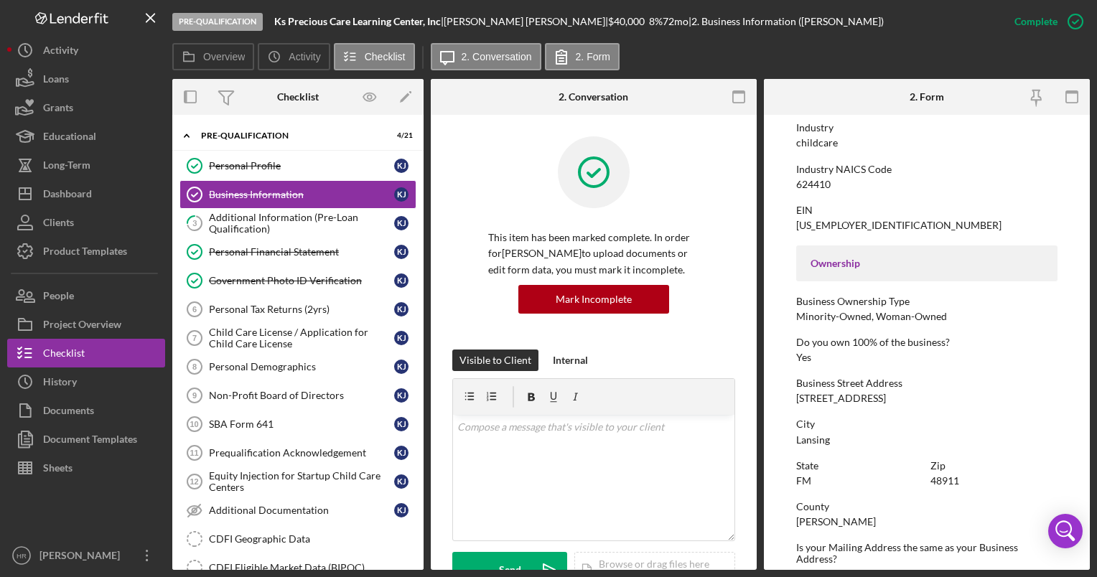
drag, startPoint x: 793, startPoint y: 396, endPoint x: 890, endPoint y: 401, distance: 97.7
click at [890, 401] on form "To edit this form you must mark this item incomplete Business Name Ks Precious …" at bounding box center [927, 342] width 326 height 455
click at [1049, 105] on icon "button" at bounding box center [1036, 97] width 32 height 32
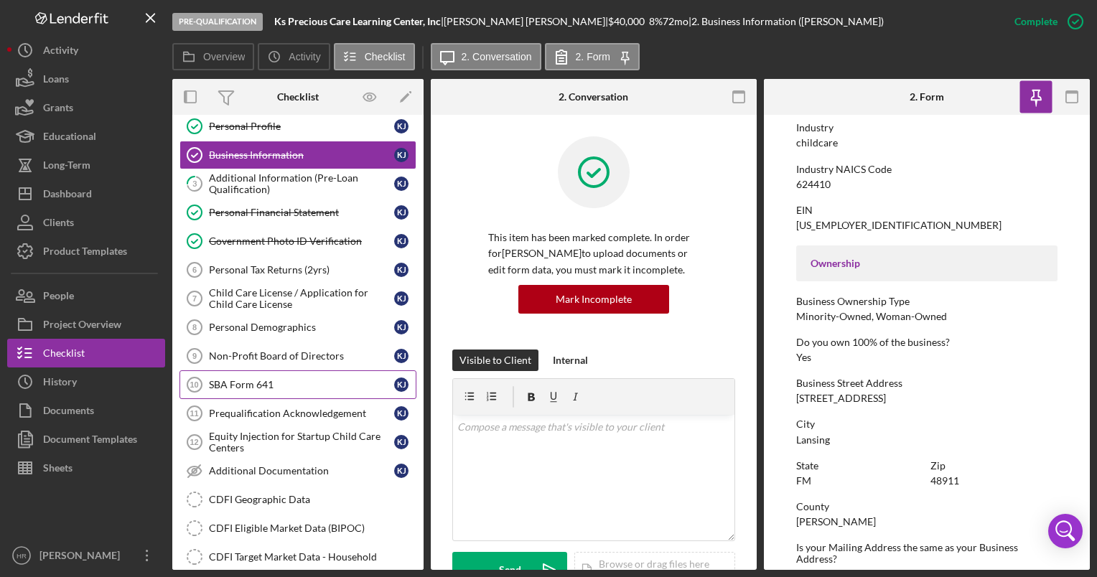
scroll to position [72, 0]
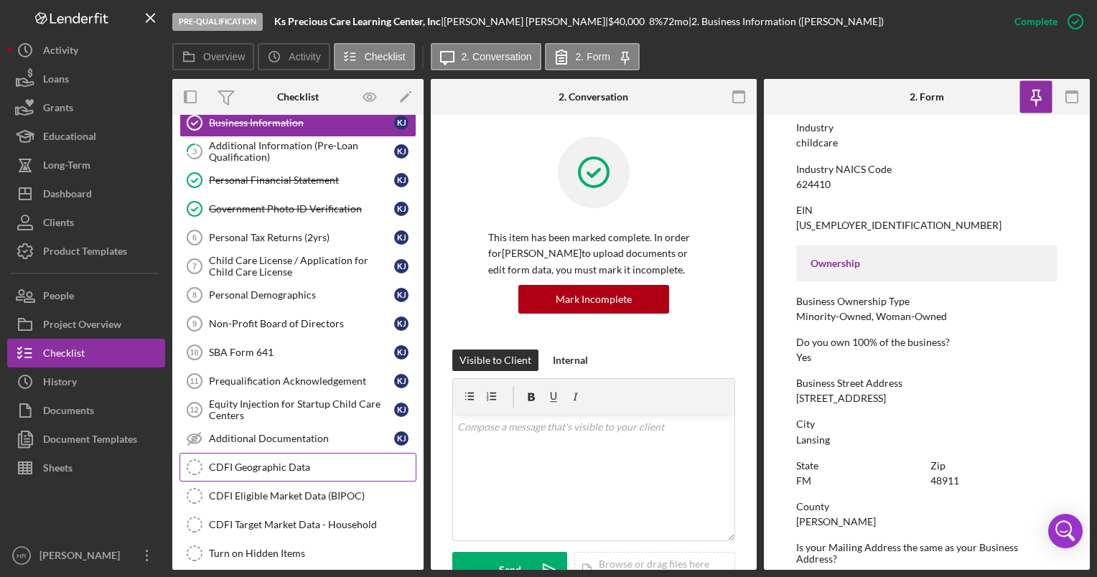
click at [284, 474] on link "CDFI Geographic Data CDFI Geographic Data" at bounding box center [297, 467] width 237 height 29
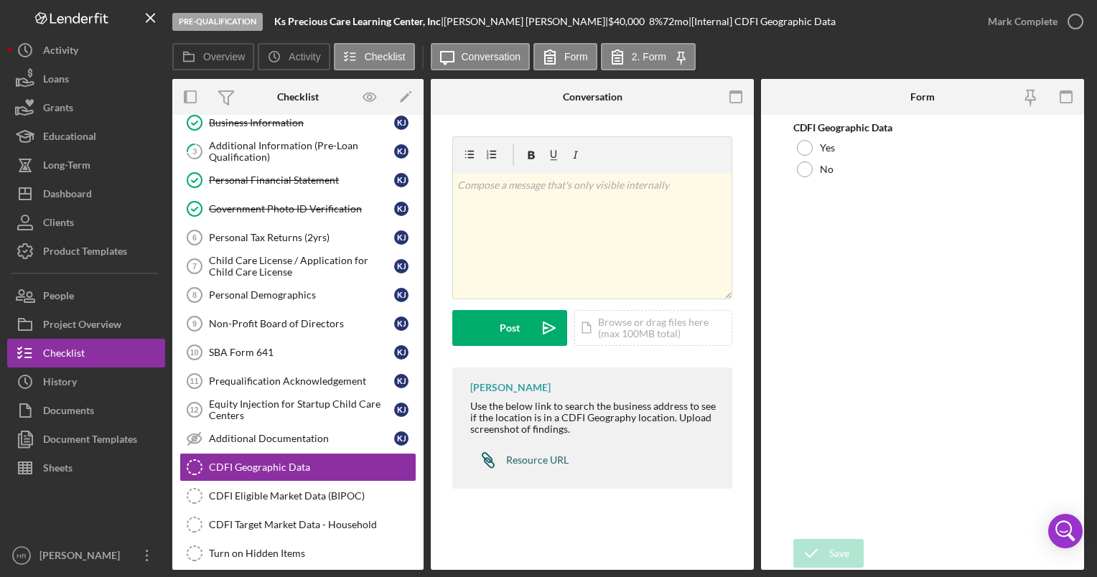
click at [549, 458] on div "Resource URL" at bounding box center [537, 459] width 62 height 11
drag, startPoint x: 597, startPoint y: 569, endPoint x: 725, endPoint y: 571, distance: 128.5
click at [725, 571] on div "Pre-Qualification Ks Precious Care Learning Center, Inc | [PERSON_NAME] | $40,0…" at bounding box center [548, 288] width 1097 height 577
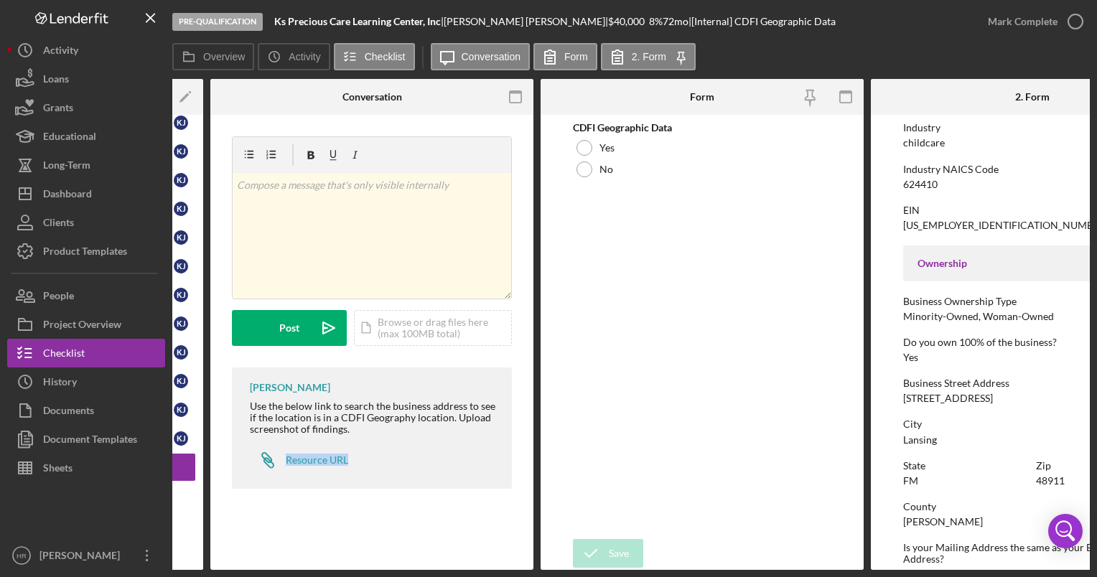
scroll to position [0, 325]
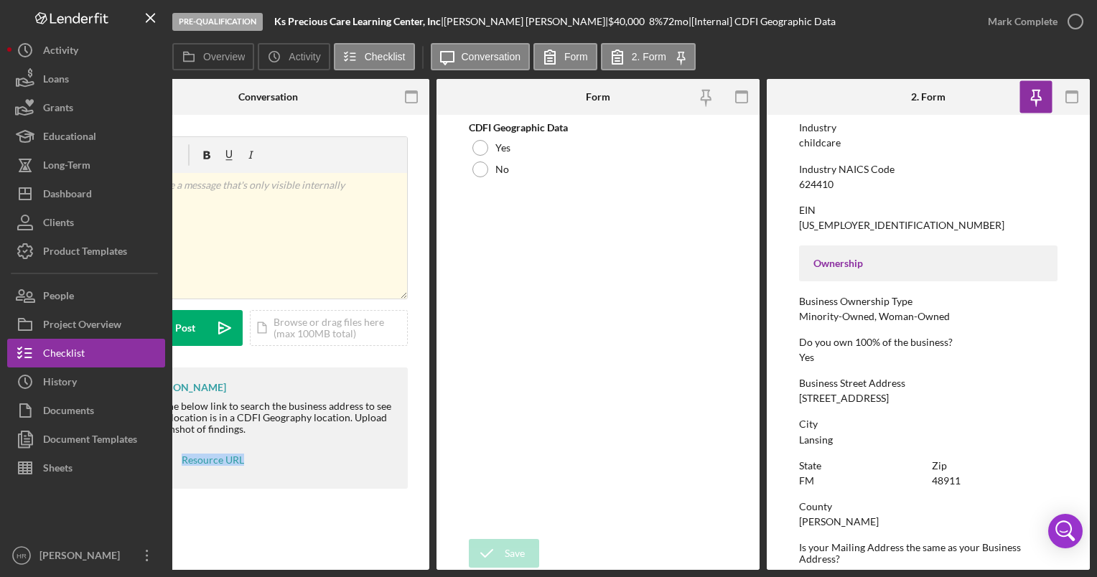
drag, startPoint x: 796, startPoint y: 400, endPoint x: 904, endPoint y: 401, distance: 108.4
click at [904, 401] on form "To edit this form you must mark this item incomplete Business Name Ks Precious …" at bounding box center [928, 342] width 323 height 455
drag, startPoint x: 904, startPoint y: 401, endPoint x: 882, endPoint y: 395, distance: 23.2
copy div "[STREET_ADDRESS]"
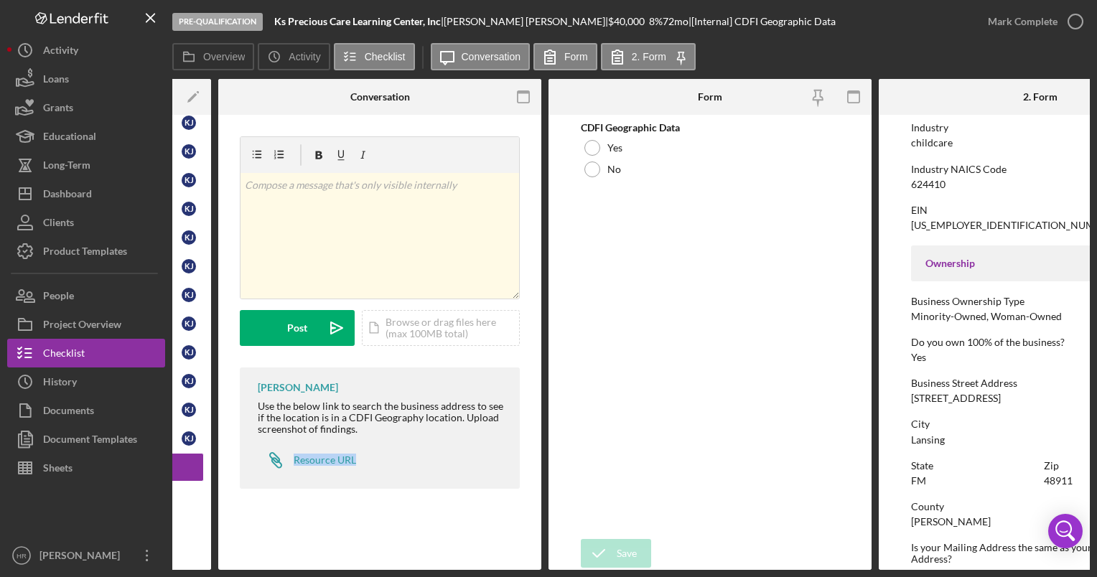
scroll to position [0, 188]
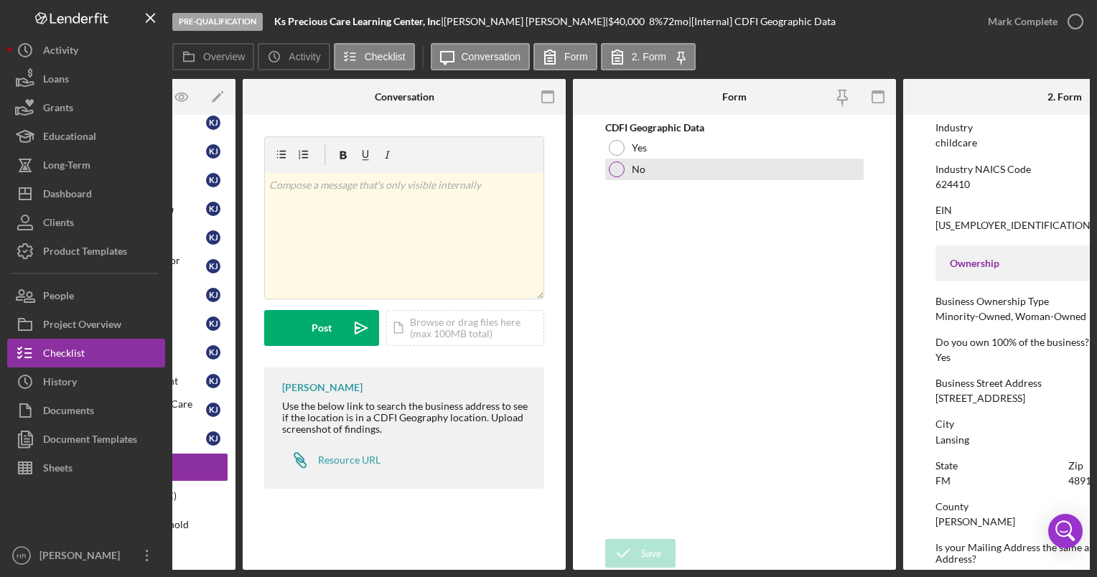
click at [613, 169] on div at bounding box center [617, 170] width 16 height 16
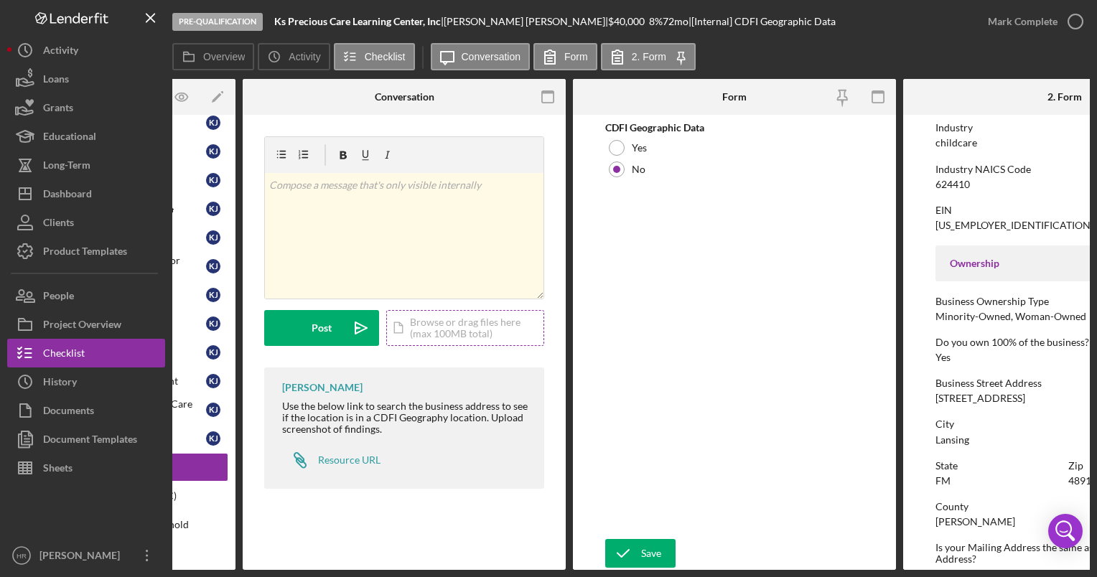
click at [451, 326] on div "Icon/Document Browse or drag files here (max 100MB total) Tap to choose files o…" at bounding box center [465, 328] width 158 height 36
click at [460, 334] on div "Icon/Document Browse or drag files here (max 100MB total) Tap to choose files o…" at bounding box center [465, 328] width 158 height 36
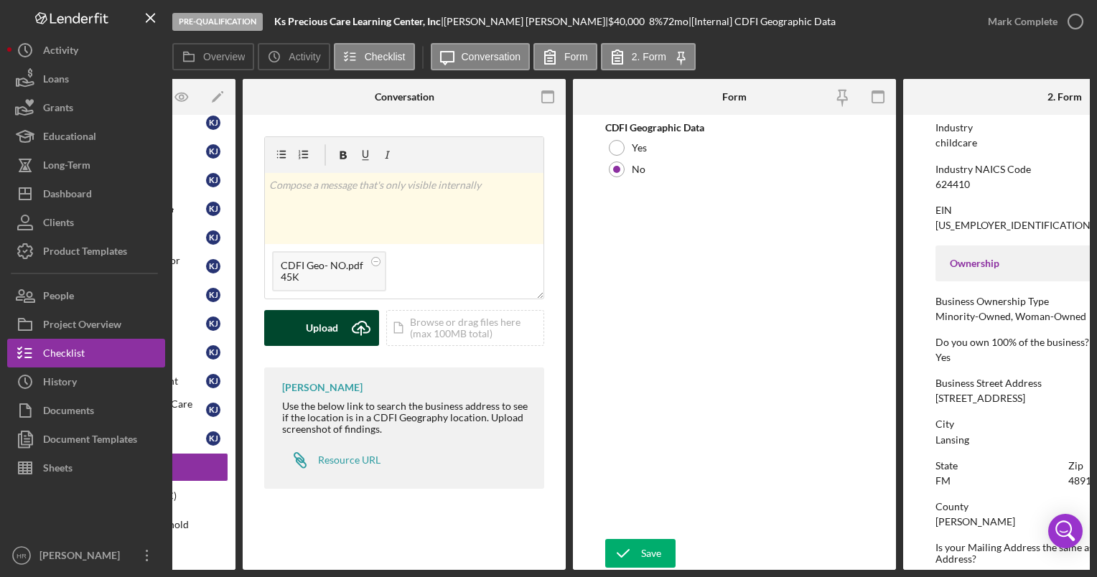
click at [309, 319] on div "Upload" at bounding box center [322, 328] width 32 height 36
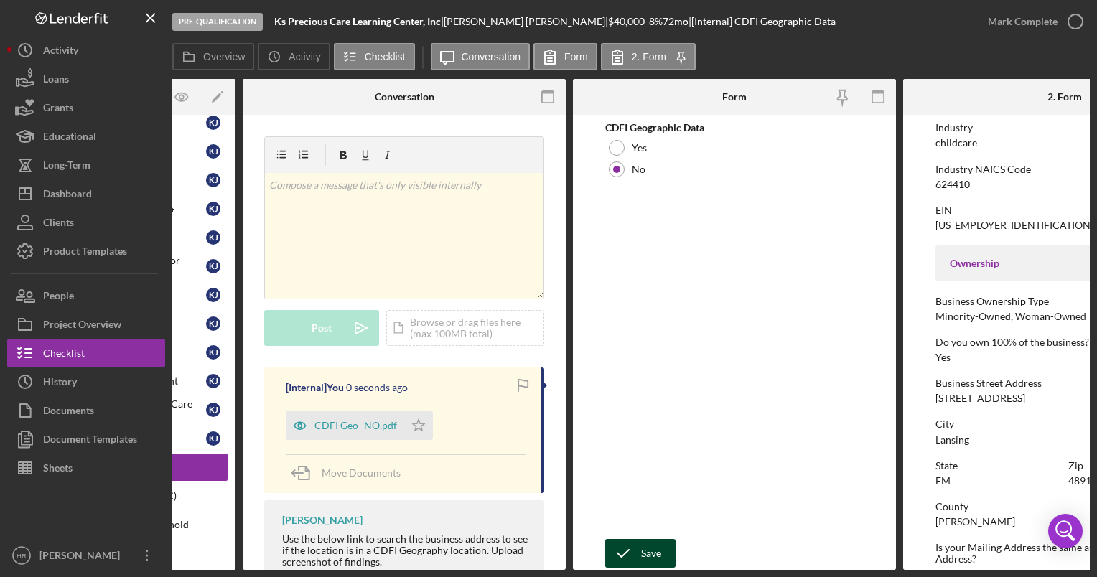
click at [636, 551] on icon "submit" at bounding box center [623, 554] width 36 height 36
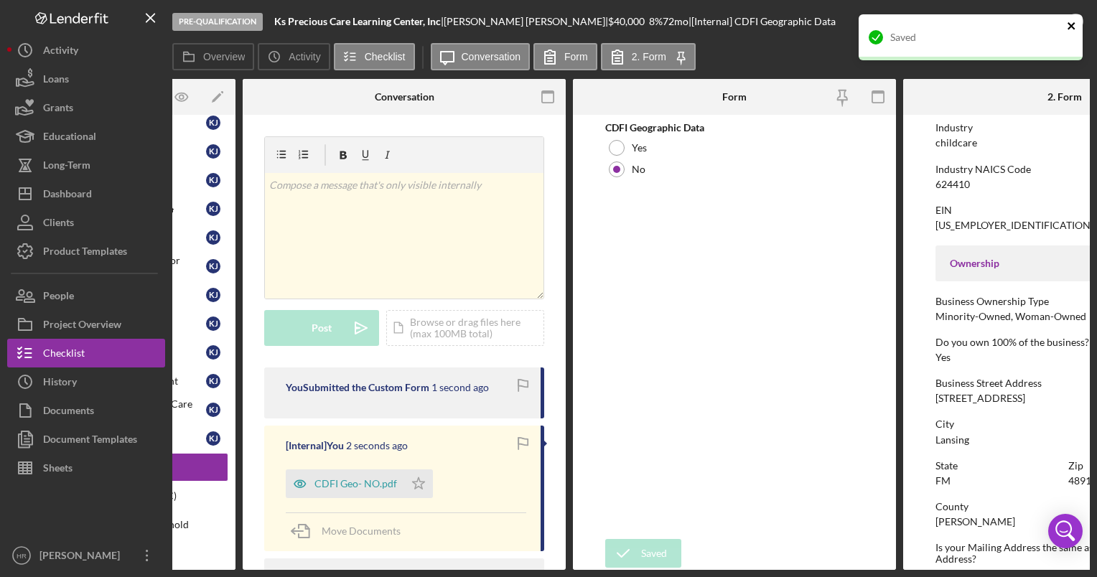
click at [1071, 33] on button "close" at bounding box center [1072, 27] width 10 height 14
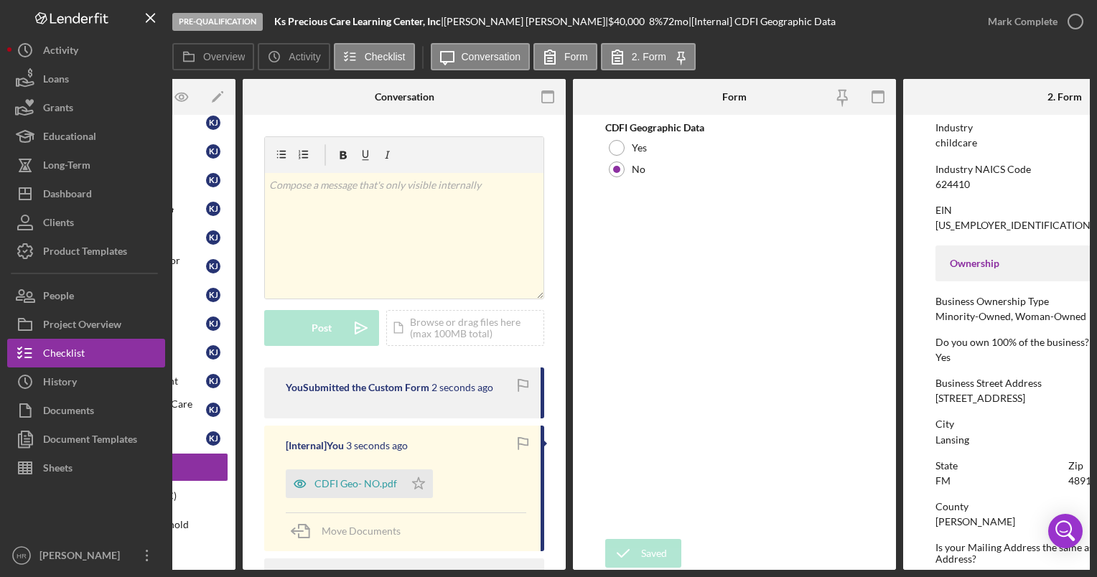
click at [0, 0] on icon "button" at bounding box center [0, 0] width 0 height 0
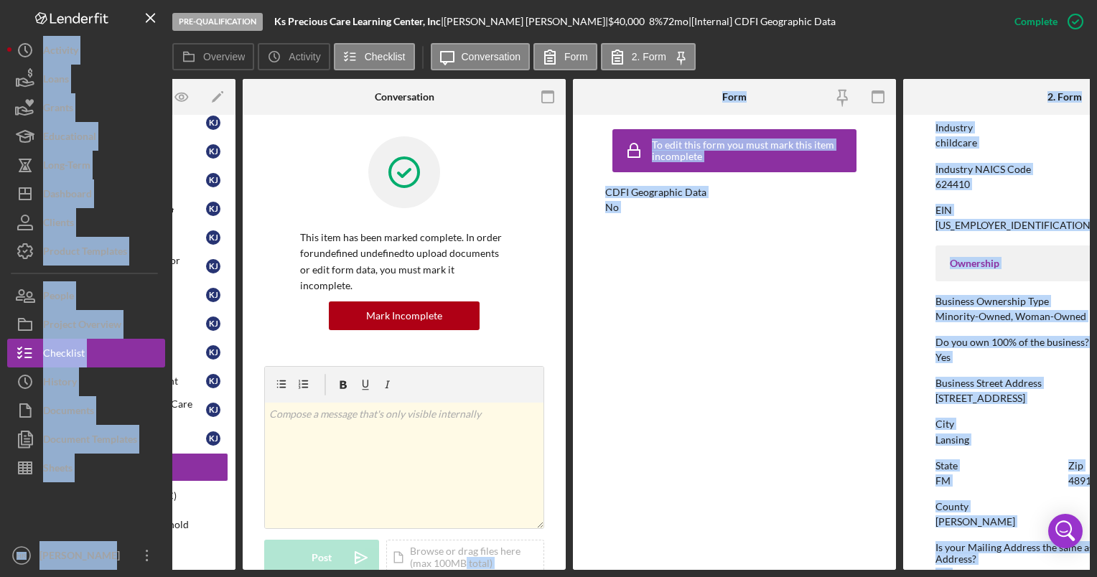
drag, startPoint x: 465, startPoint y: 571, endPoint x: 169, endPoint y: 592, distance: 297.2
click at [169, 577] on html "Pre-Qualification Ks Precious Care Learning Center, Inc | [PERSON_NAME] | $40,0…" at bounding box center [548, 288] width 1097 height 577
click at [606, 471] on div "To edit this form you must mark this item incomplete CDFI Geographic Data No" at bounding box center [734, 342] width 258 height 441
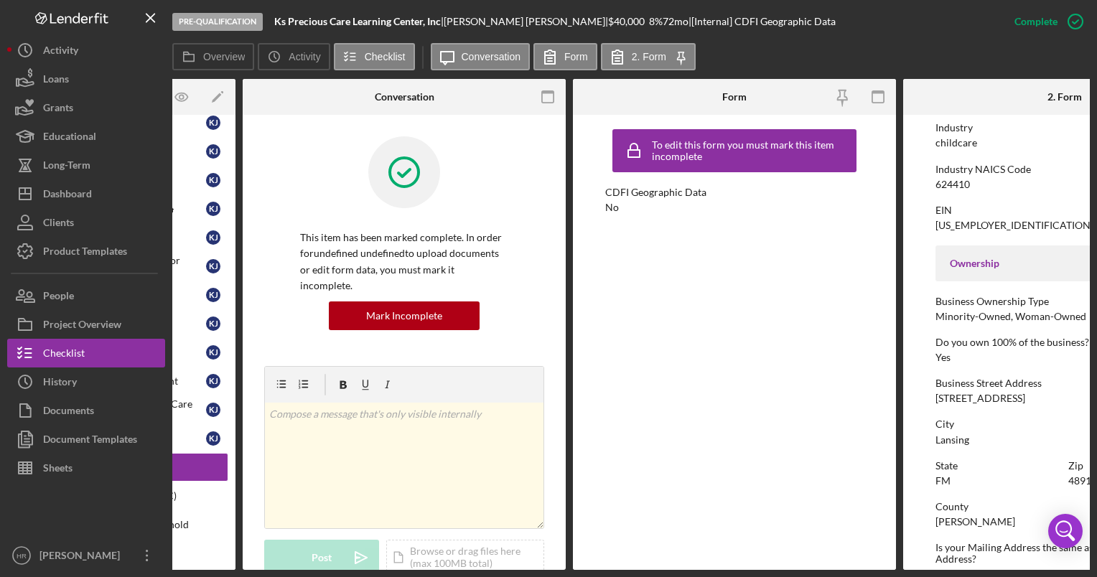
scroll to position [0, 0]
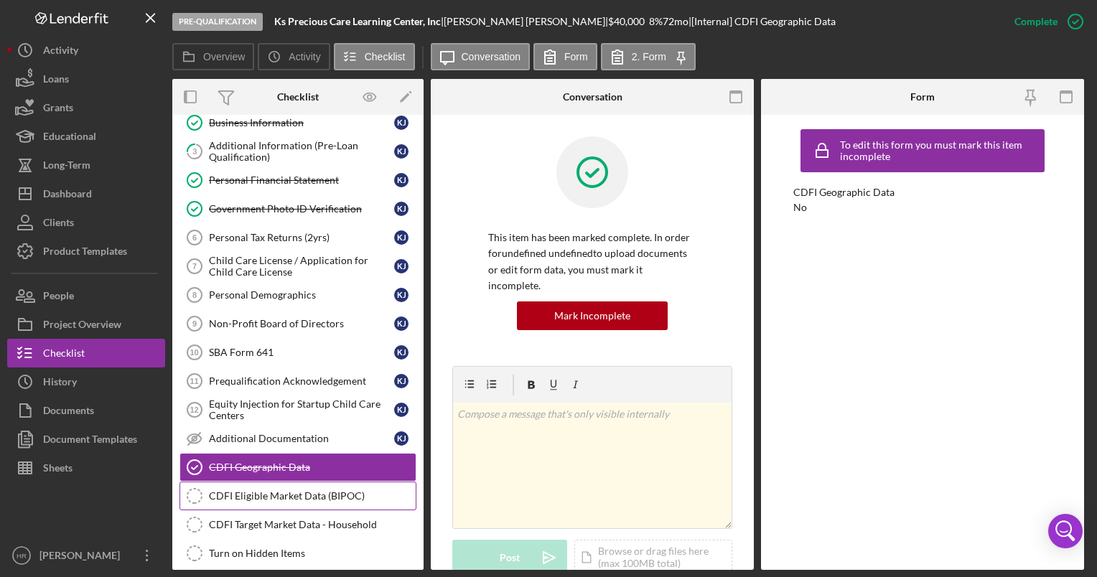
click at [260, 494] on div "CDFI Eligible Market Data (BIPOC)" at bounding box center [312, 495] width 207 height 11
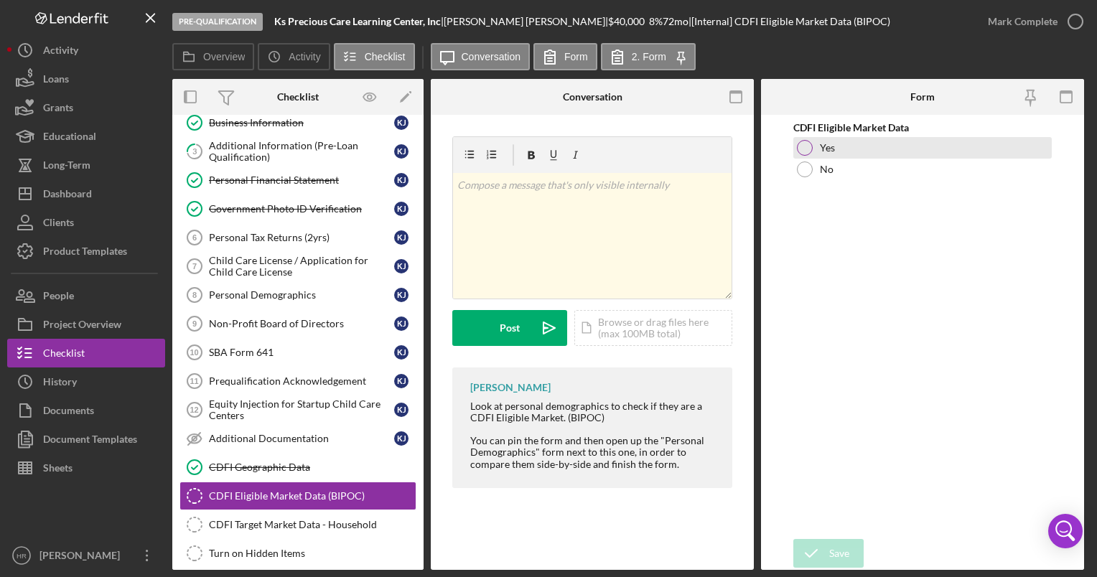
click at [811, 152] on div "Yes" at bounding box center [922, 148] width 258 height 22
click at [837, 540] on div "Save" at bounding box center [839, 553] width 20 height 29
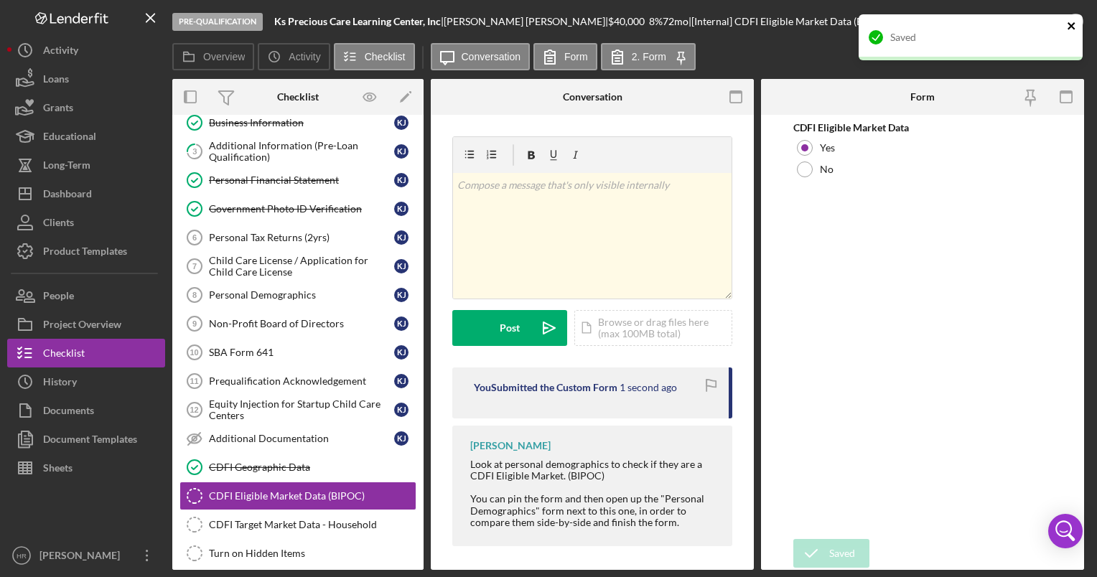
click at [1071, 23] on icon "close" at bounding box center [1072, 25] width 10 height 11
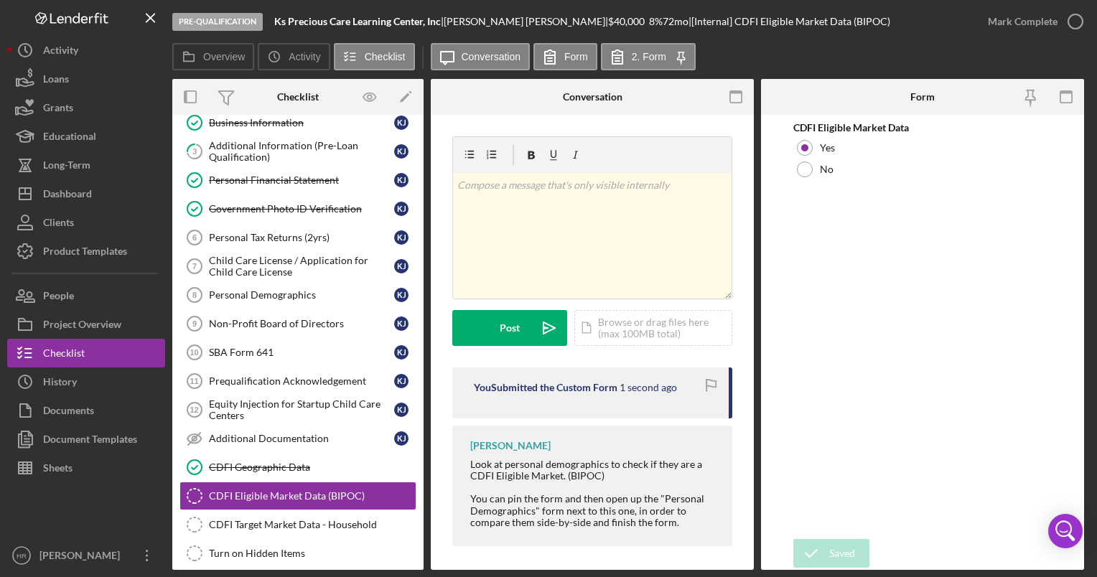
click at [1071, 23] on div "Saved" at bounding box center [971, 42] width 230 height 63
click at [0, 0] on icon "button" at bounding box center [0, 0] width 0 height 0
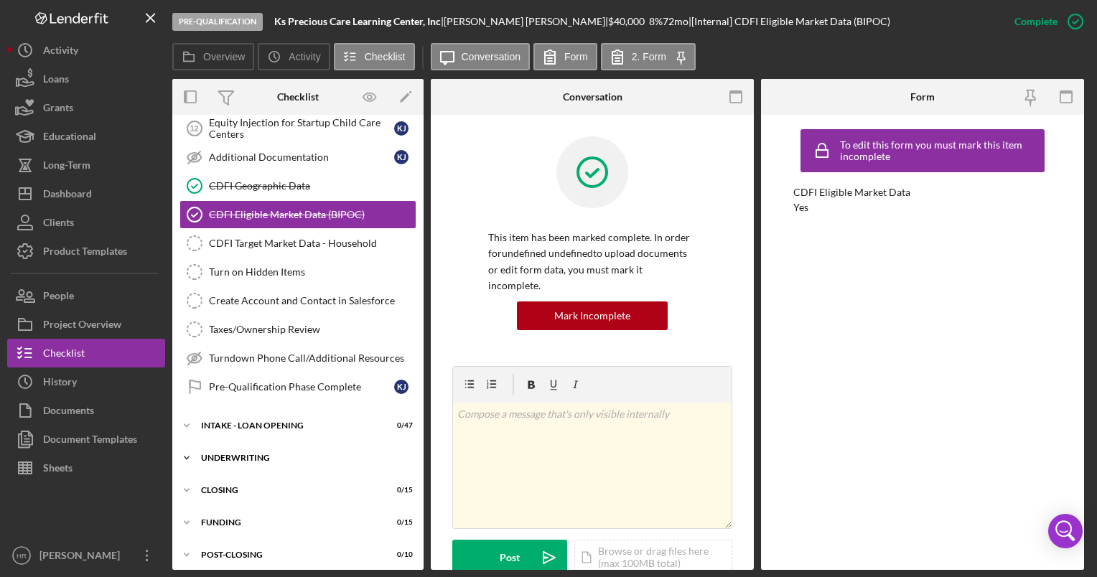
scroll to position [358, 0]
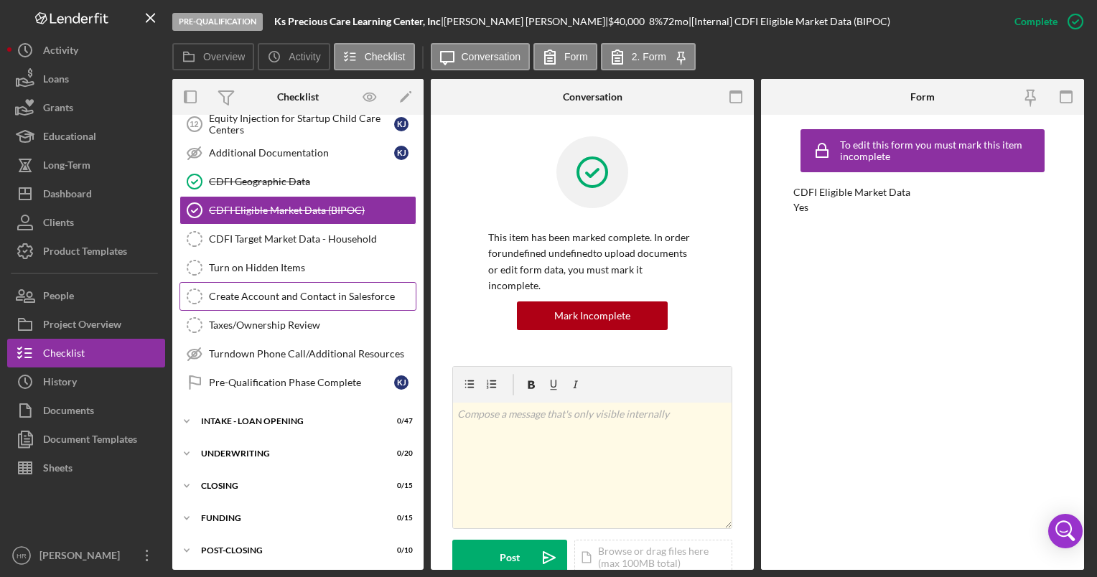
click at [281, 291] on div "Create Account and Contact in Salesforce" at bounding box center [312, 296] width 207 height 11
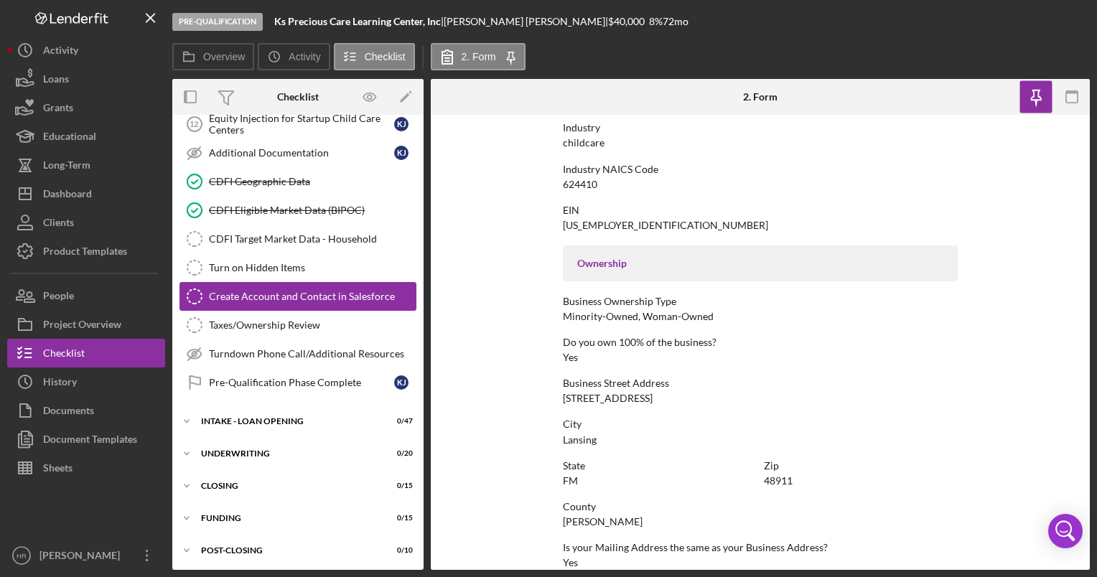
scroll to position [353, 0]
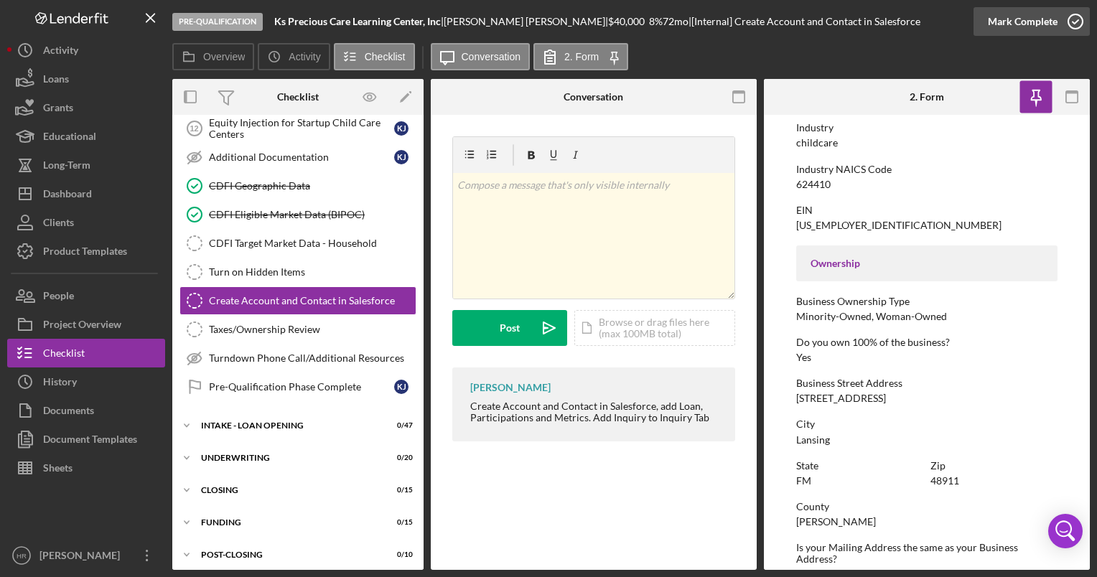
click at [1083, 16] on icon "button" at bounding box center [1076, 22] width 36 height 36
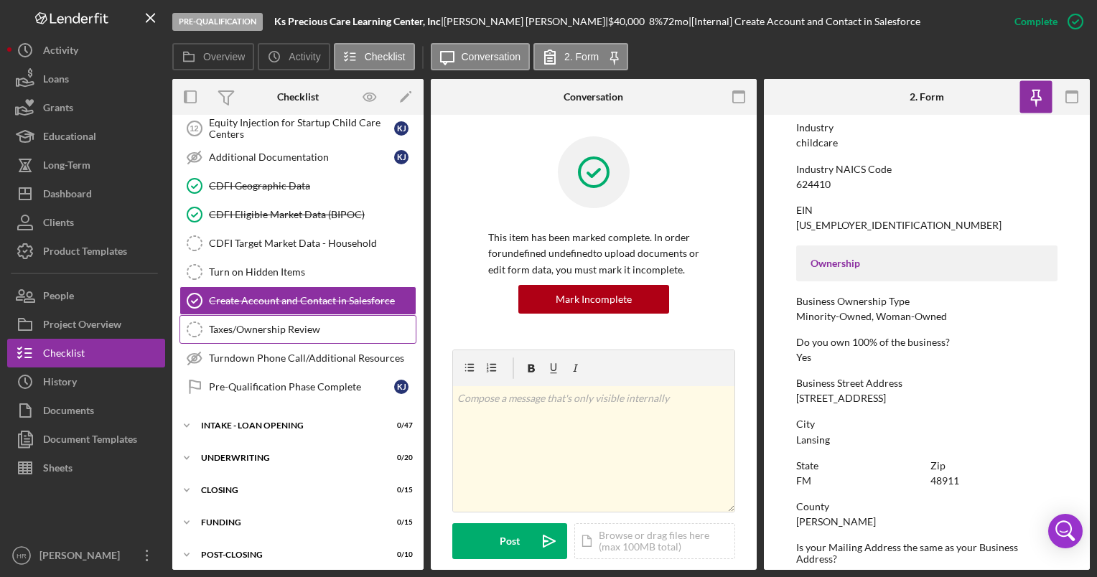
click at [272, 324] on div "Taxes/Ownership Review" at bounding box center [312, 329] width 207 height 11
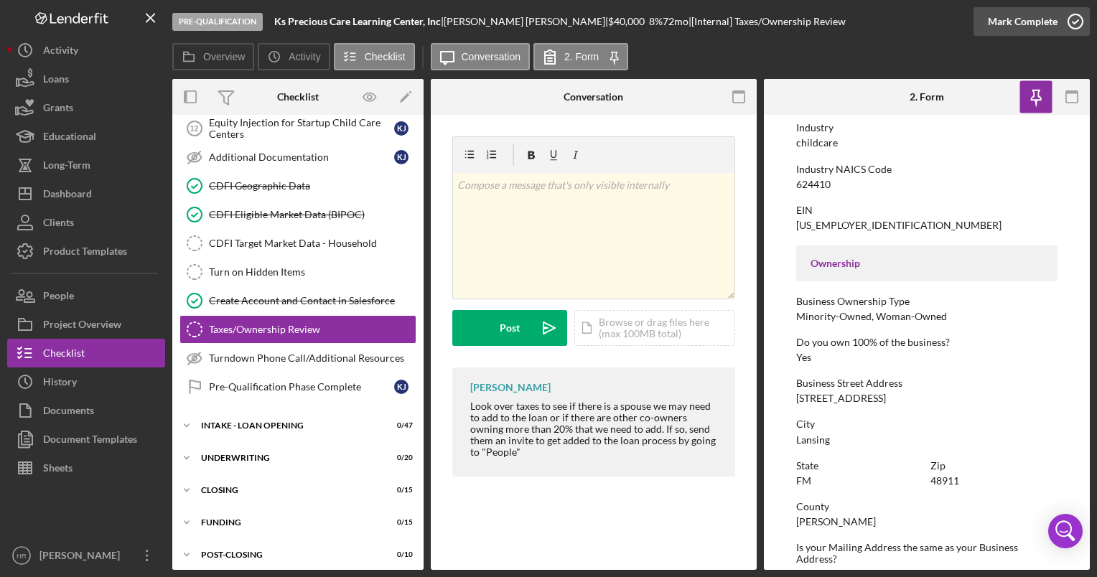
click at [1070, 26] on icon "button" at bounding box center [1076, 22] width 36 height 36
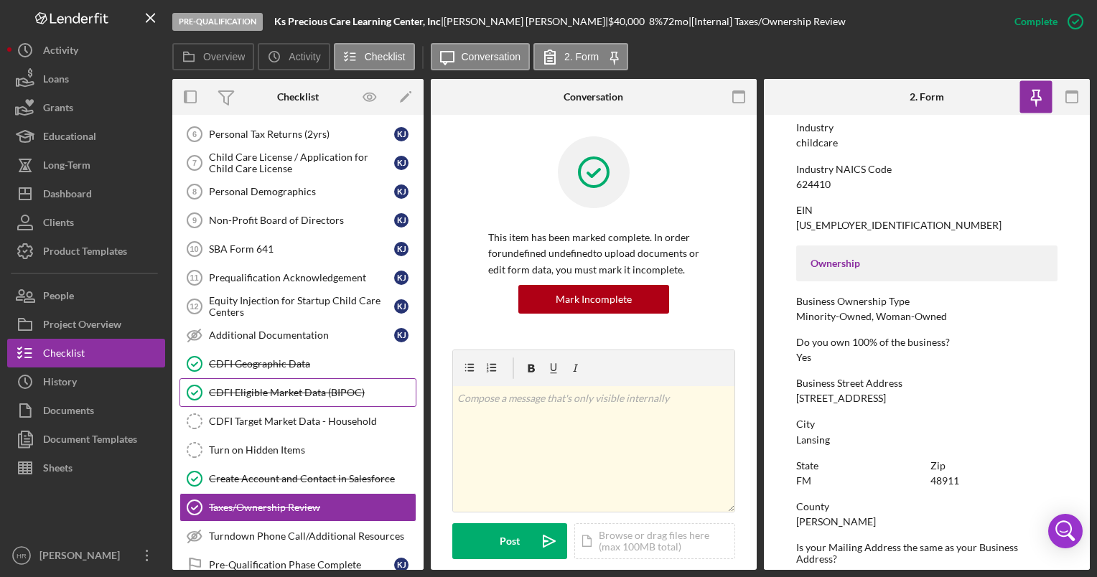
scroll to position [138, 0]
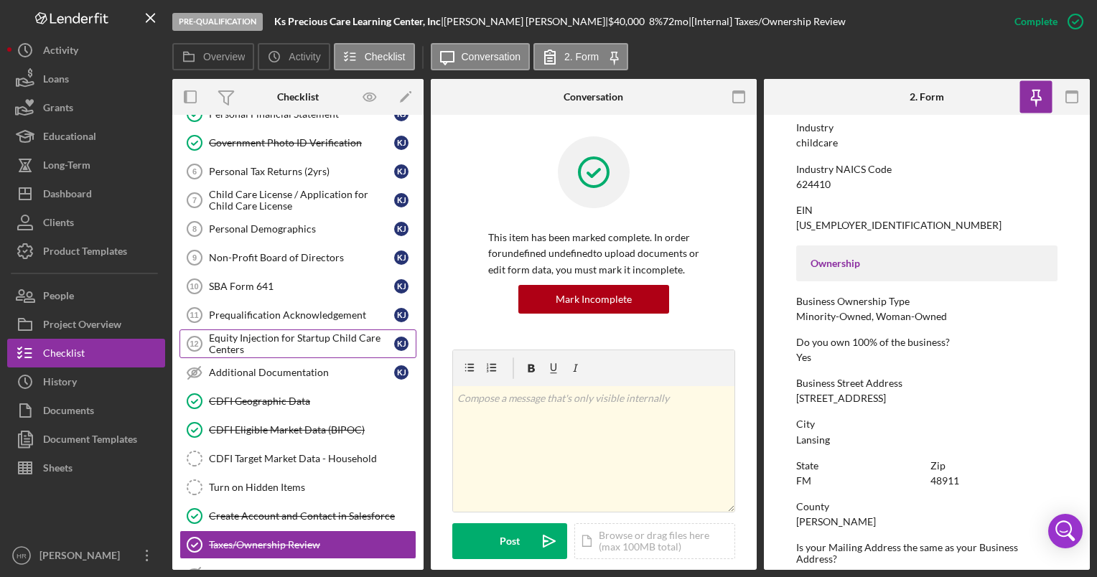
click at [297, 347] on div "Equity Injection for Startup Child Care Centers" at bounding box center [301, 343] width 185 height 23
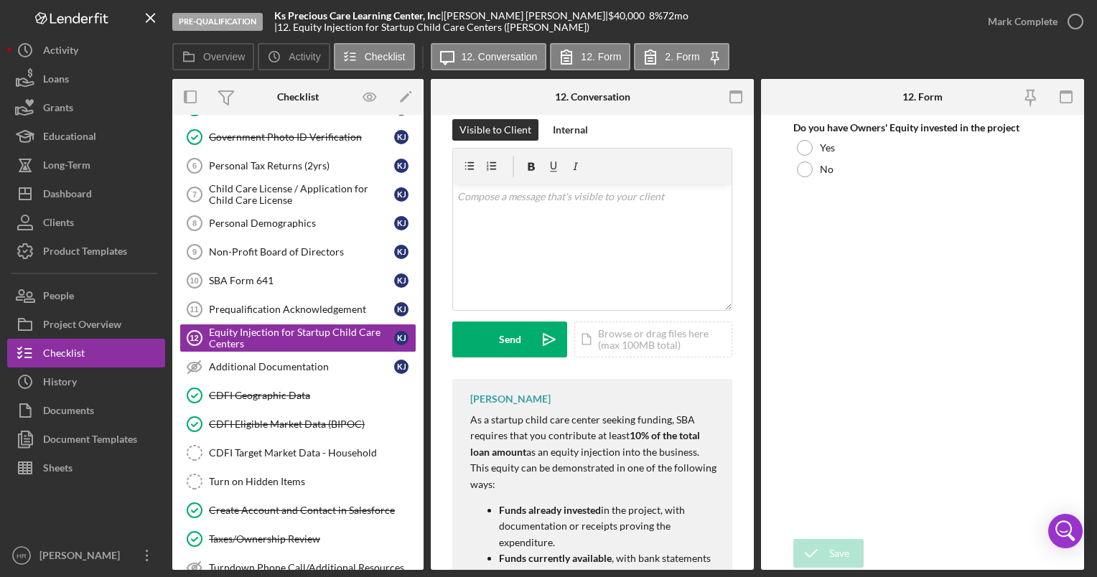
scroll to position [72, 0]
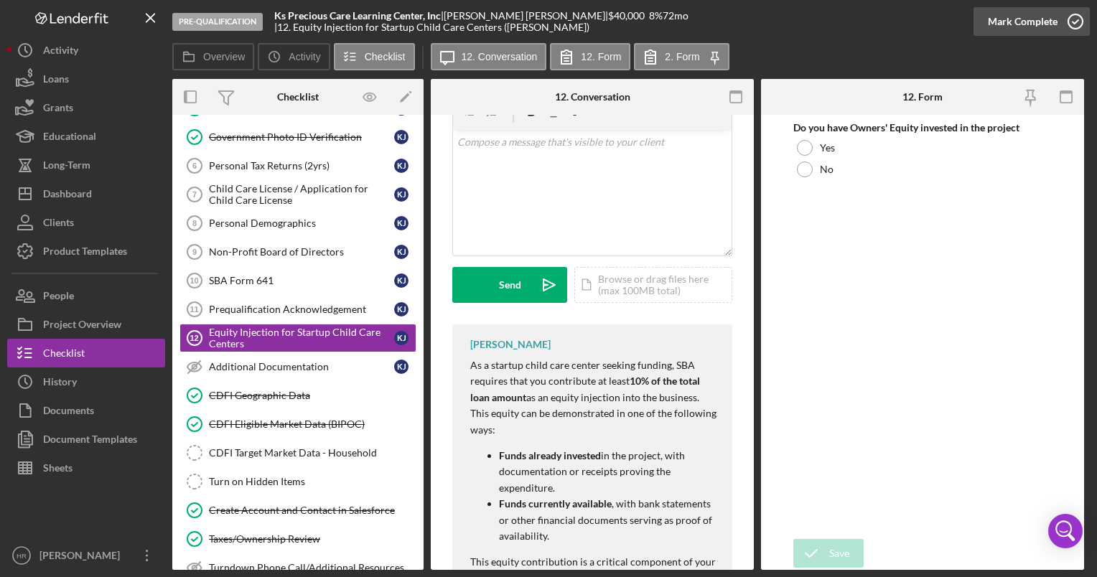
click at [1070, 20] on icon "button" at bounding box center [1076, 22] width 36 height 36
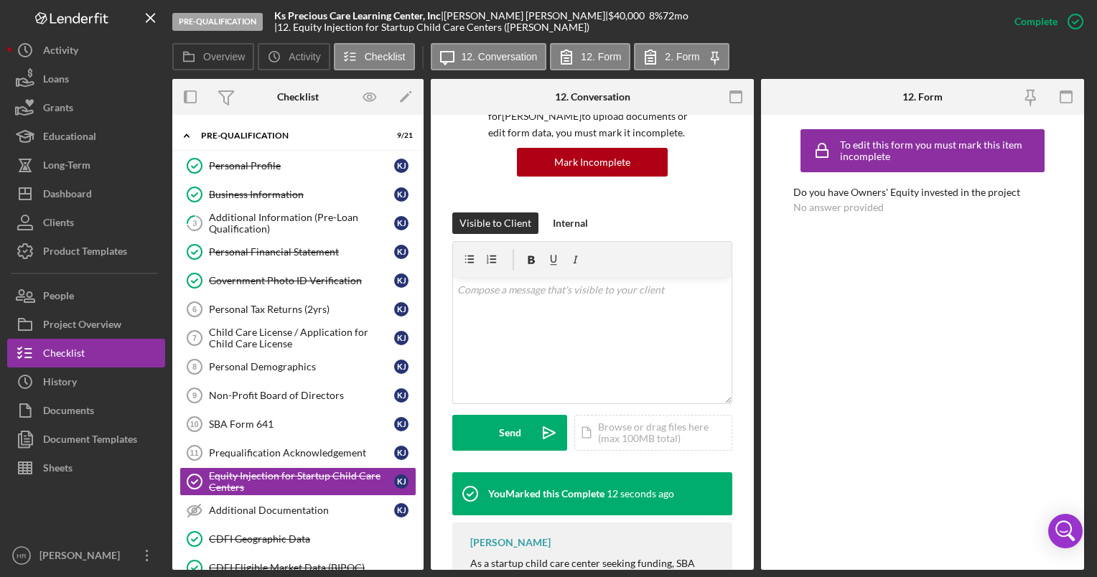
scroll to position [3, 0]
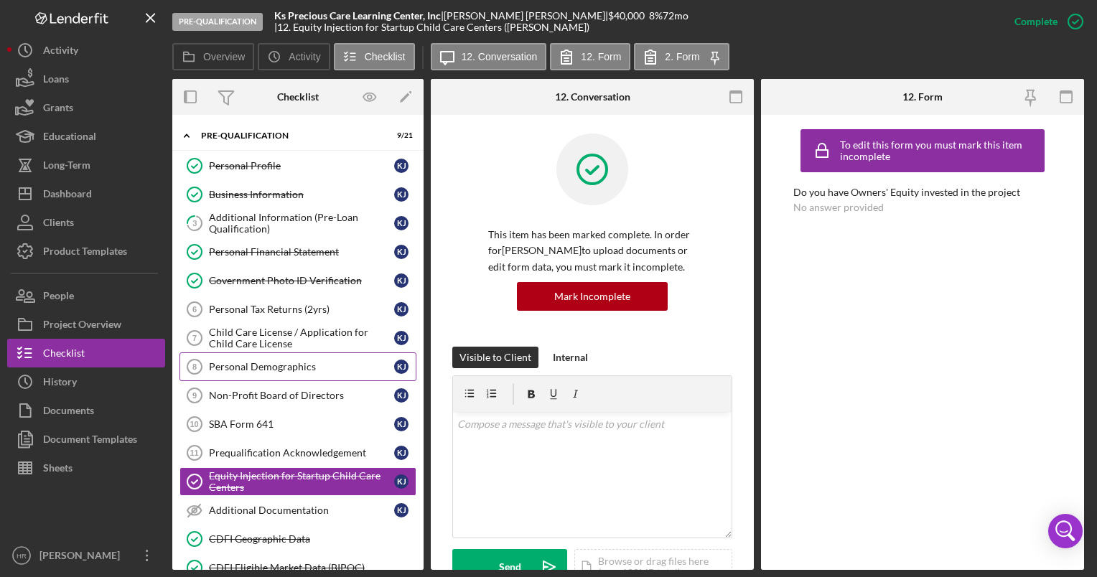
click at [258, 363] on div "Personal Demographics" at bounding box center [301, 366] width 185 height 11
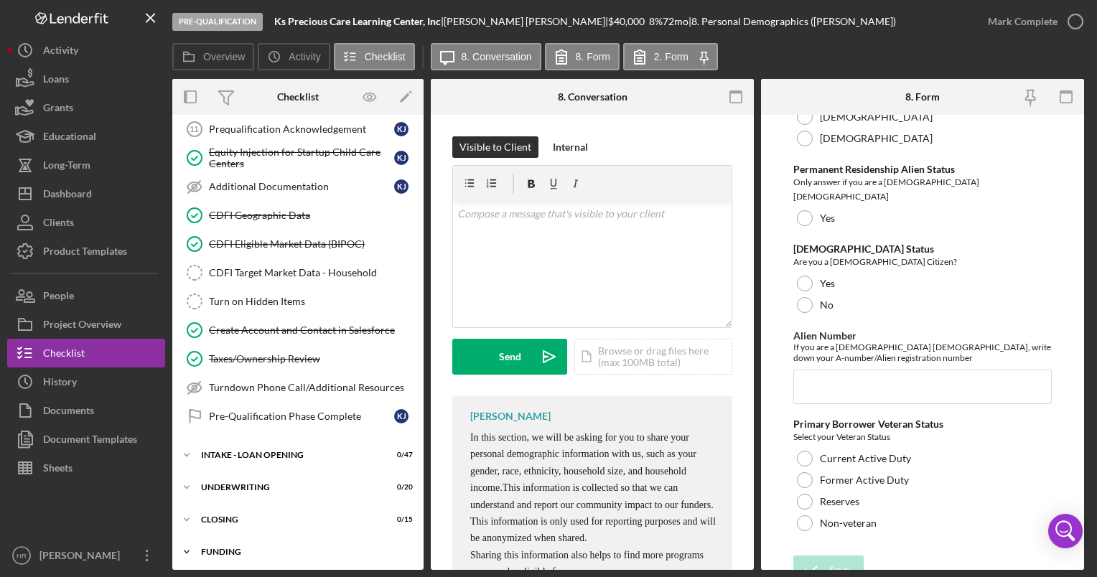
scroll to position [358, 0]
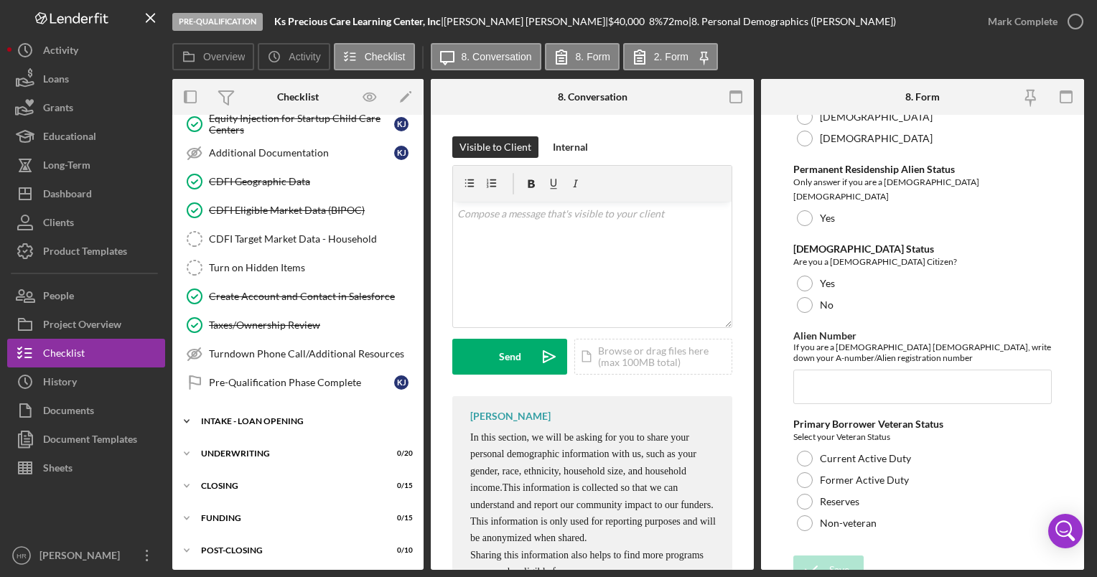
click at [272, 407] on div "Icon/Expander INTAKE - LOAN OPENING 0 / 47" at bounding box center [297, 421] width 251 height 29
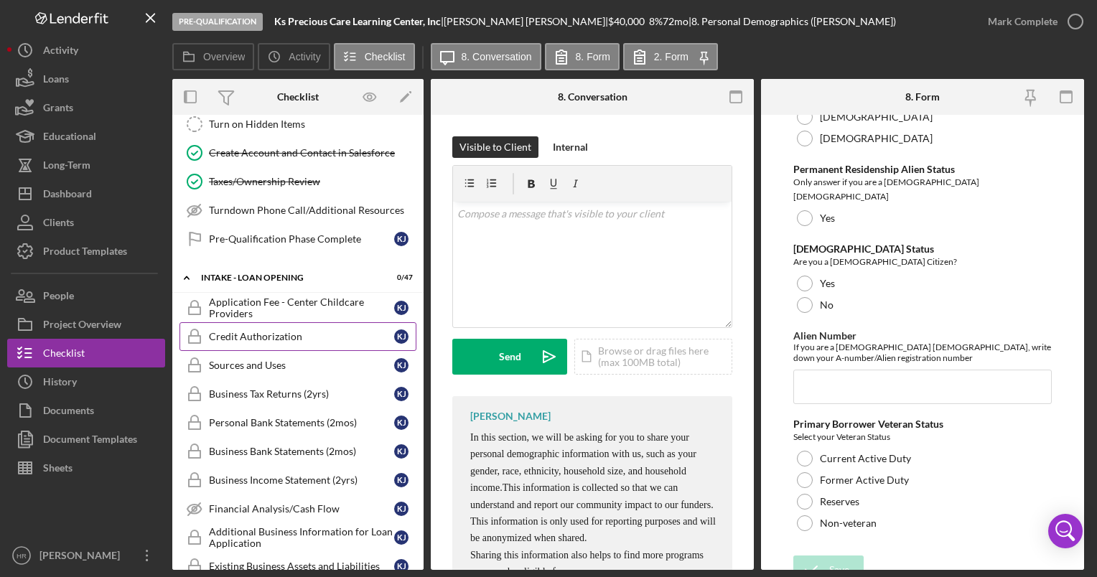
scroll to position [573, 0]
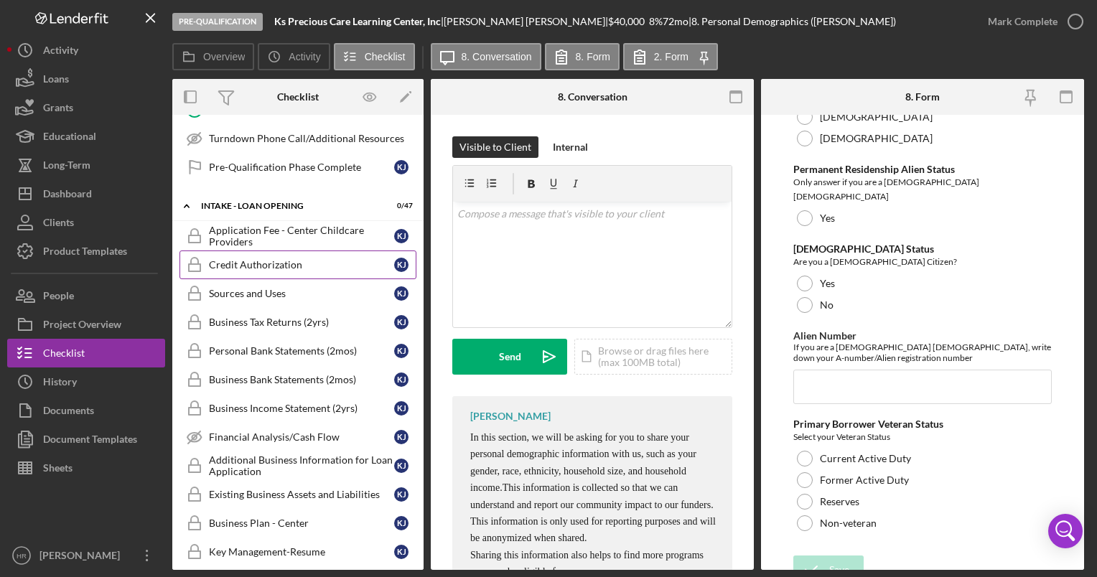
click at [258, 259] on div "Credit Authorization" at bounding box center [301, 264] width 185 height 11
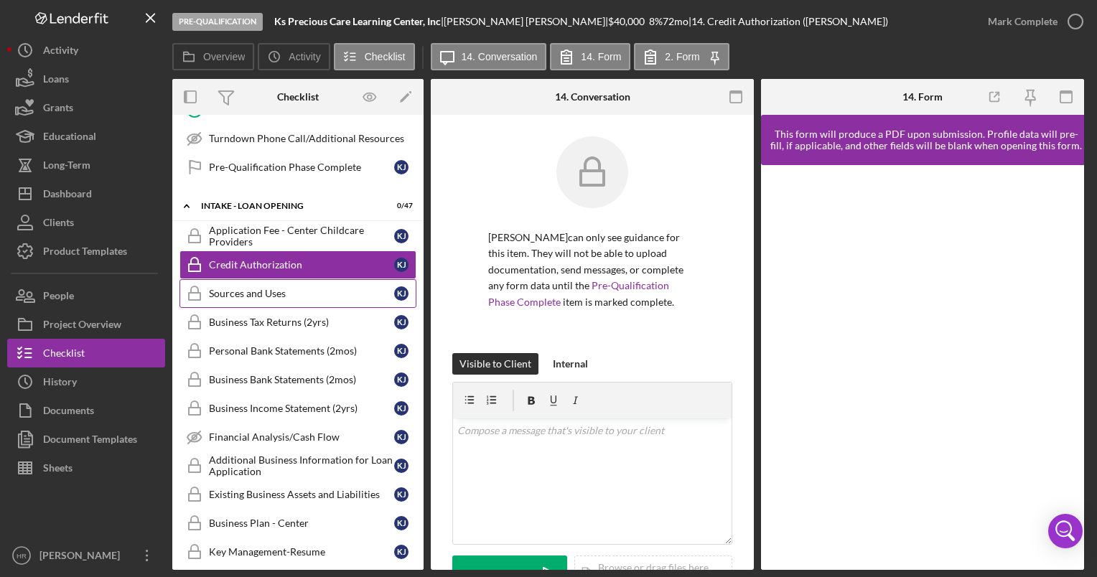
click at [258, 288] on div "Sources and Uses" at bounding box center [301, 293] width 185 height 11
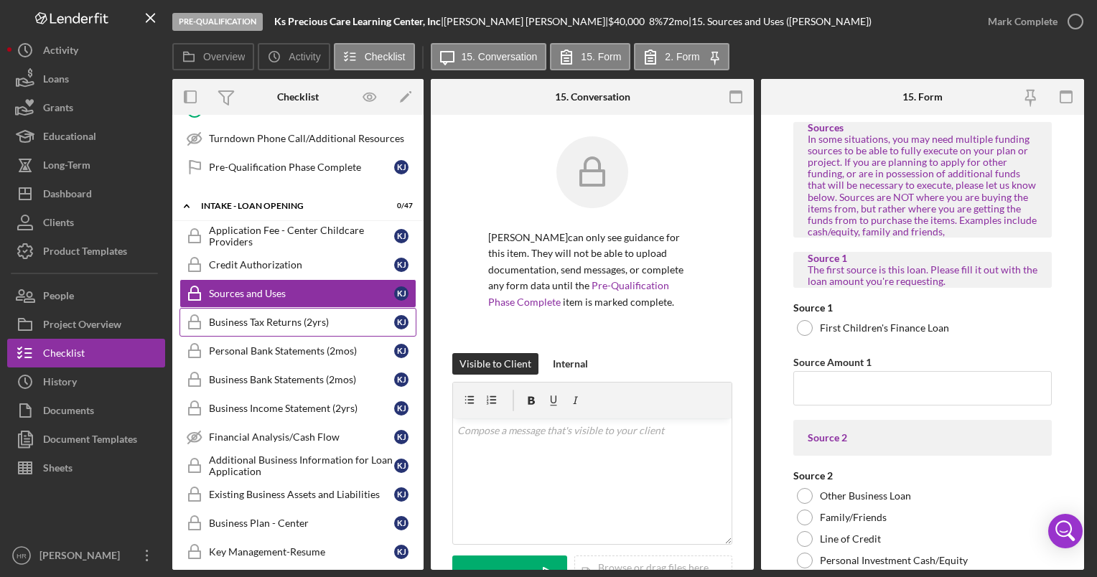
click at [264, 317] on div "Business Tax Returns (2yrs)" at bounding box center [301, 322] width 185 height 11
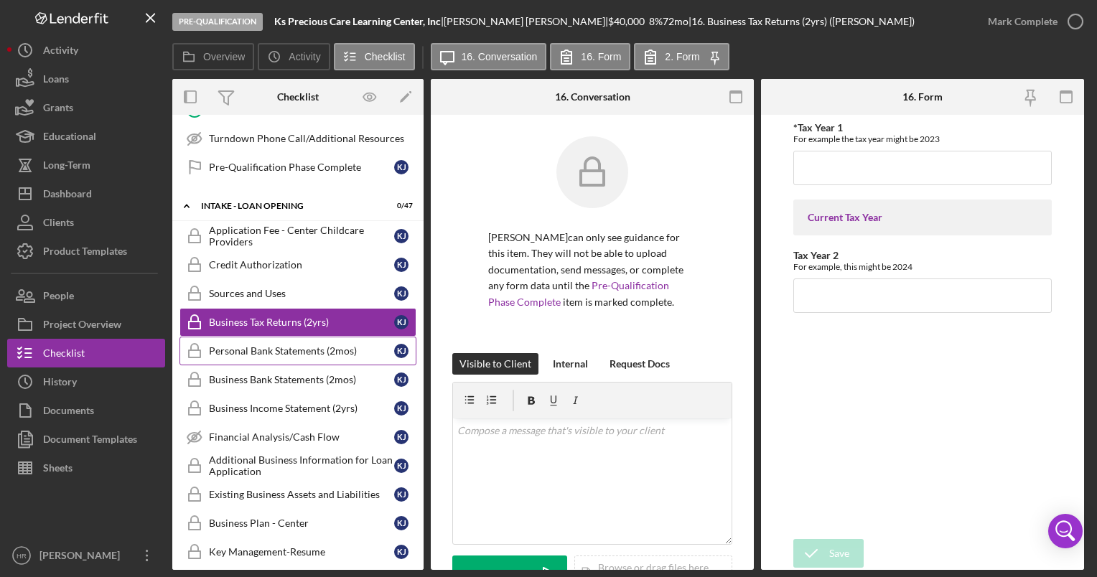
click at [264, 350] on link "Personal Bank Statements (2mos) Personal Bank Statements (2mos) K J" at bounding box center [297, 351] width 237 height 29
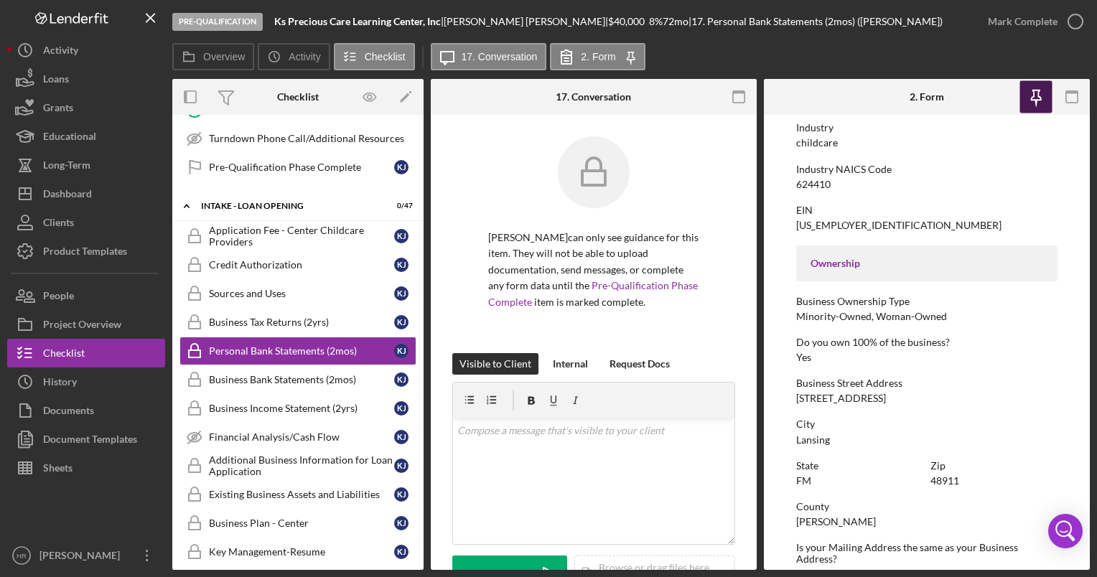
click at [1035, 93] on icon "button" at bounding box center [1036, 97] width 32 height 32
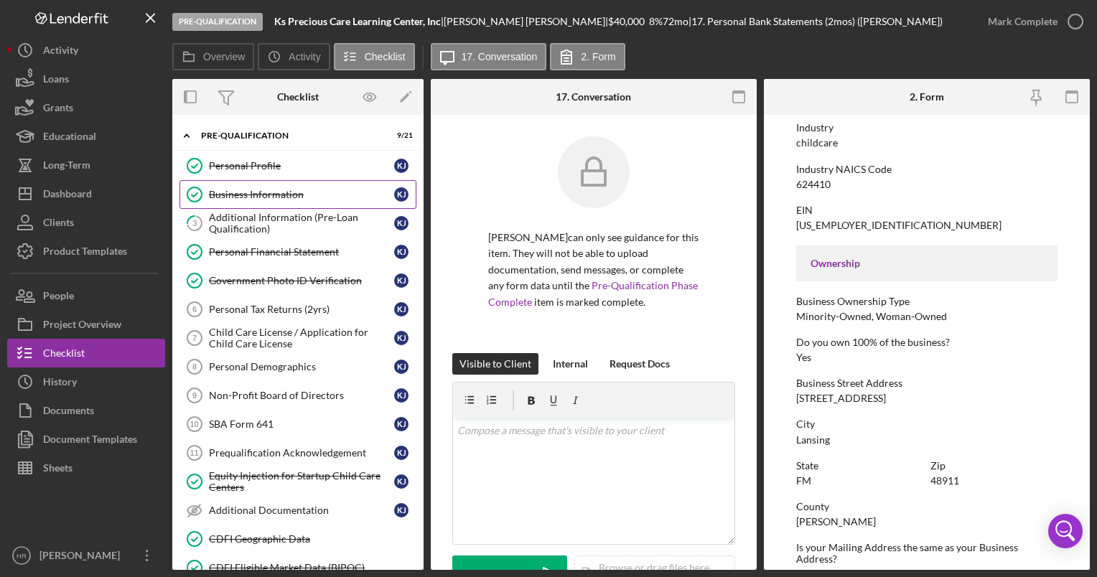
click at [267, 192] on div "Business Information" at bounding box center [301, 194] width 185 height 11
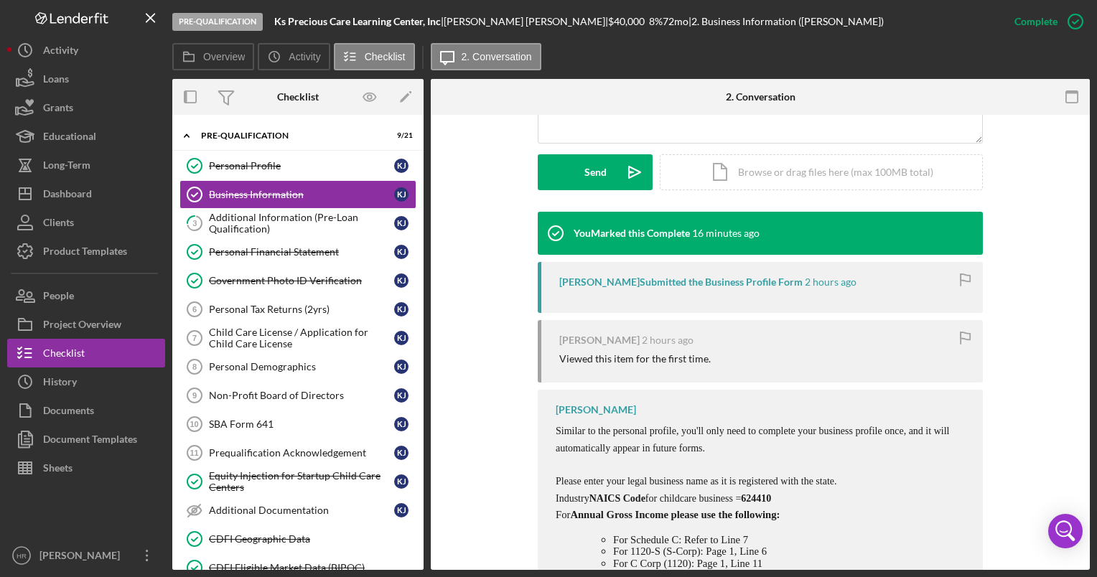
scroll to position [431, 0]
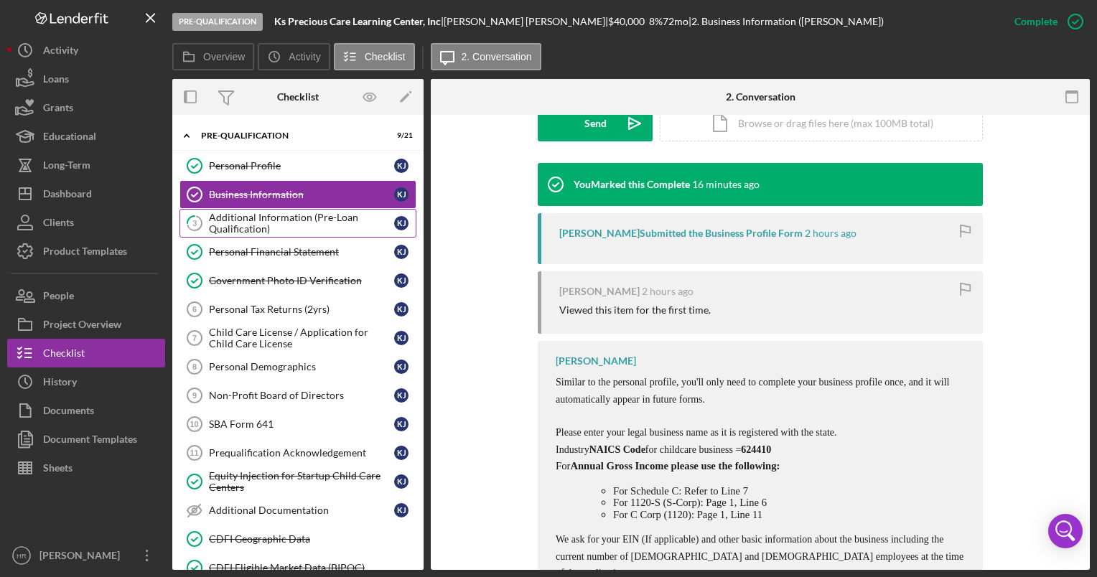
click at [256, 225] on div "Additional Information (Pre-Loan Qualification)" at bounding box center [301, 223] width 185 height 23
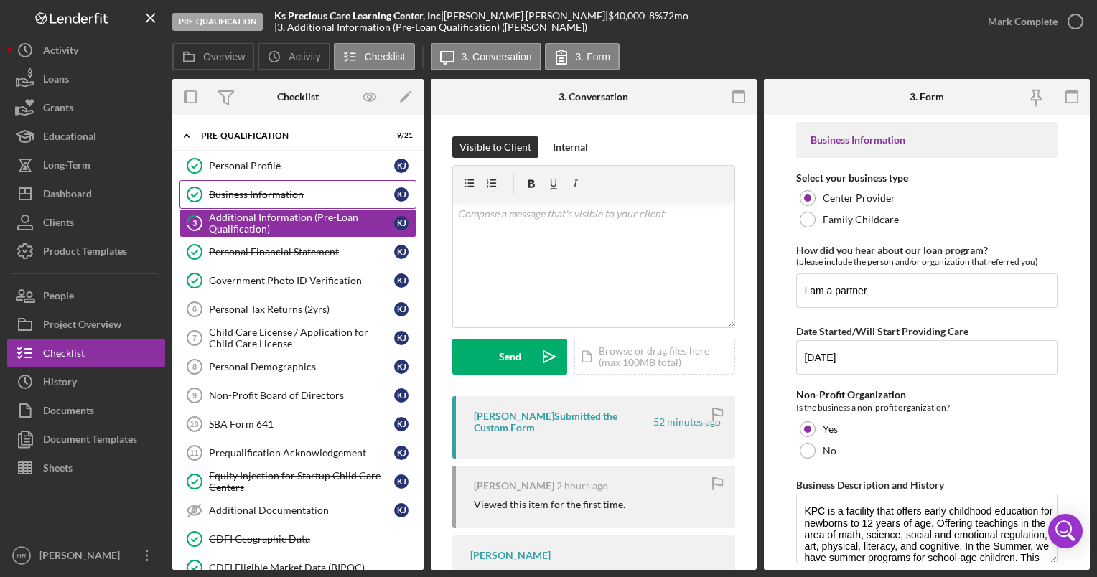
click at [289, 187] on link "Business Information Business Information K J" at bounding box center [297, 194] width 237 height 29
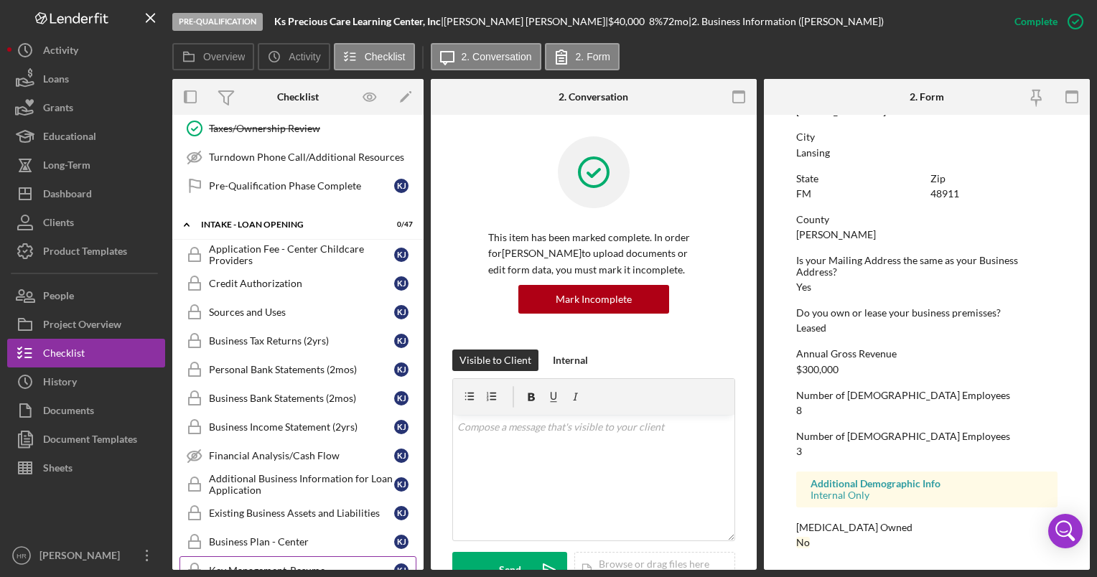
scroll to position [718, 0]
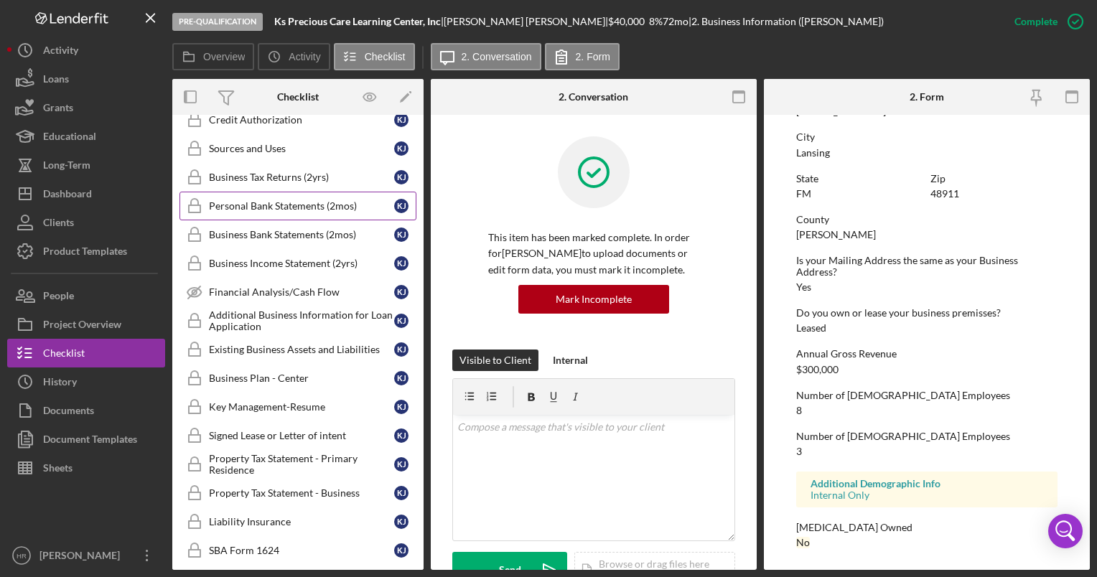
click at [290, 200] on div "Personal Bank Statements (2mos)" at bounding box center [301, 205] width 185 height 11
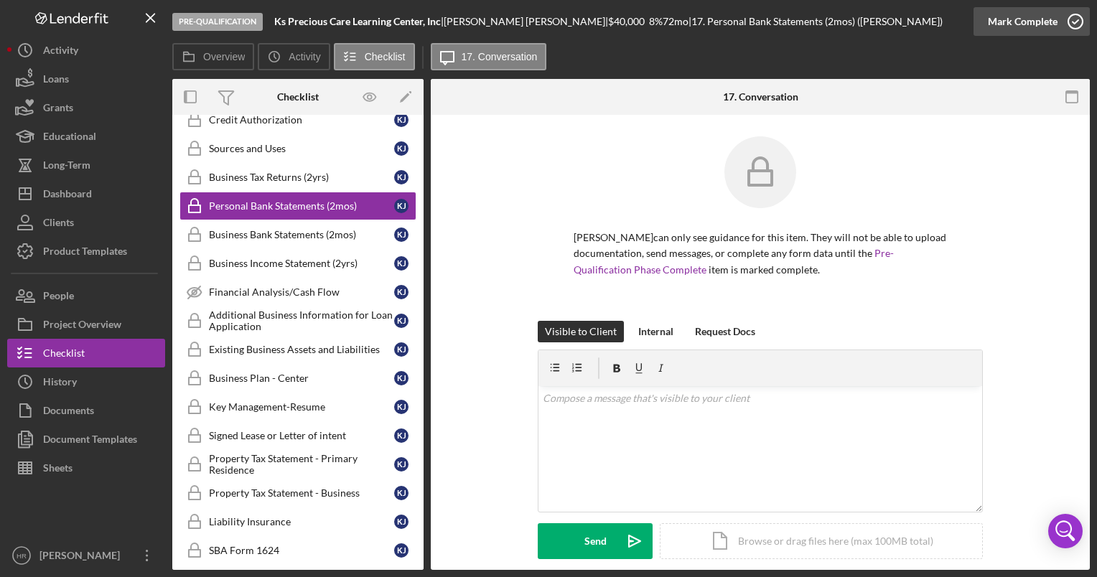
click at [1079, 23] on icon "button" at bounding box center [1076, 22] width 36 height 36
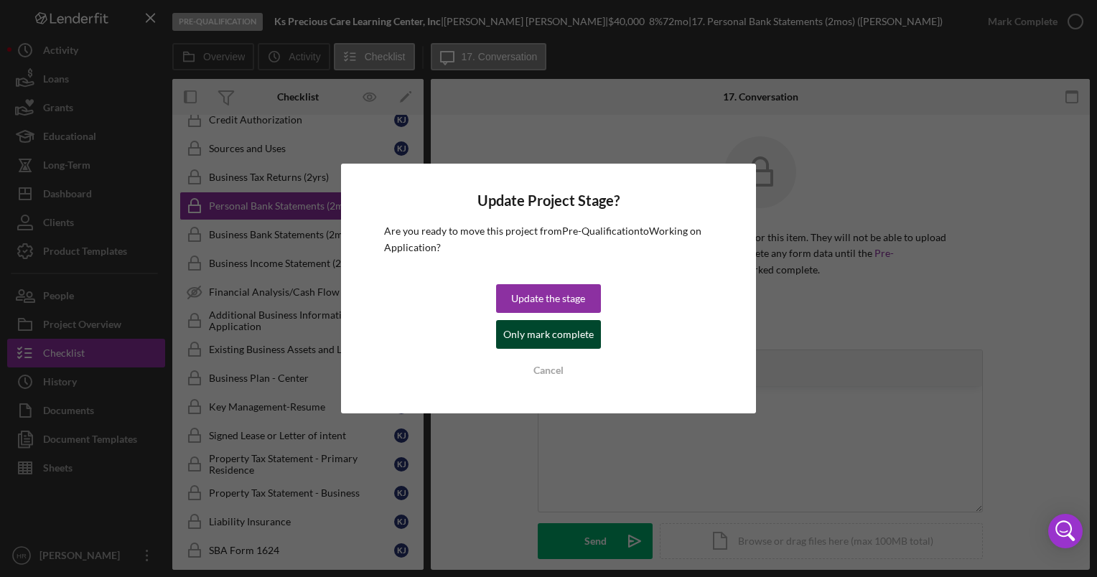
click at [558, 340] on div "Only mark complete" at bounding box center [548, 334] width 90 height 29
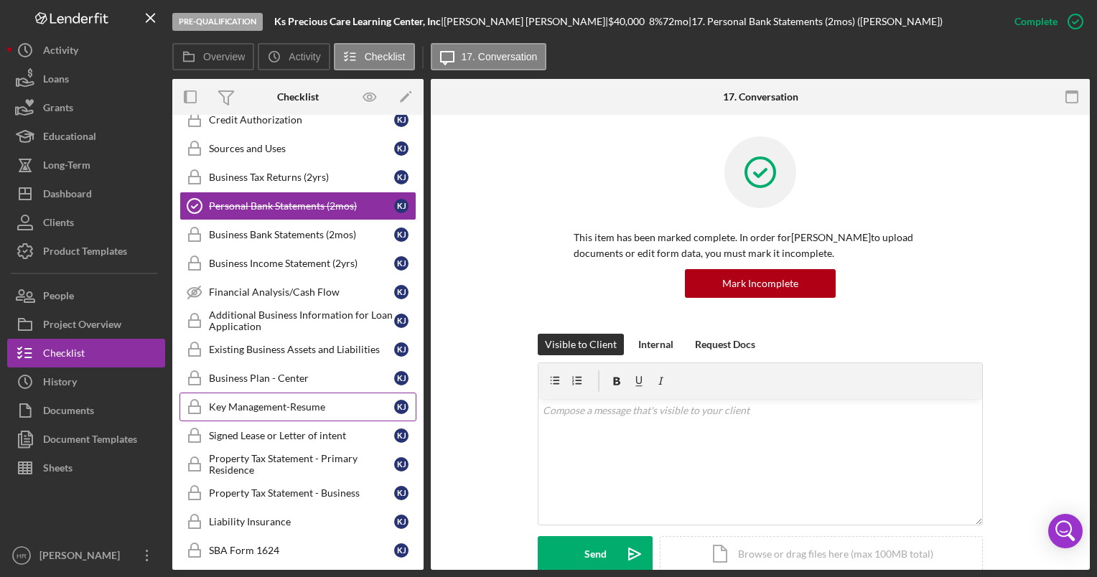
click at [273, 401] on div "Key Management-Resume" at bounding box center [301, 406] width 185 height 11
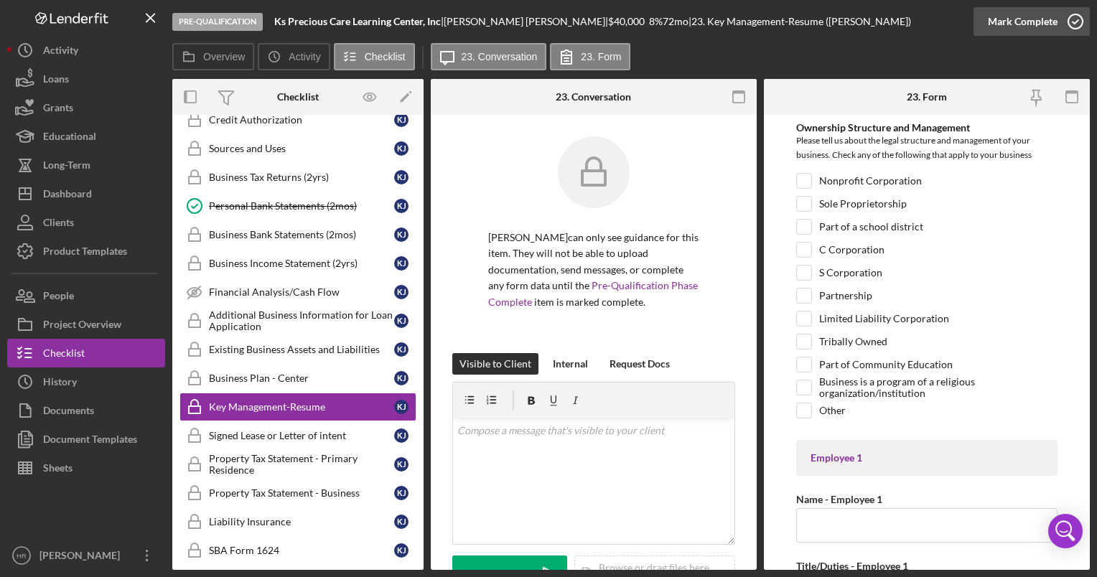
click at [1077, 20] on icon "button" at bounding box center [1076, 22] width 36 height 36
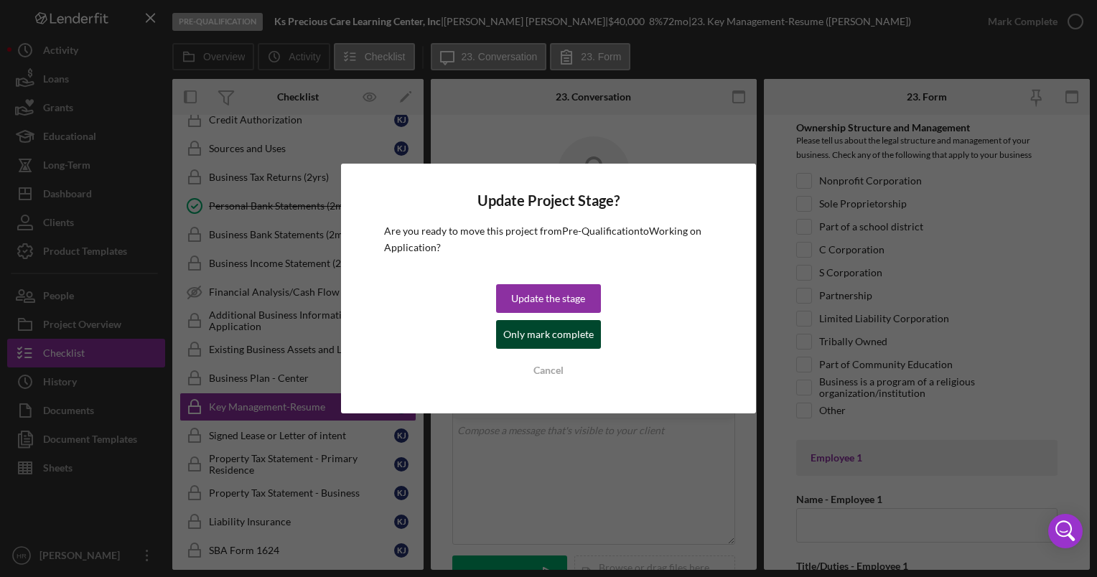
click at [574, 330] on div "Only mark complete" at bounding box center [548, 334] width 90 height 29
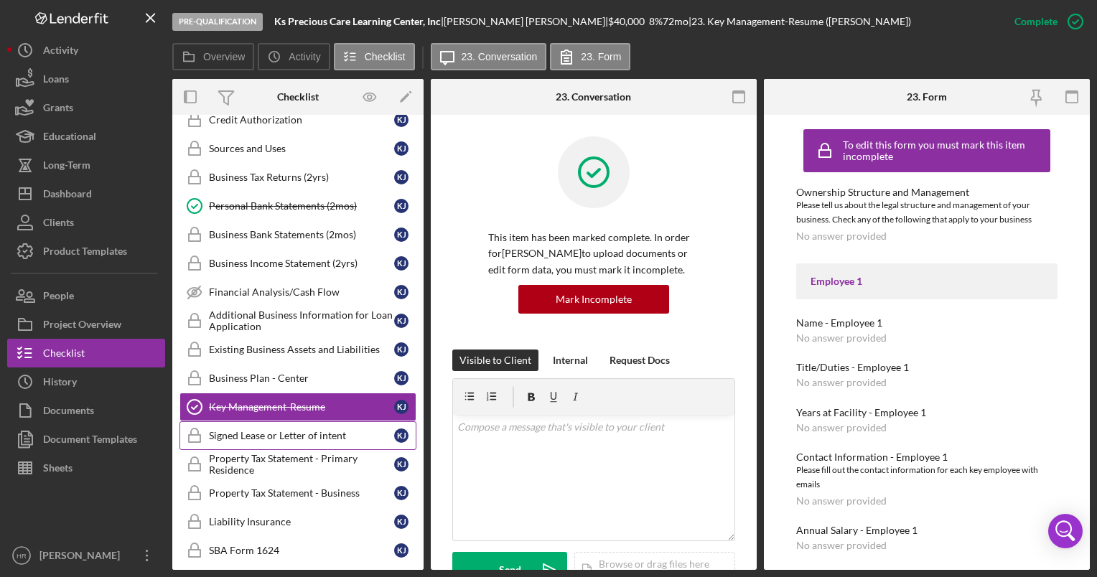
click at [270, 432] on link "Signed Lease or Letter of intent Signed Lease or Letter of intent K J" at bounding box center [297, 435] width 237 height 29
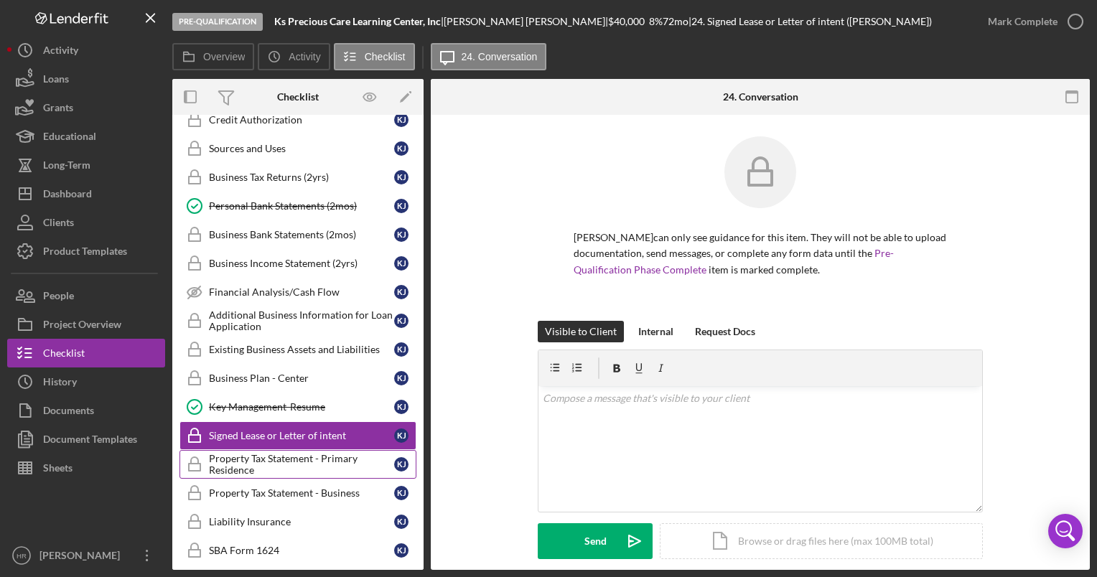
click at [247, 457] on div "Property Tax Statement - Primary Residence" at bounding box center [301, 464] width 185 height 23
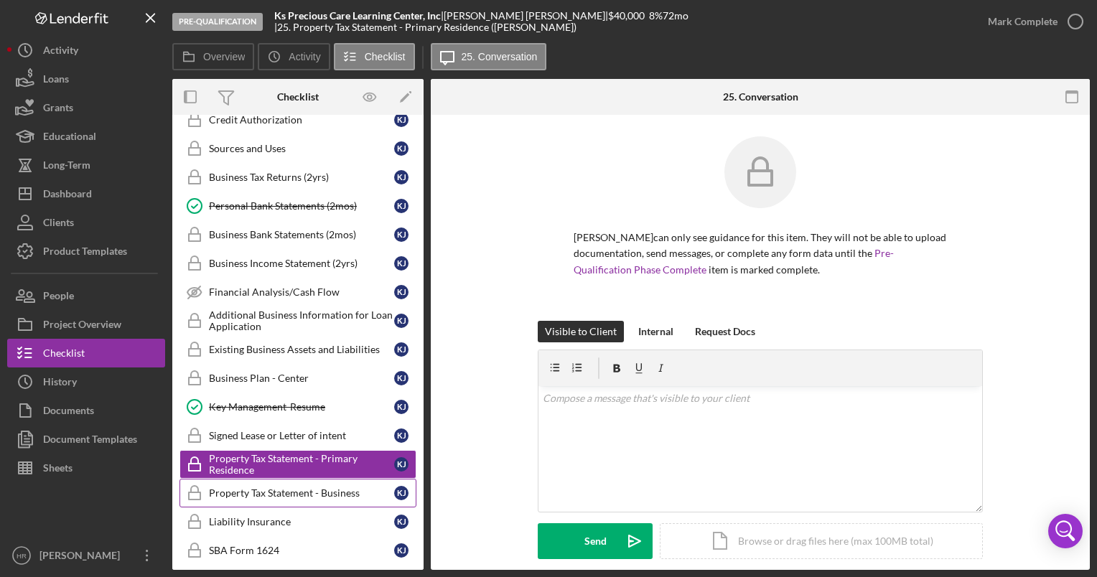
click at [268, 487] on div "Property Tax Statement - Business" at bounding box center [301, 492] width 185 height 11
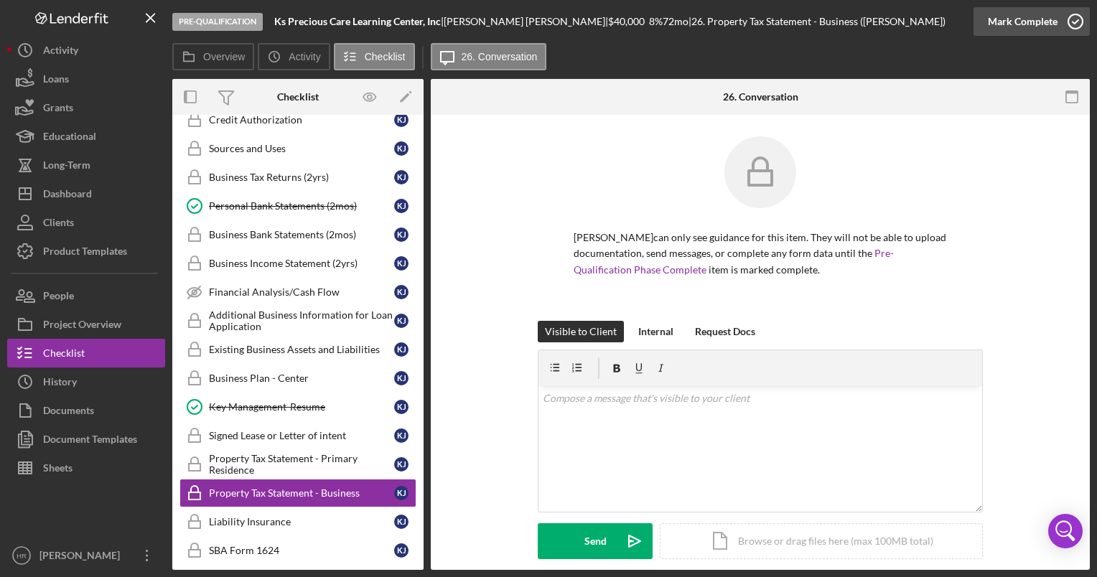
click at [1081, 11] on icon "button" at bounding box center [1076, 22] width 36 height 36
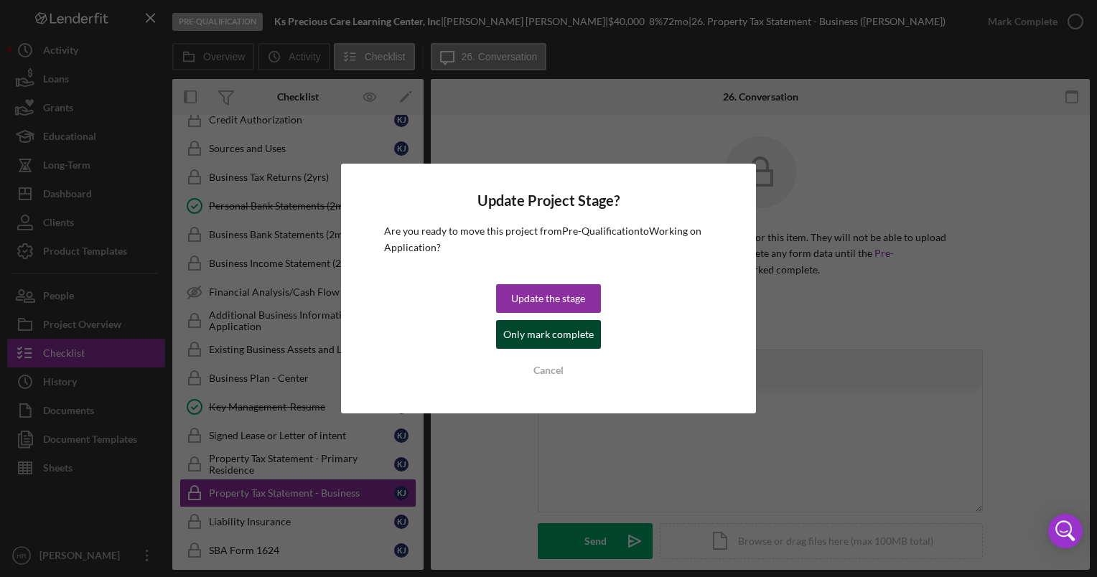
click at [577, 333] on div "Only mark complete" at bounding box center [548, 334] width 90 height 29
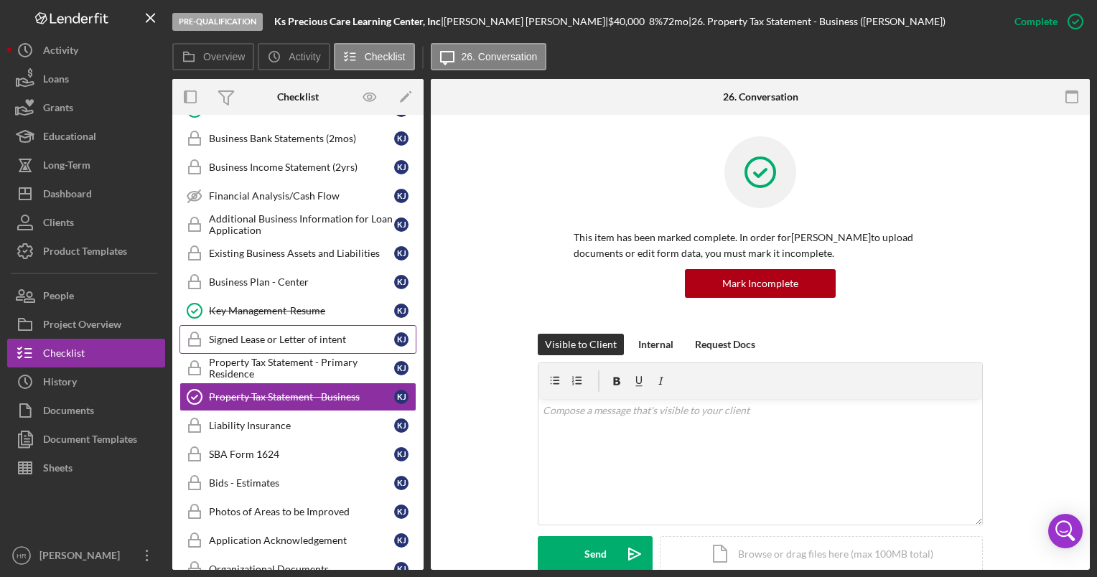
scroll to position [790, 0]
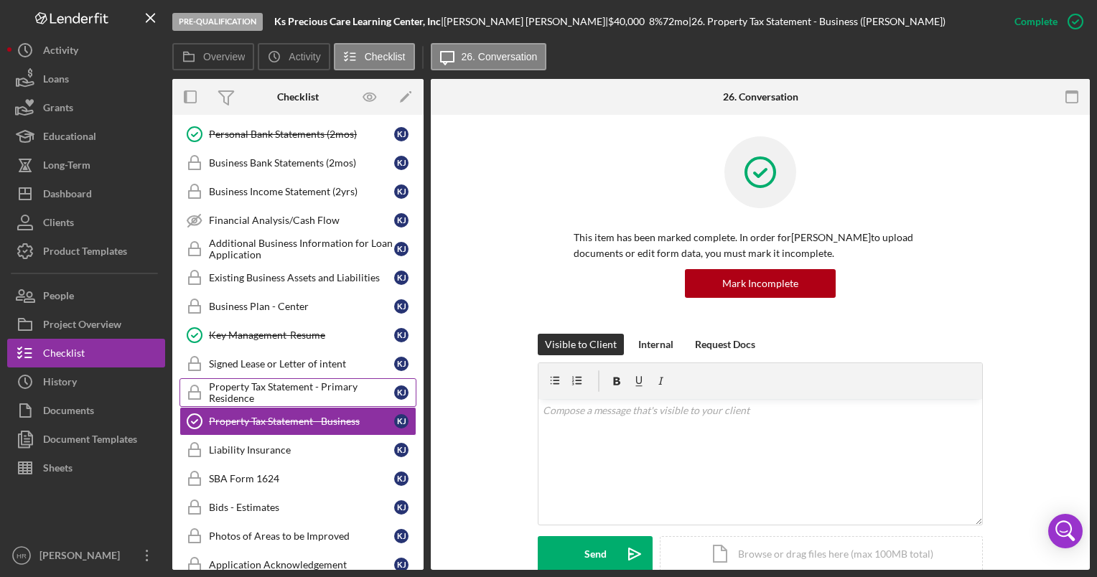
click at [298, 381] on div "Property Tax Statement - Primary Residence" at bounding box center [301, 392] width 185 height 23
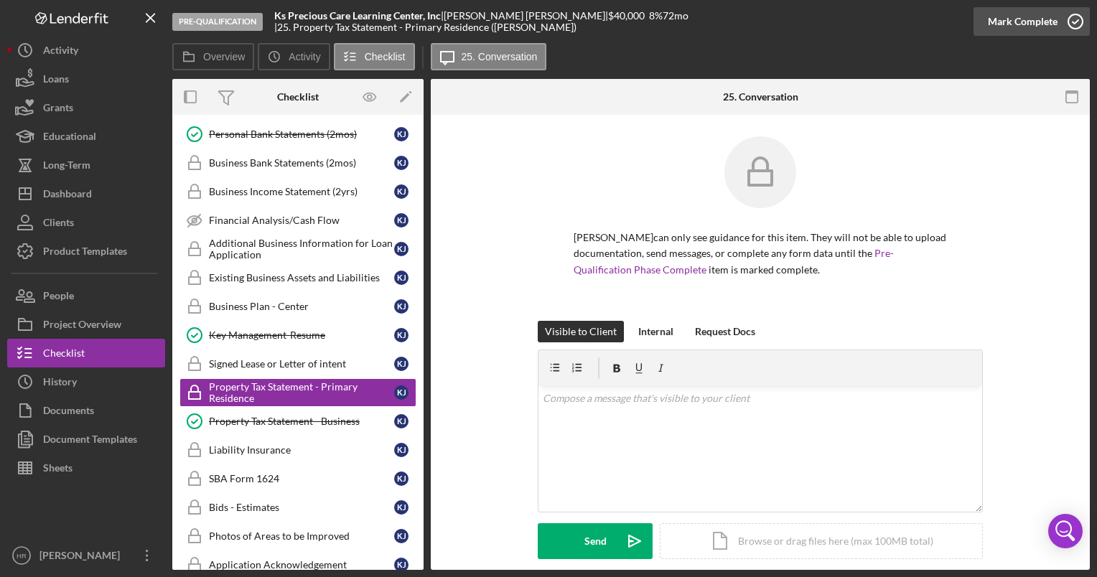
click at [1071, 21] on icon "button" at bounding box center [1076, 22] width 36 height 36
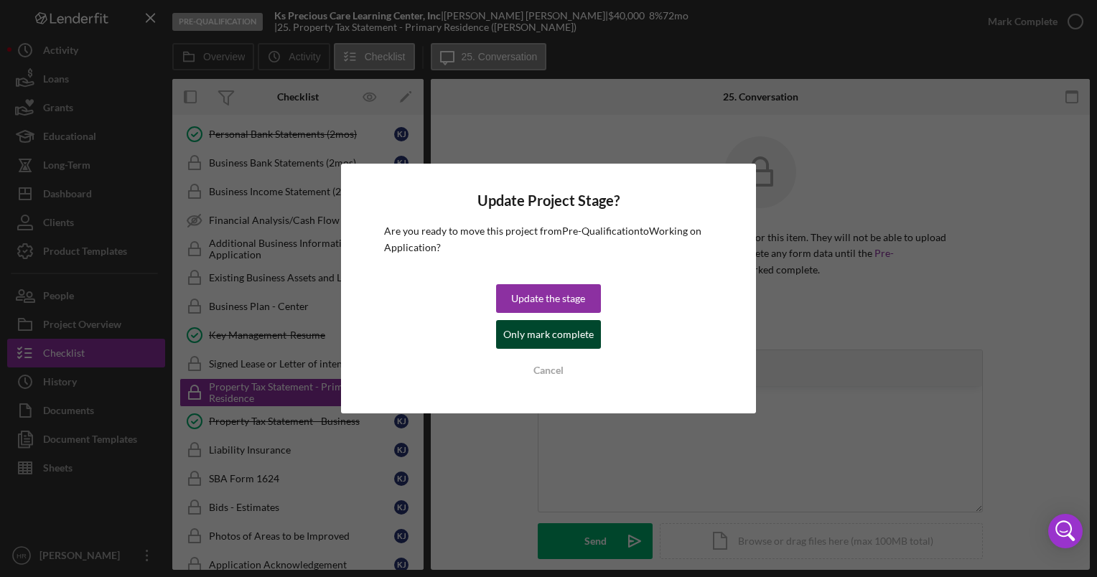
click at [518, 339] on div "Only mark complete" at bounding box center [548, 334] width 90 height 29
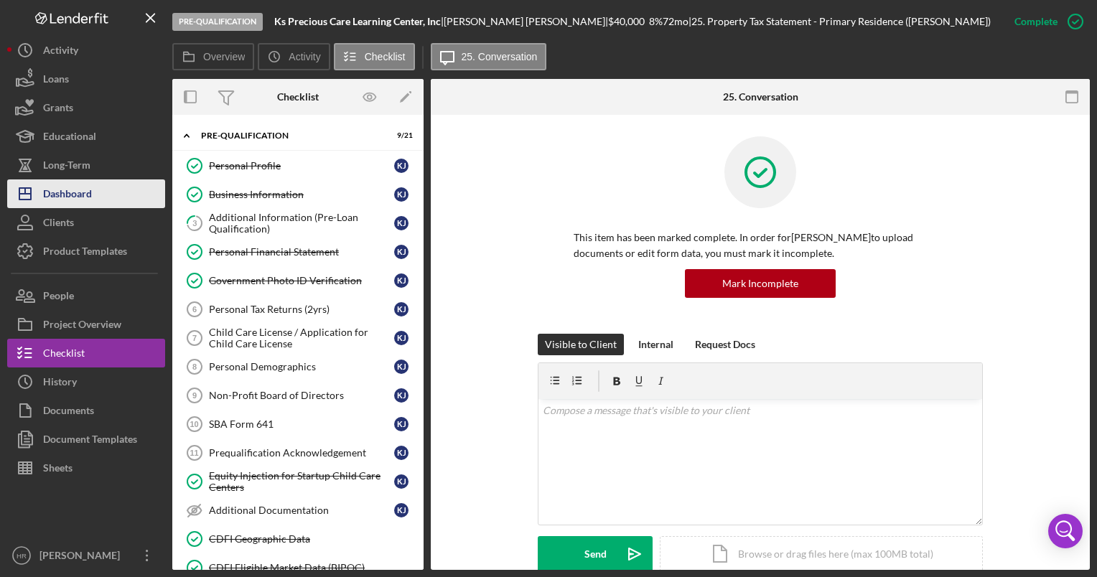
click at [70, 192] on div "Dashboard" at bounding box center [67, 195] width 49 height 32
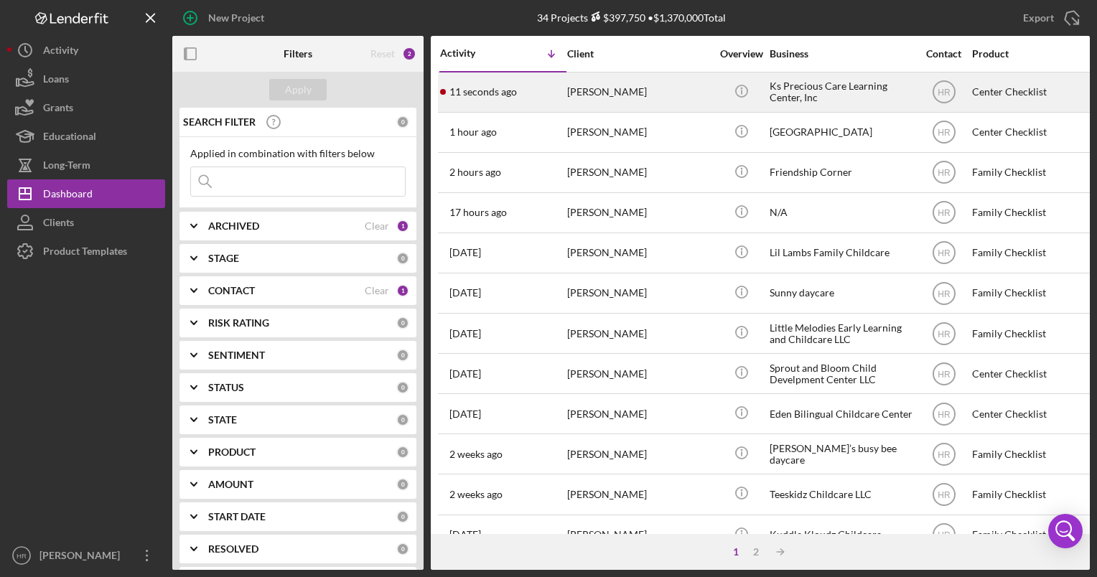
click at [801, 98] on div "Ks Precious Care Learning Center, Inc" at bounding box center [842, 92] width 144 height 38
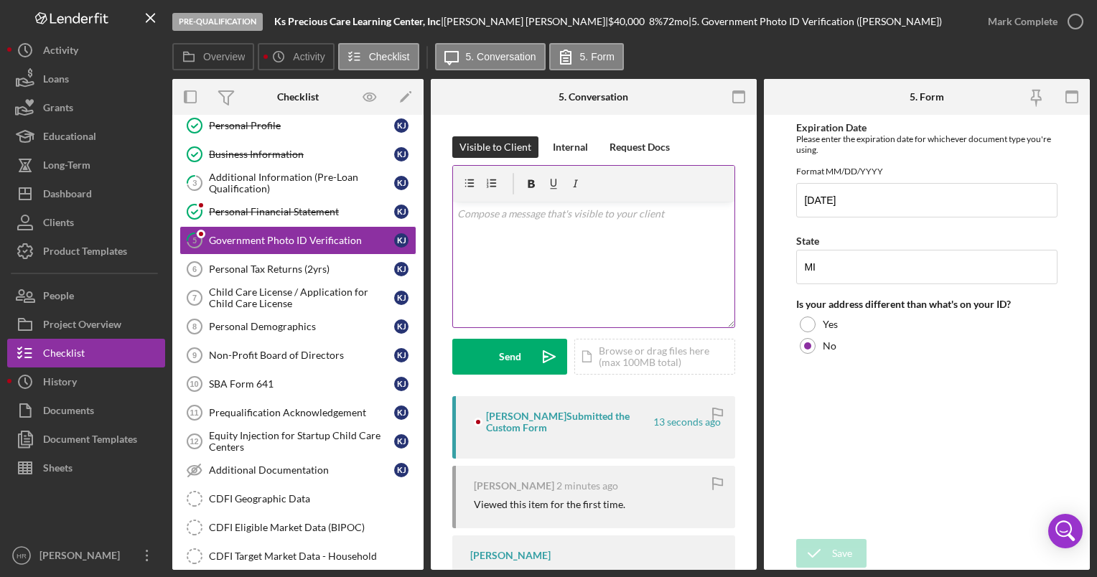
scroll to position [72, 0]
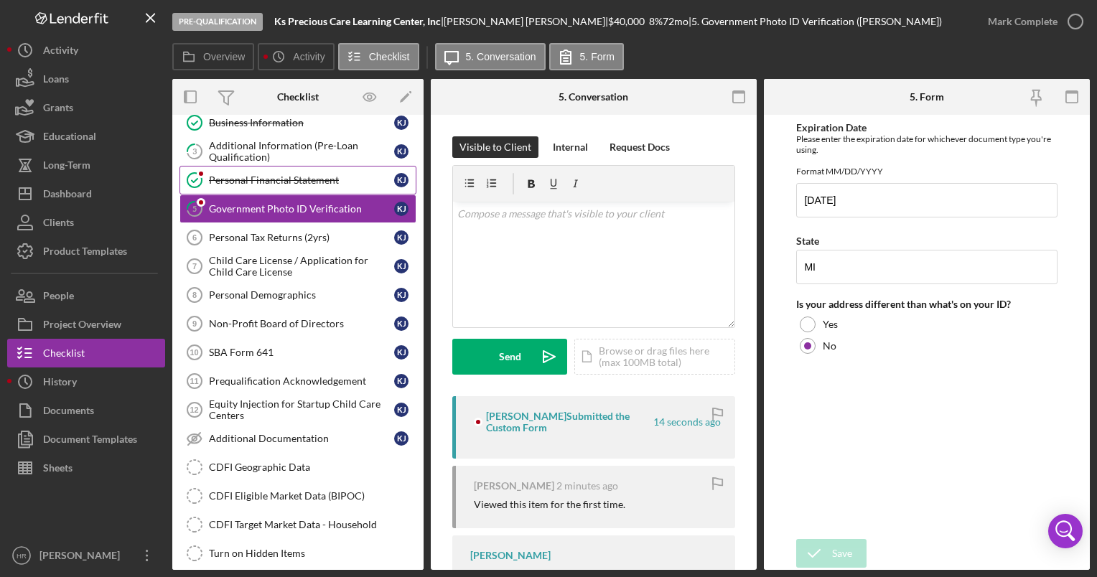
click at [313, 178] on div "Personal Financial Statement" at bounding box center [301, 179] width 185 height 11
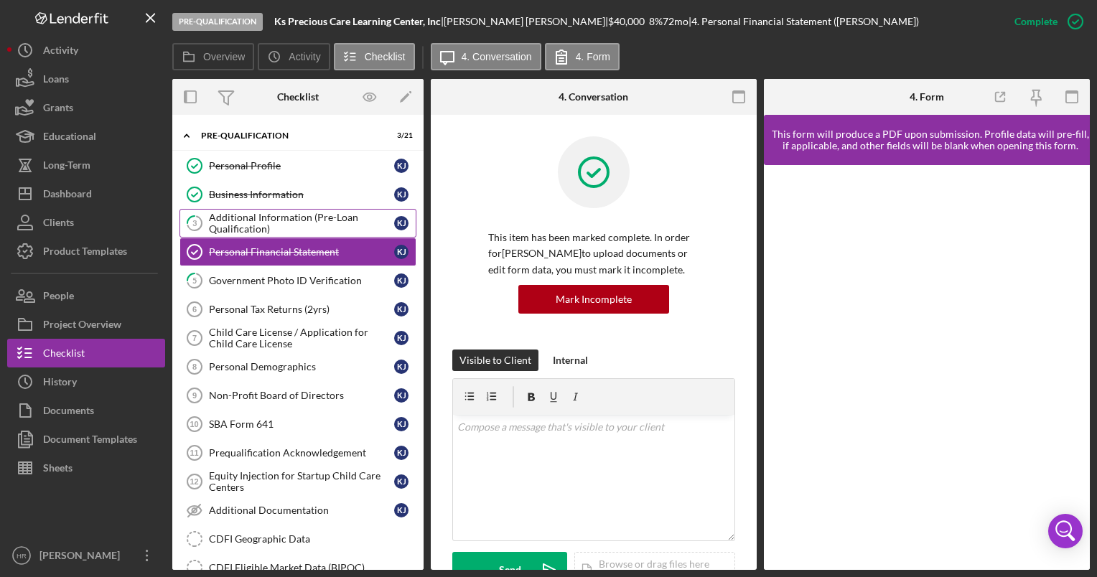
click at [284, 218] on div "Additional Information (Pre-Loan Qualification)" at bounding box center [301, 223] width 185 height 23
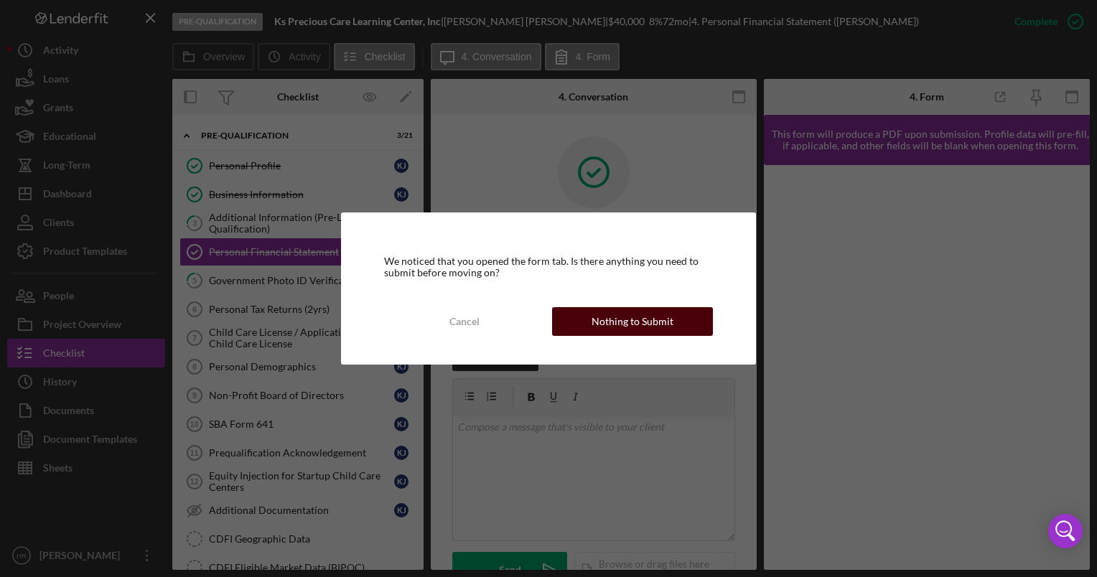
click at [640, 322] on div "Nothing to Submit" at bounding box center [633, 321] width 82 height 29
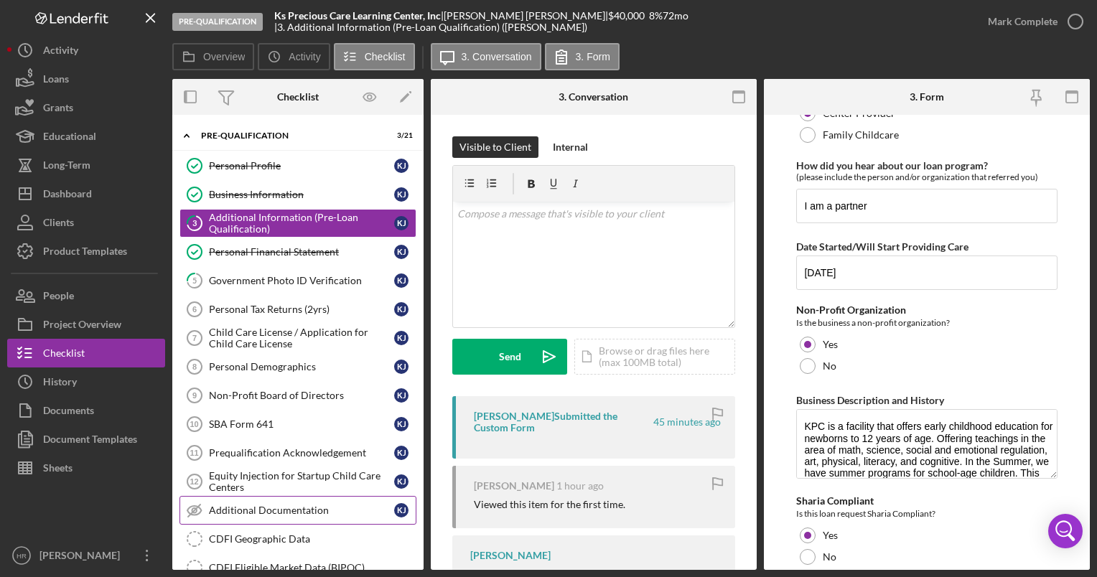
scroll to position [62, 0]
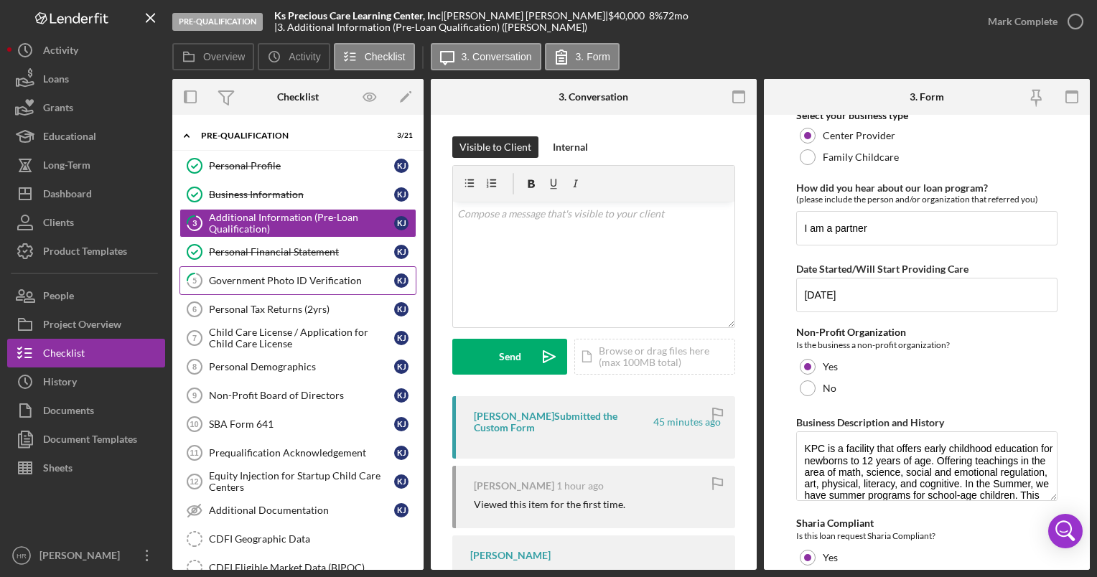
click at [271, 275] on div "Government Photo ID Verification" at bounding box center [301, 280] width 185 height 11
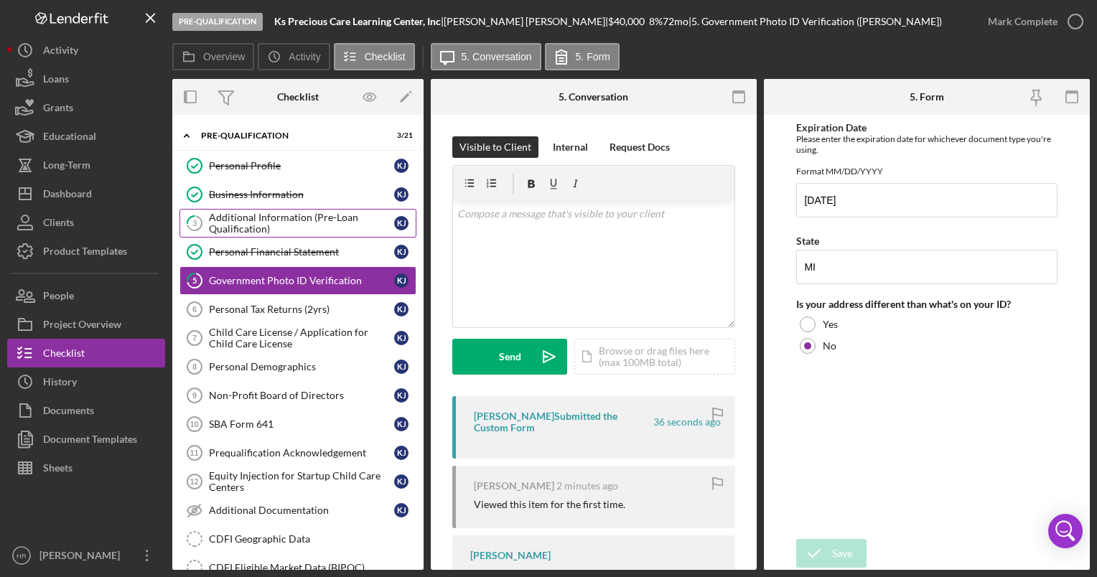
click at [251, 230] on div "Additional Information (Pre-Loan Qualification)" at bounding box center [301, 223] width 185 height 23
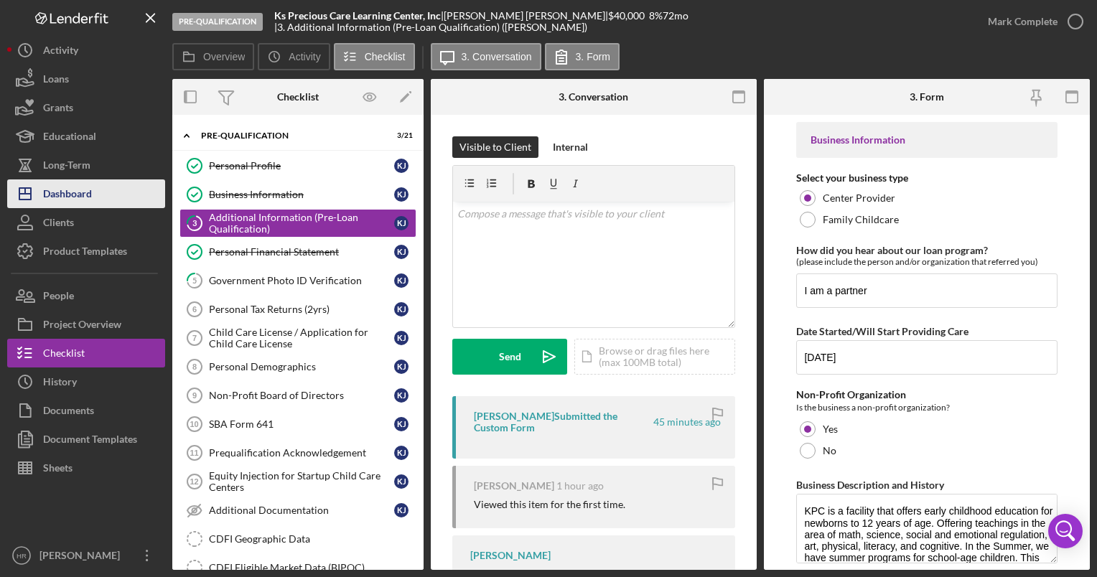
click at [89, 201] on div "Dashboard" at bounding box center [67, 195] width 49 height 32
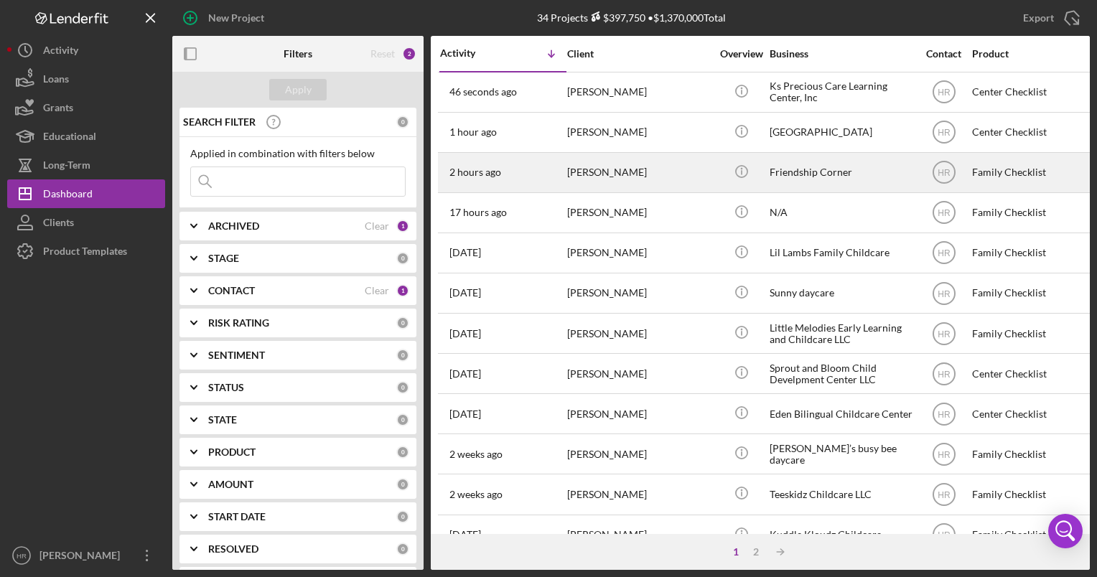
click at [798, 174] on div "Friendship Corner" at bounding box center [842, 173] width 144 height 38
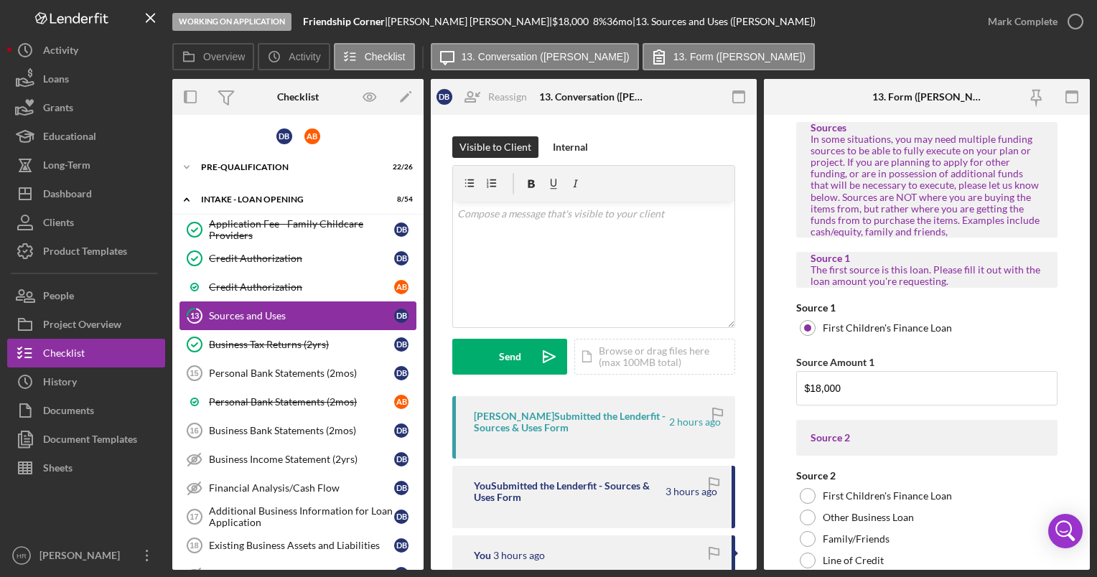
click at [256, 316] on div "Sources and Uses" at bounding box center [301, 315] width 185 height 11
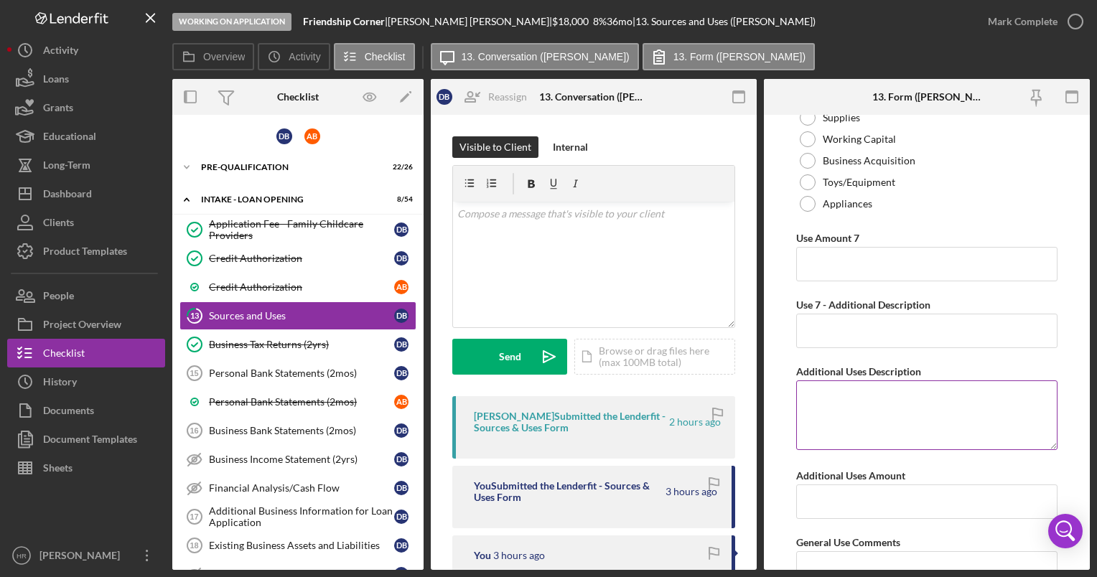
scroll to position [5864, 0]
